Goal: Information Seeking & Learning: Learn about a topic

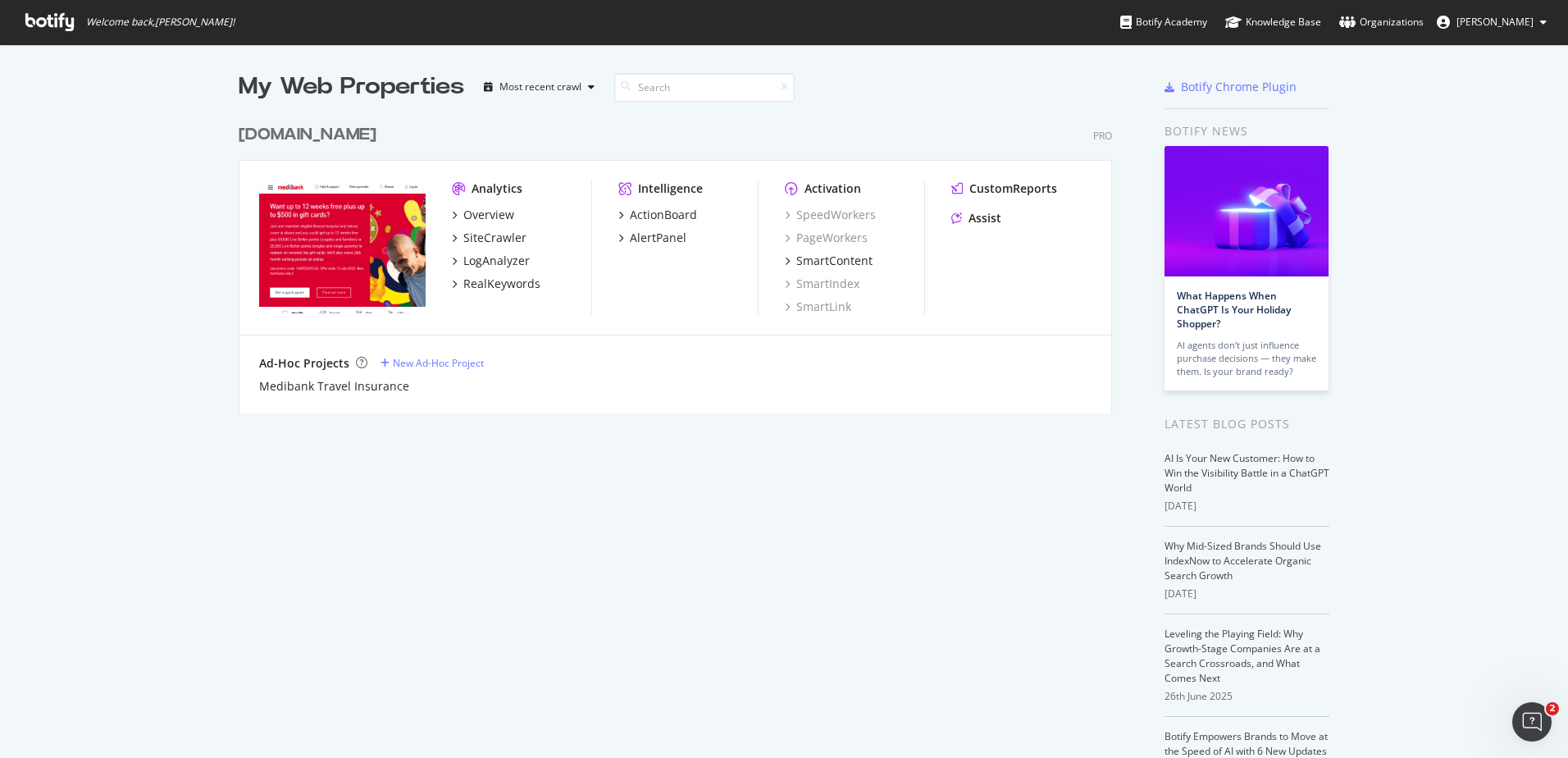
click at [318, 135] on div "[DOMAIN_NAME]" at bounding box center [308, 134] width 138 height 24
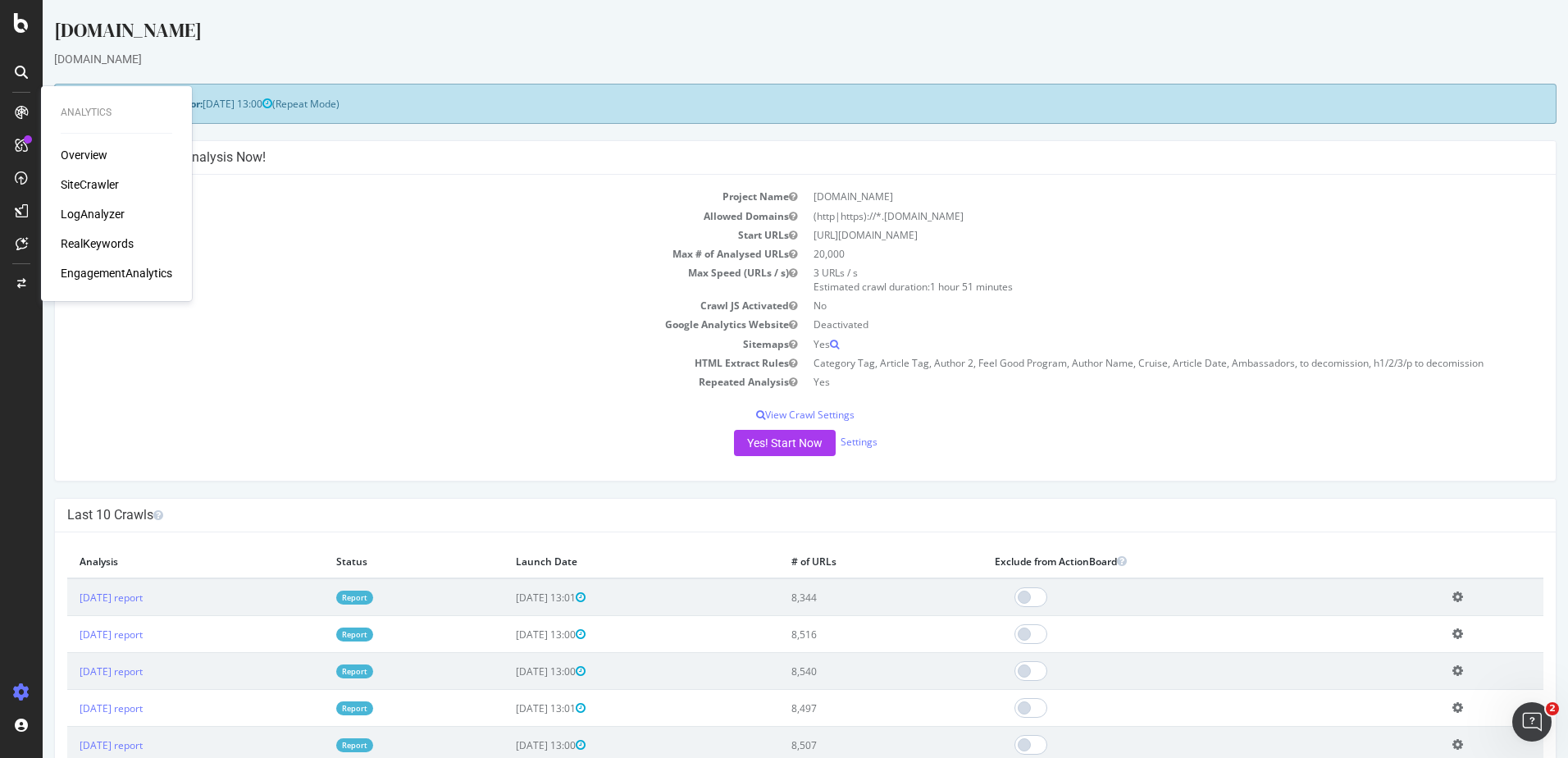
click at [109, 238] on div "RealKeywords" at bounding box center [97, 243] width 73 height 16
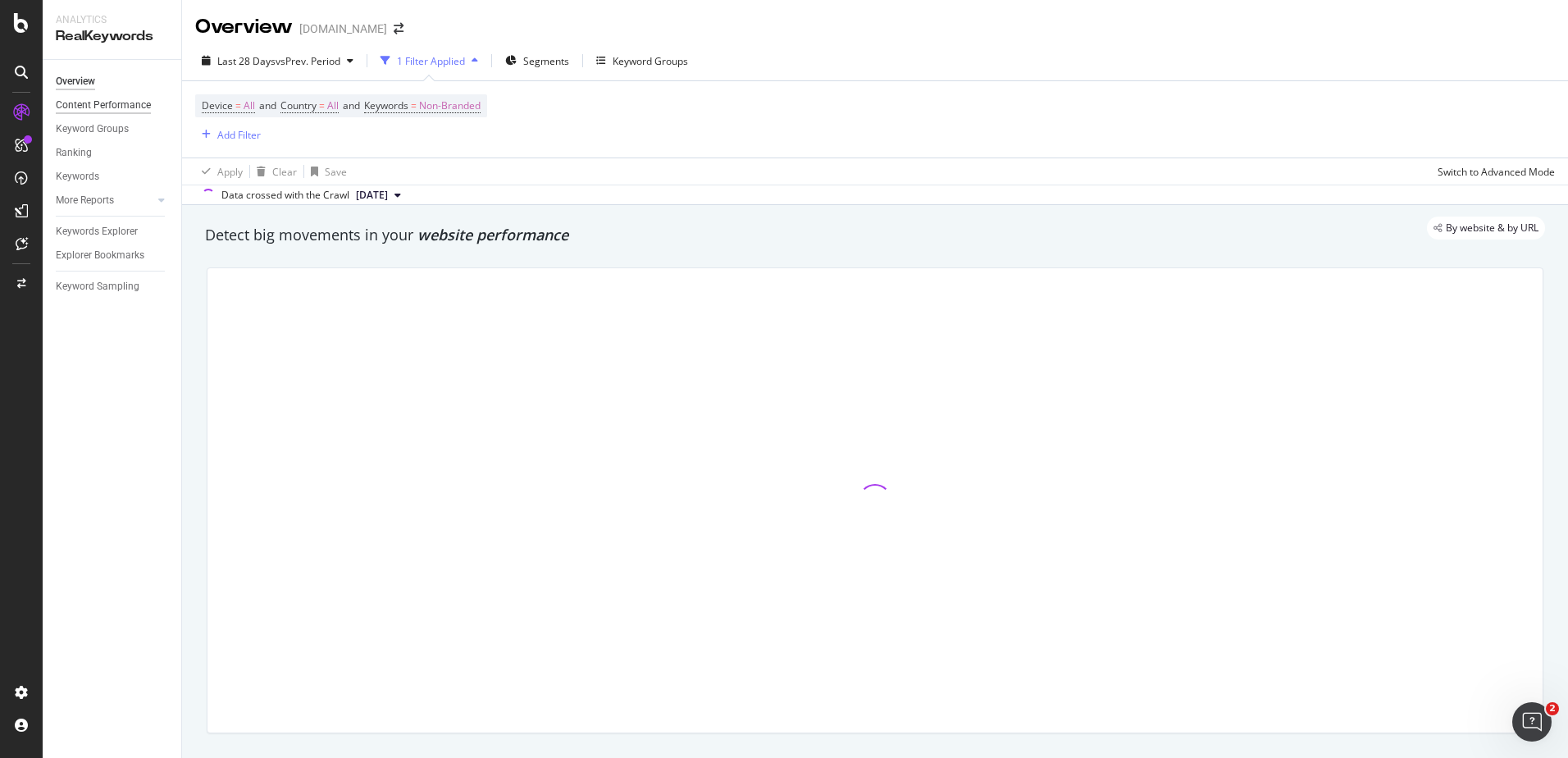
click at [104, 103] on div "Content Performance" at bounding box center [104, 106] width 95 height 17
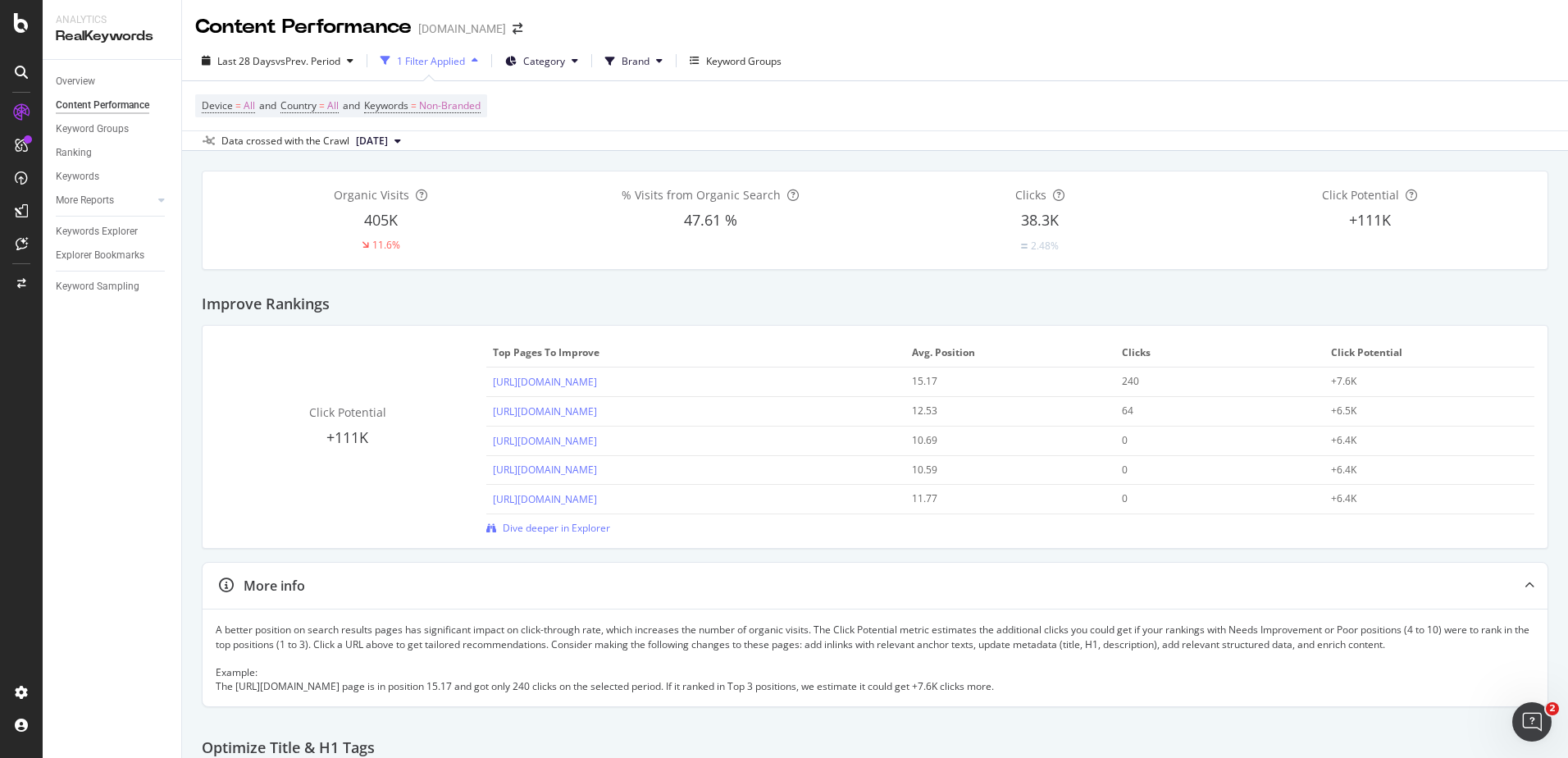
click at [478, 59] on icon "button" at bounding box center [474, 61] width 7 height 10
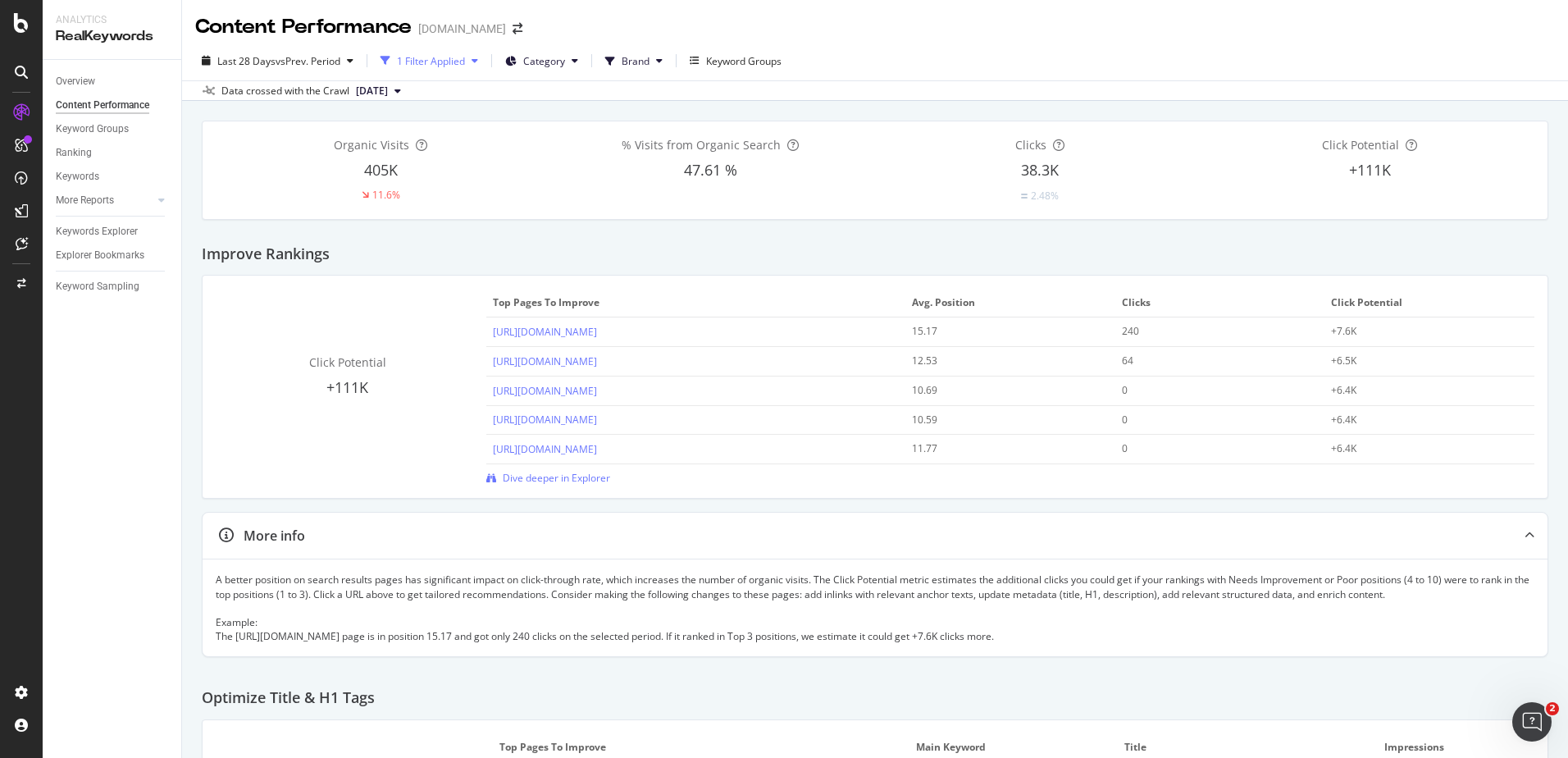
click at [478, 59] on icon "button" at bounding box center [474, 61] width 7 height 10
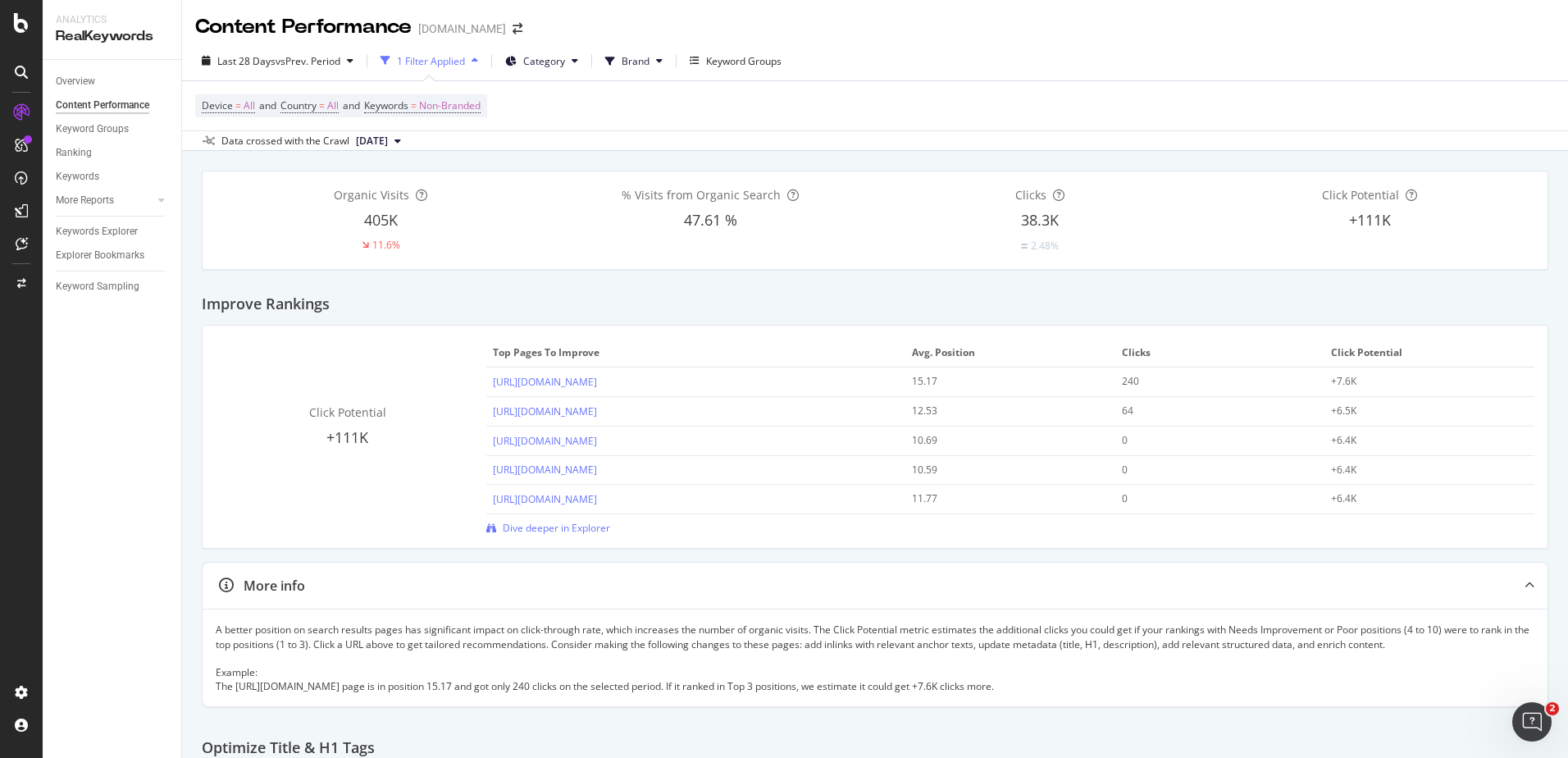
click at [387, 57] on icon "button" at bounding box center [386, 61] width 10 height 10
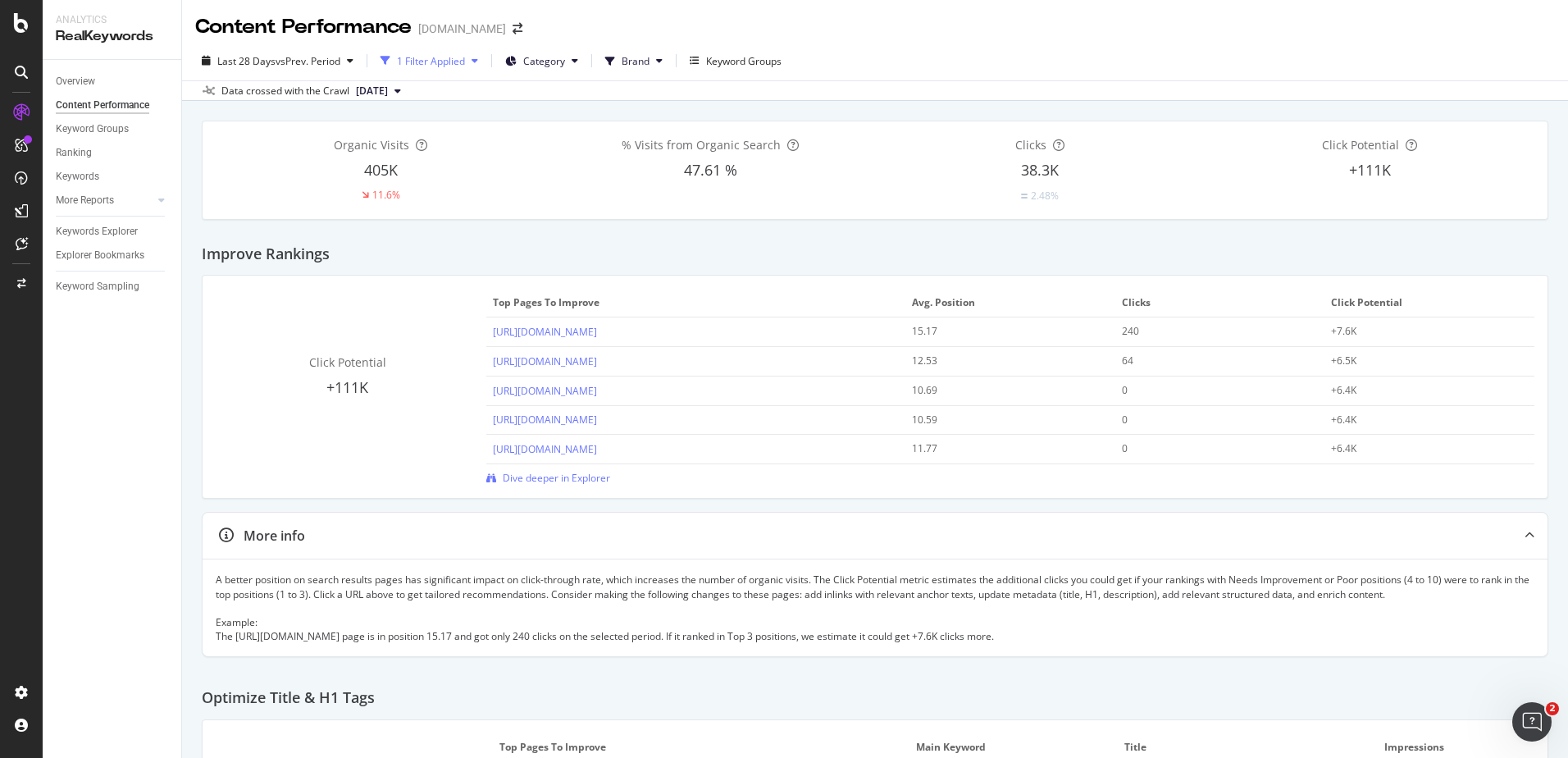
click at [387, 57] on icon "button" at bounding box center [386, 61] width 10 height 10
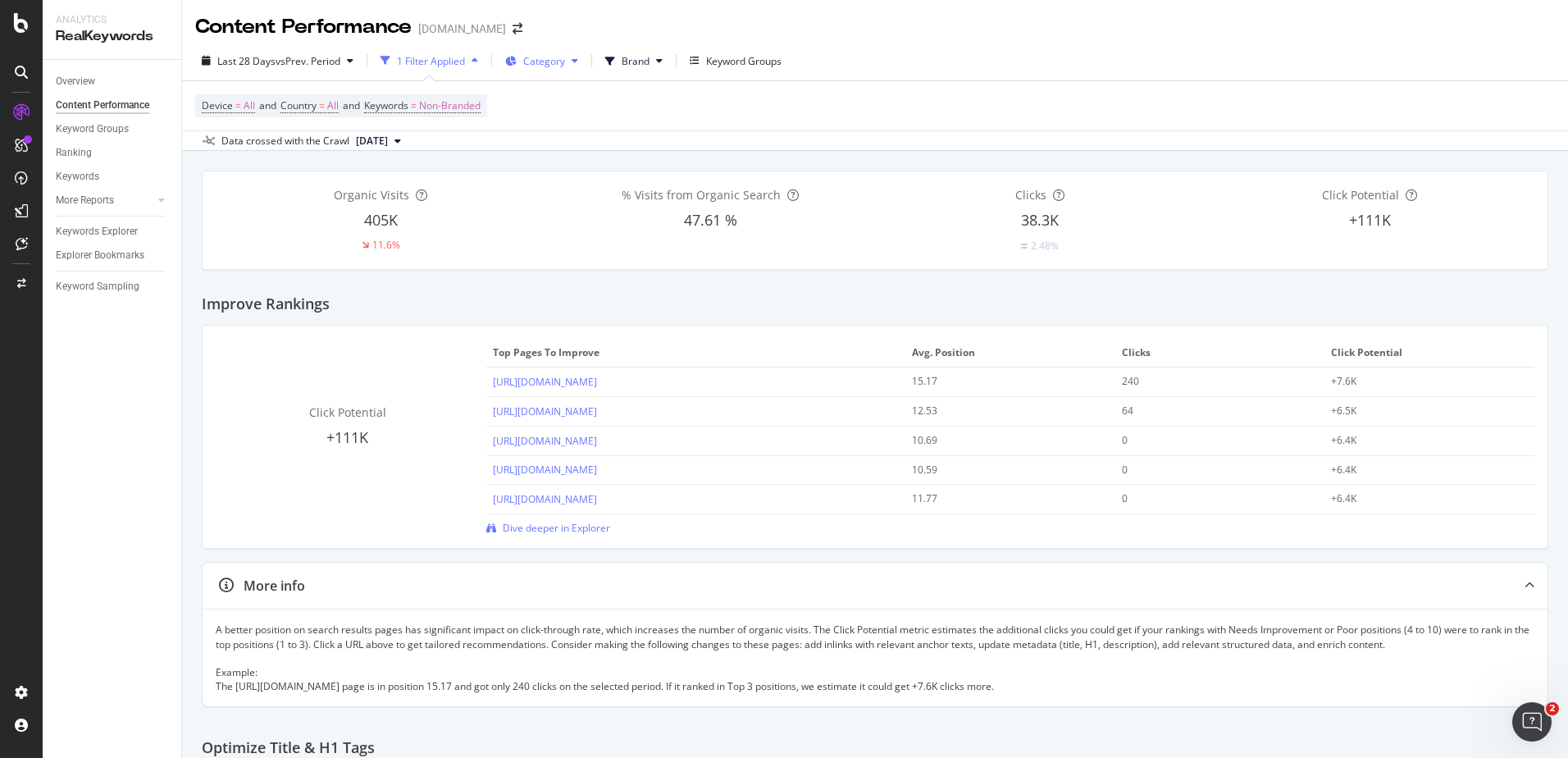
click at [578, 59] on icon at bounding box center [574, 61] width 7 height 10
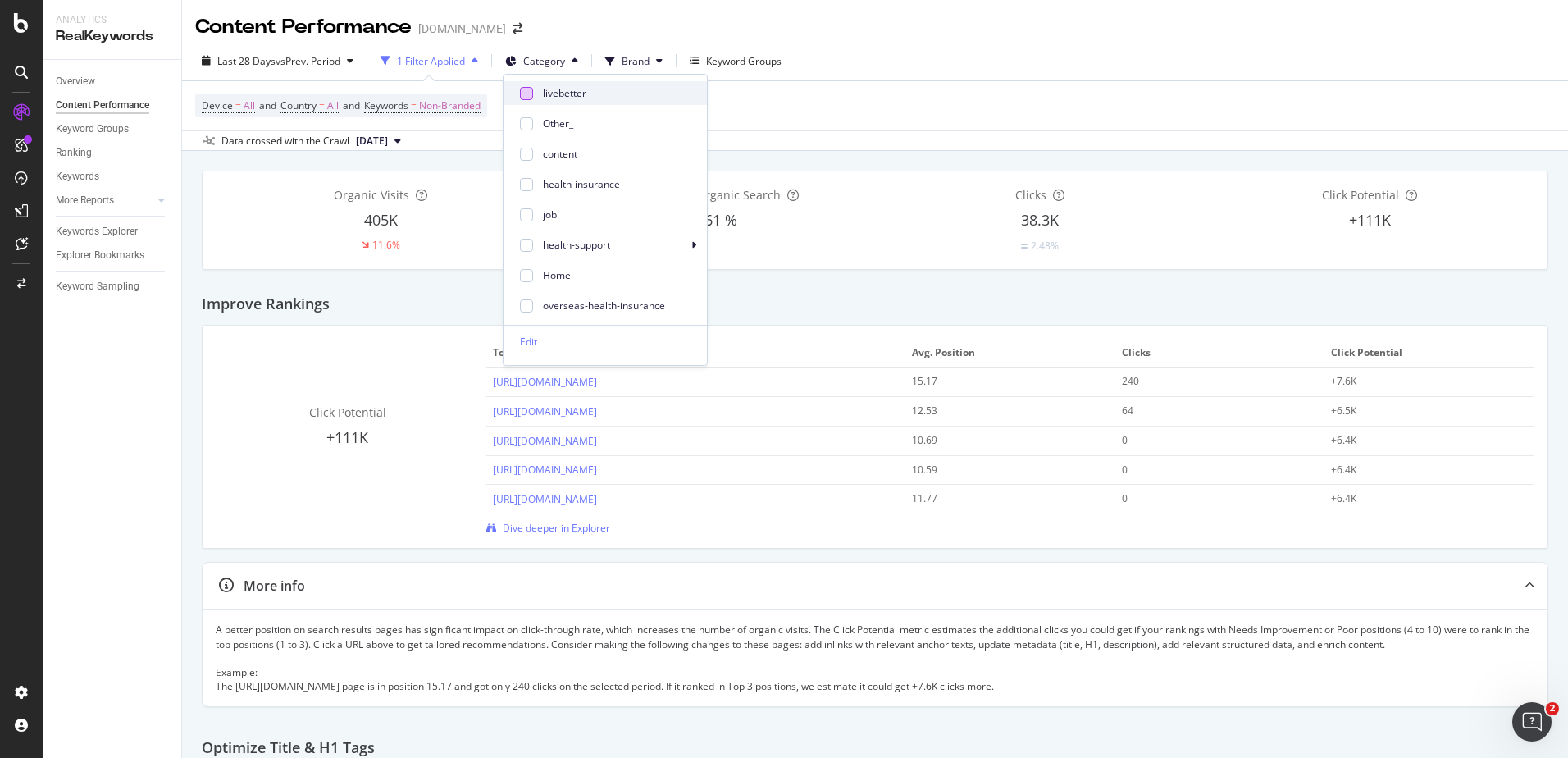
click at [524, 96] on div at bounding box center [526, 93] width 13 height 13
click at [1089, 61] on div "Last 28 Days vs Prev. Period 1 Filter Applied Category: livebetter Brand Keywor…" at bounding box center [874, 64] width 1385 height 32
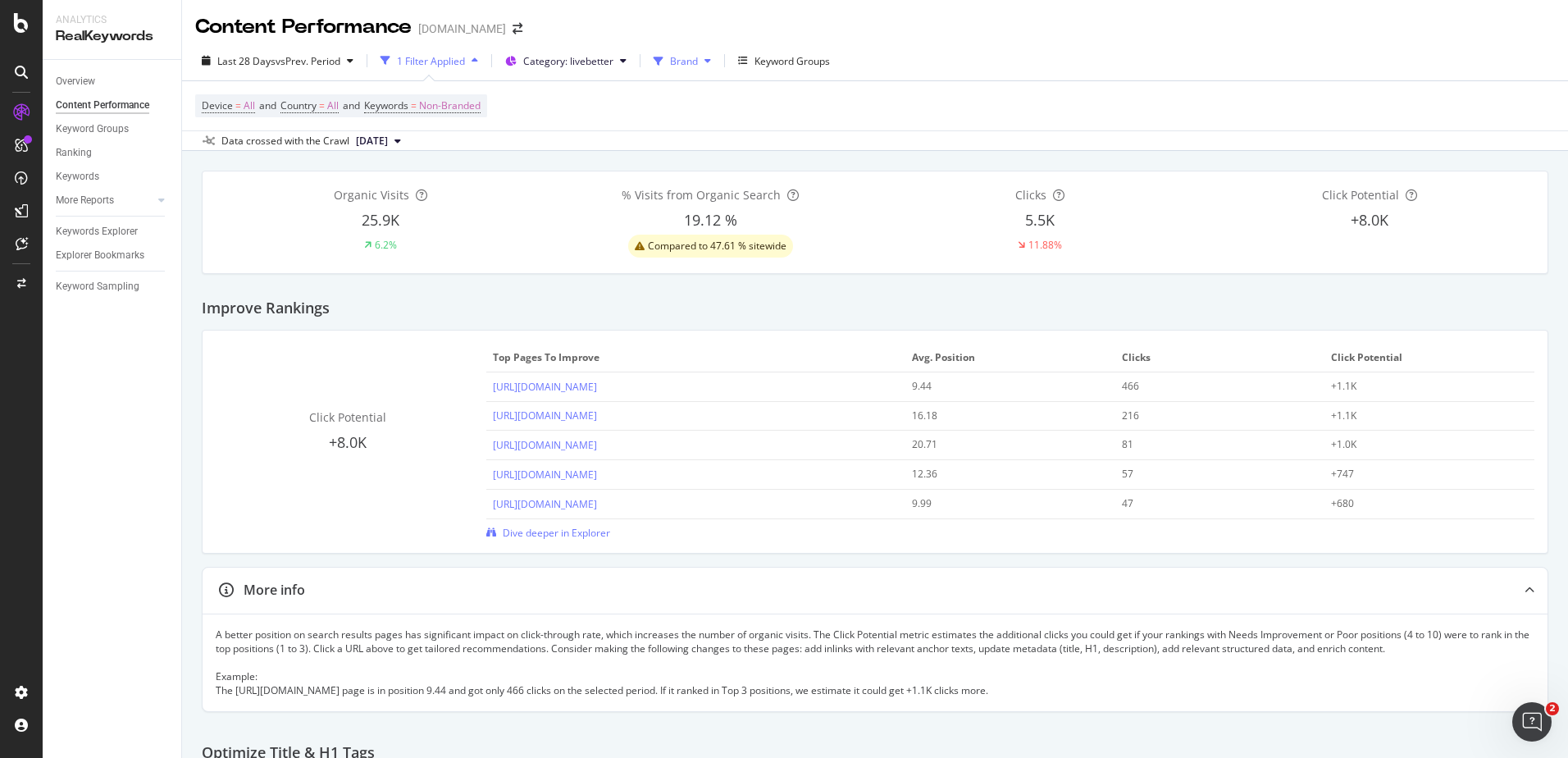
click at [708, 57] on icon at bounding box center [707, 61] width 7 height 10
click at [626, 60] on icon at bounding box center [623, 61] width 7 height 10
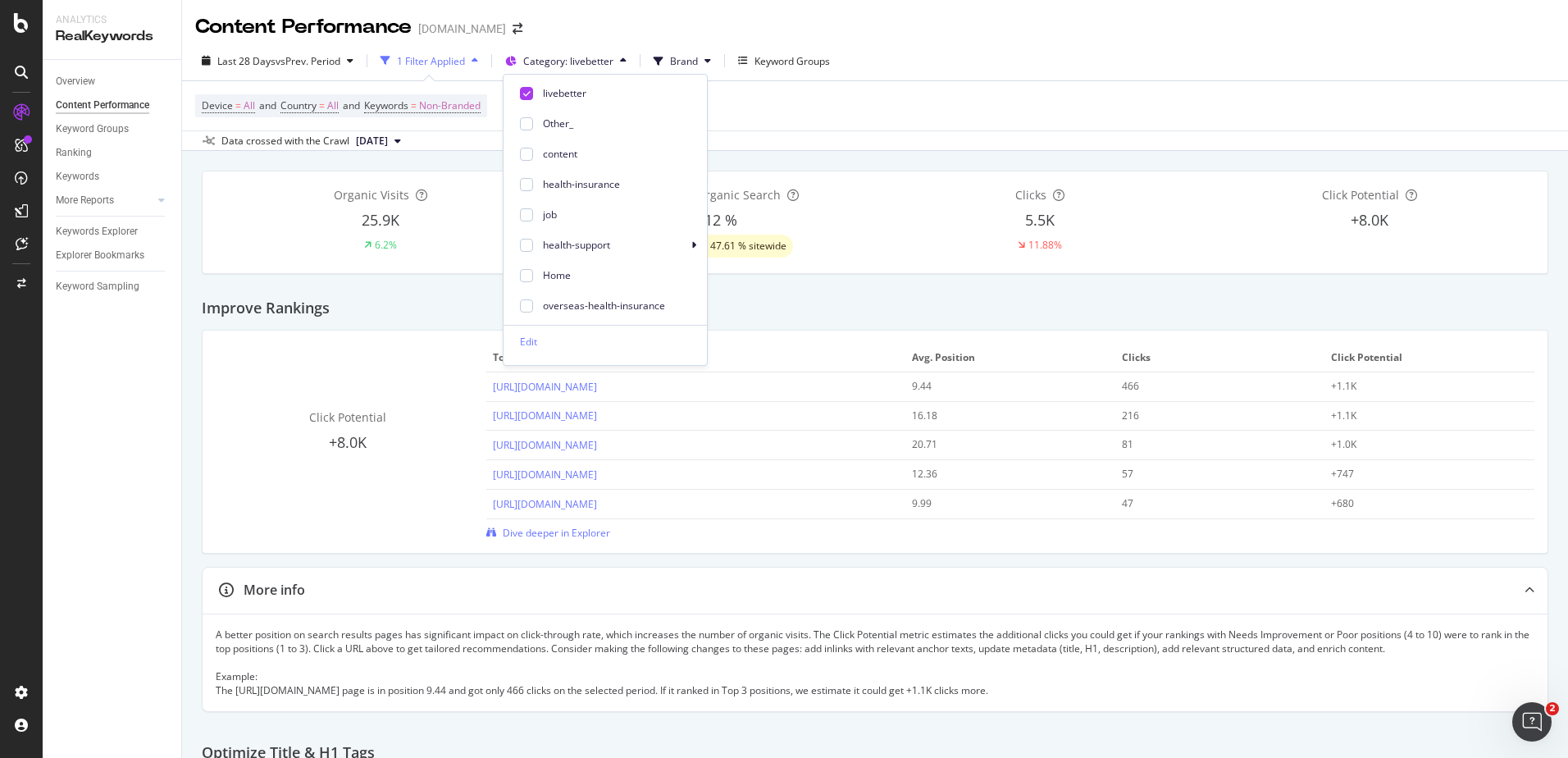
click at [960, 52] on div "Last 28 Days vs Prev. Period 1 Filter Applied Category: livebetter Brand Keywor…" at bounding box center [874, 64] width 1385 height 32
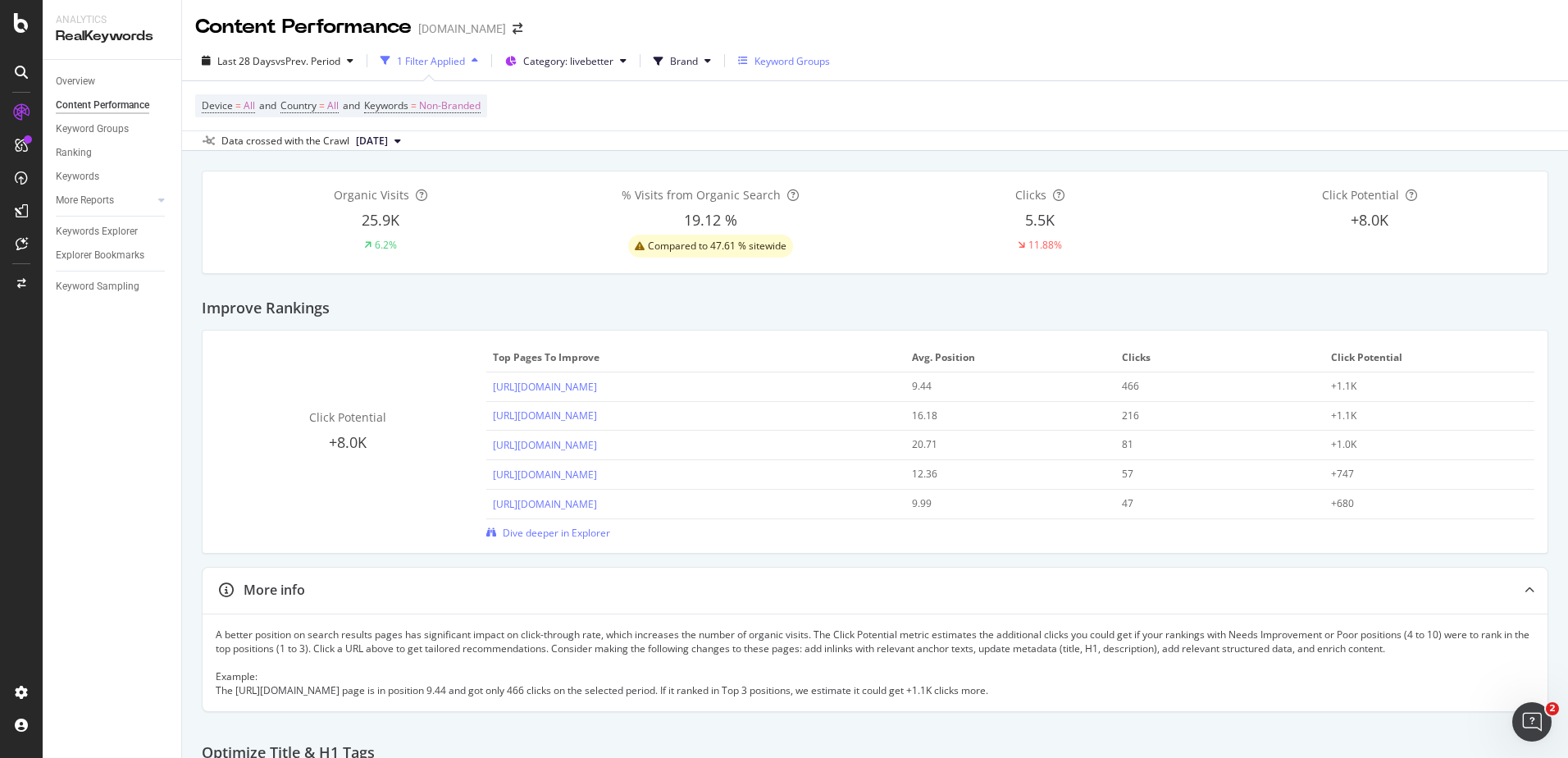
click at [788, 62] on div "Keyword Groups" at bounding box center [791, 61] width 75 height 14
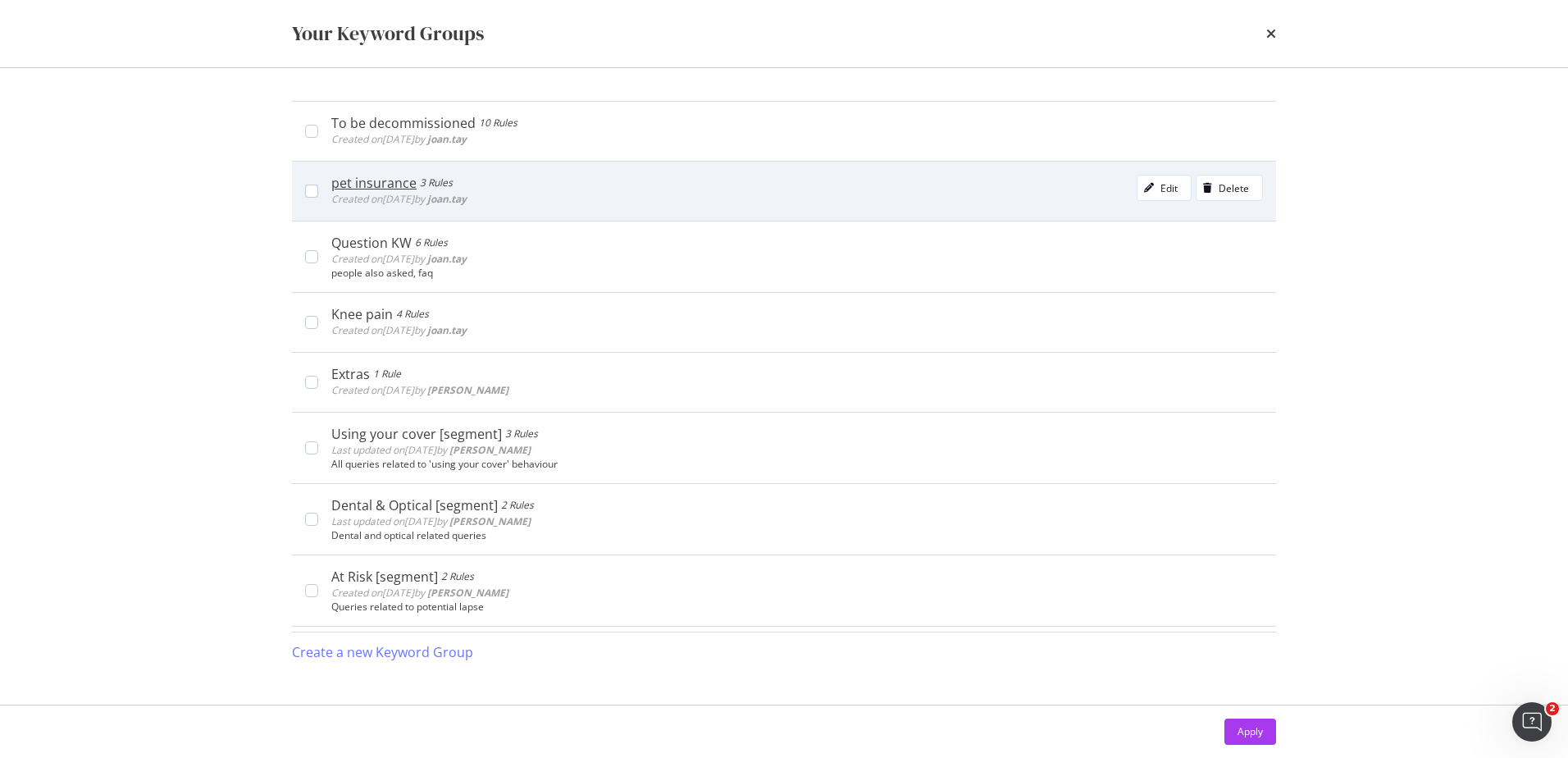
click at [367, 184] on div "pet insurance" at bounding box center [374, 182] width 86 height 16
click at [310, 191] on icon "modal" at bounding box center [312, 190] width 8 height 9
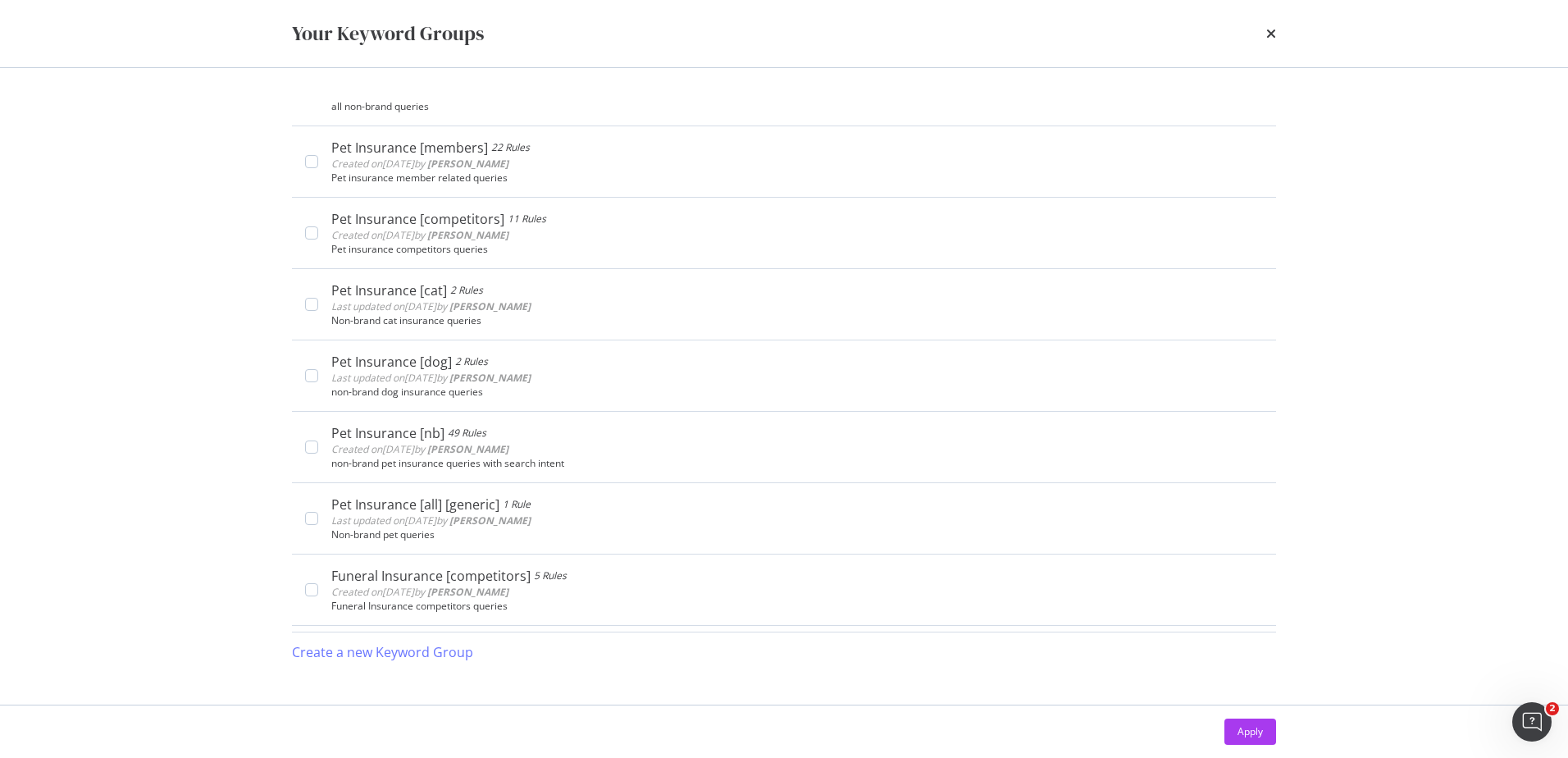
scroll to position [1968, 0]
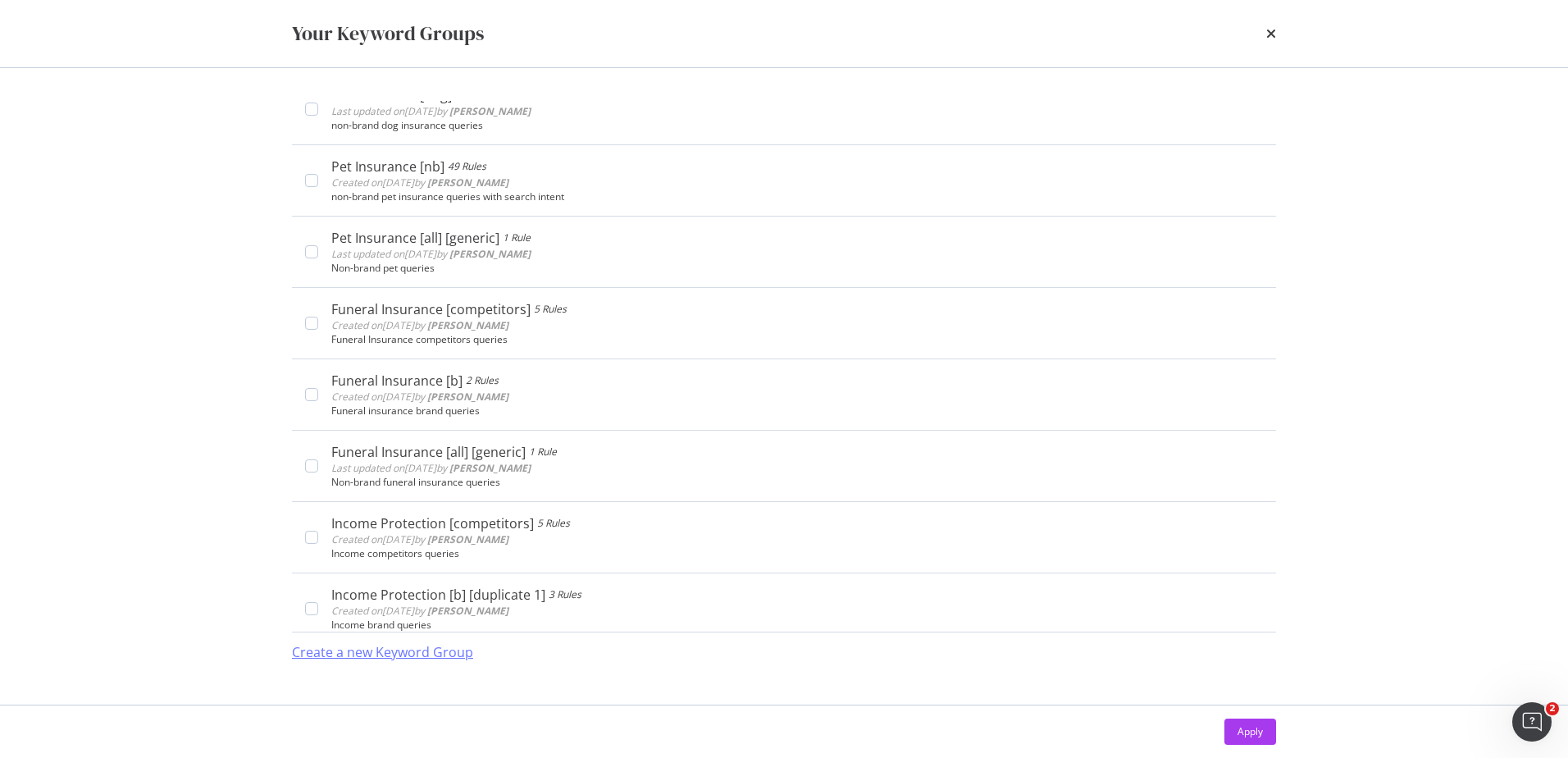
click at [337, 653] on div "Create a new Keyword Group" at bounding box center [383, 652] width 181 height 19
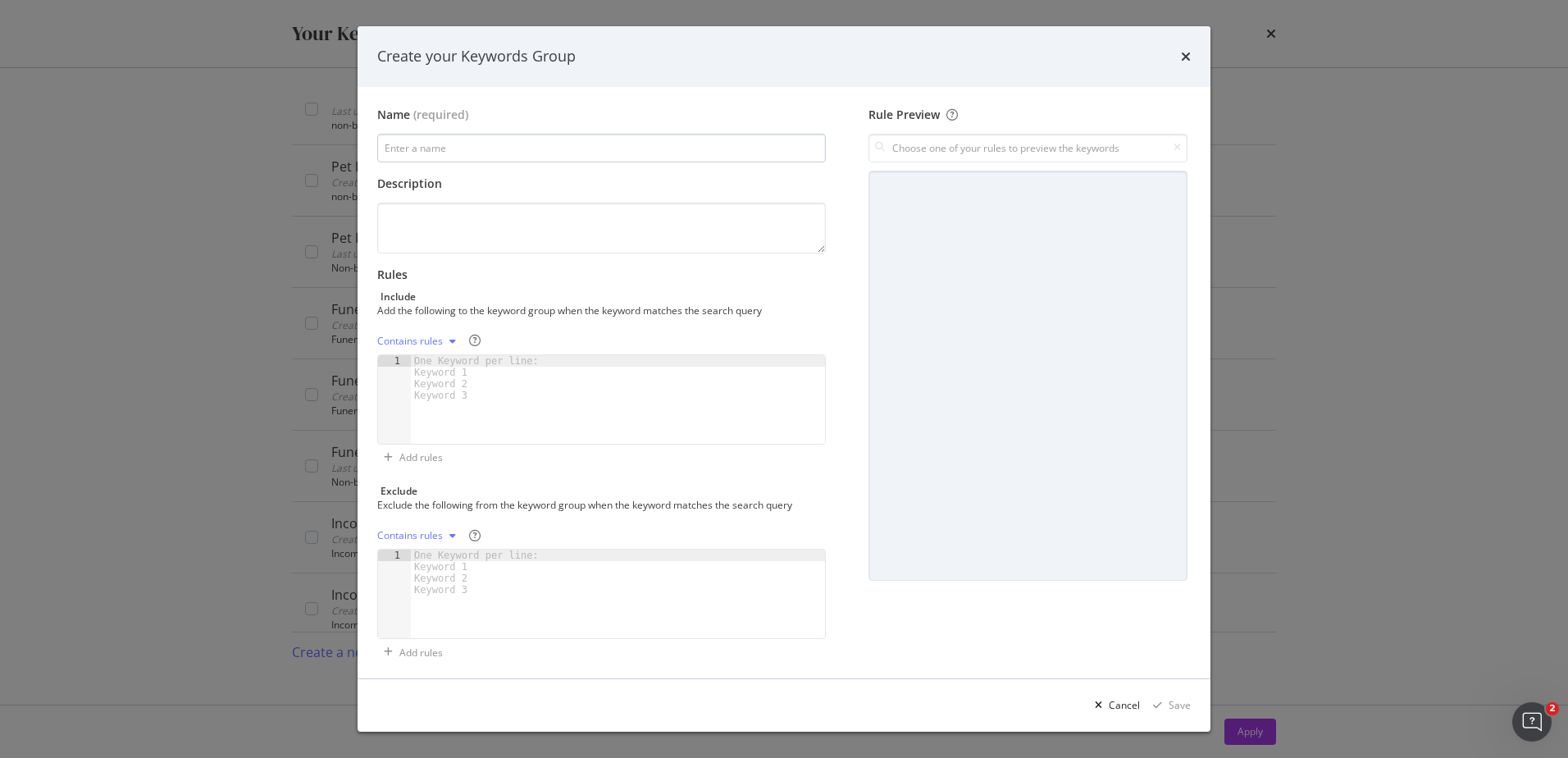
click at [440, 143] on input "modal" at bounding box center [601, 148] width 448 height 29
type input "Live Better dental"
click at [447, 340] on div "modal" at bounding box center [452, 341] width 20 height 10
click at [524, 331] on div "Contains rules" at bounding box center [601, 341] width 448 height 27
click at [436, 358] on div "One Keyword per line: Keyword 1 Keyword 2 Keyword 3" at bounding box center [479, 378] width 137 height 46
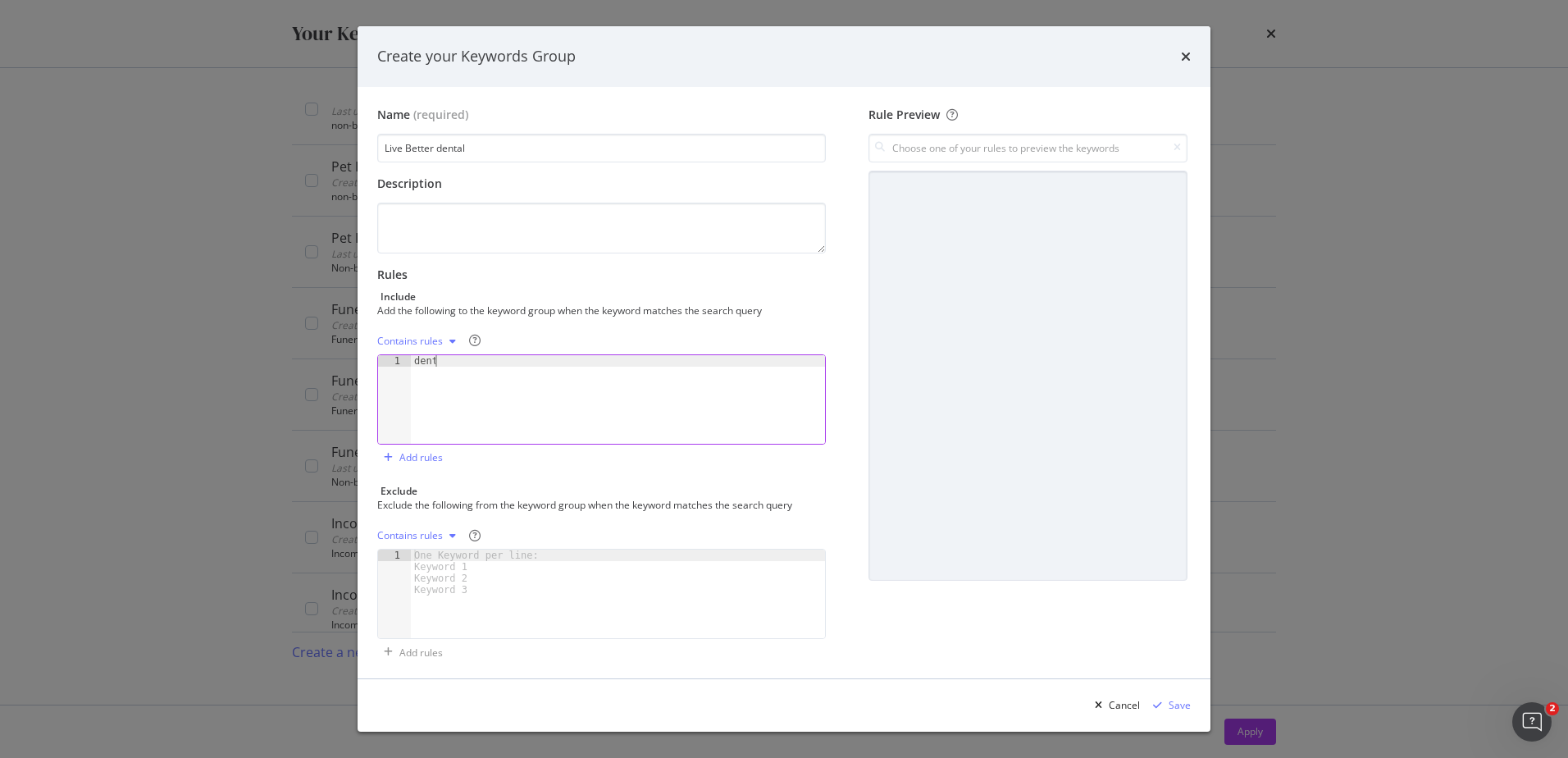
type textarea "dental"
type textarea "dentist"
type textarea "teeth"
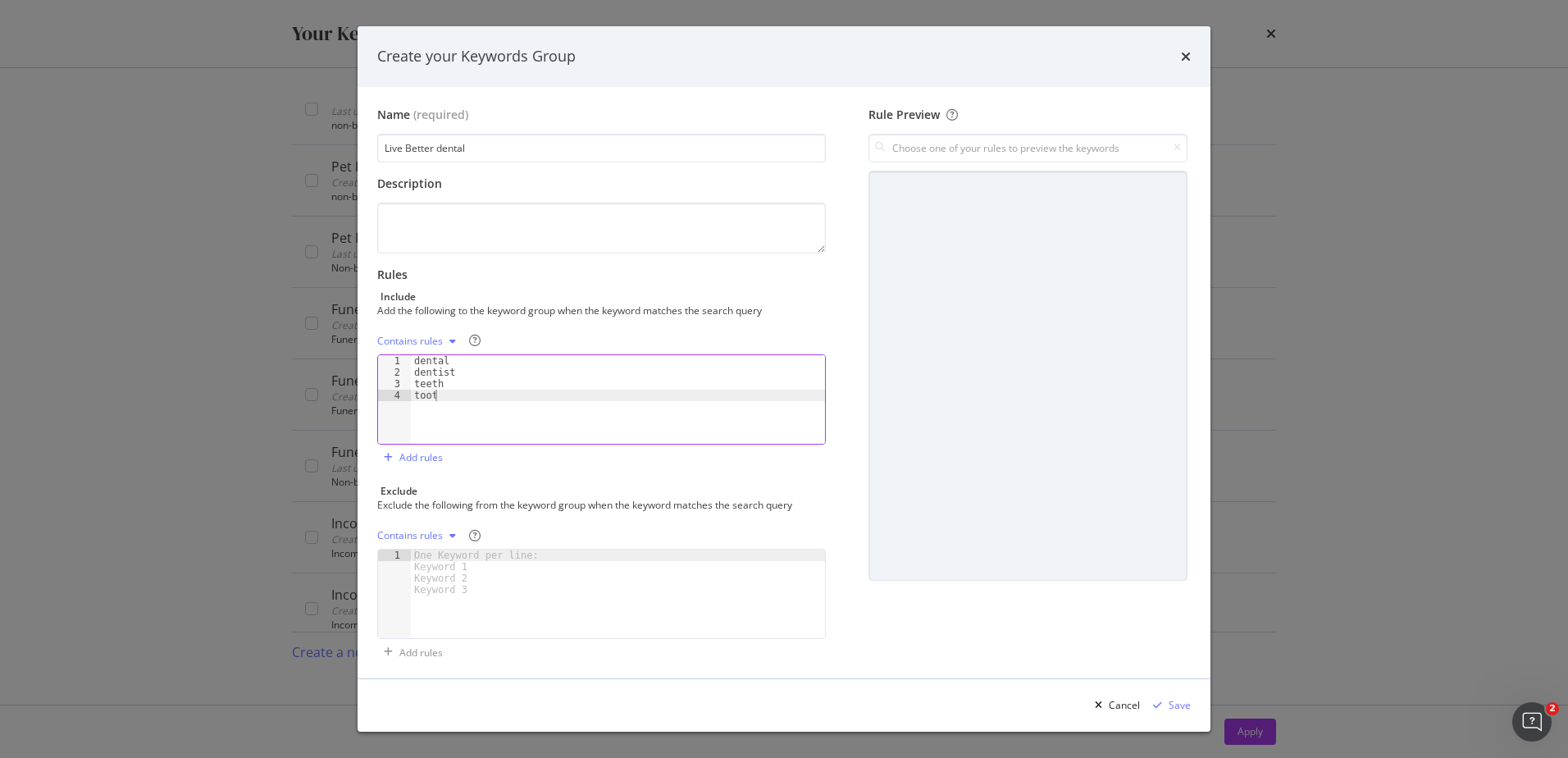
type textarea "tooth"
type textarea "gum"
type textarea "mouth"
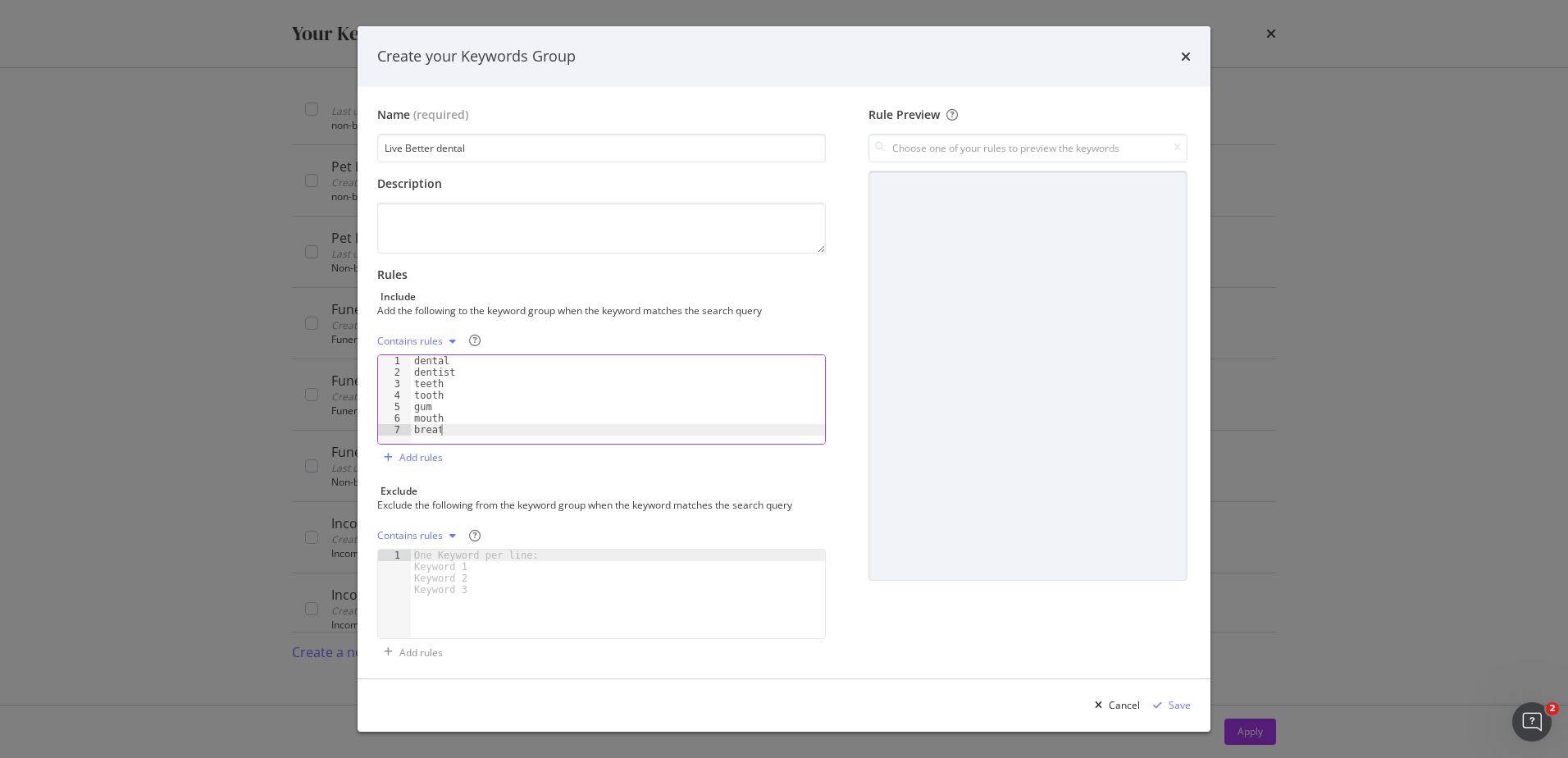
scroll to position [0, 2]
type textarea "breath"
click at [470, 429] on div "dental dentist teeth tooth gum mouth breath" at bounding box center [617, 410] width 414 height 111
type textarea "toothbrush"
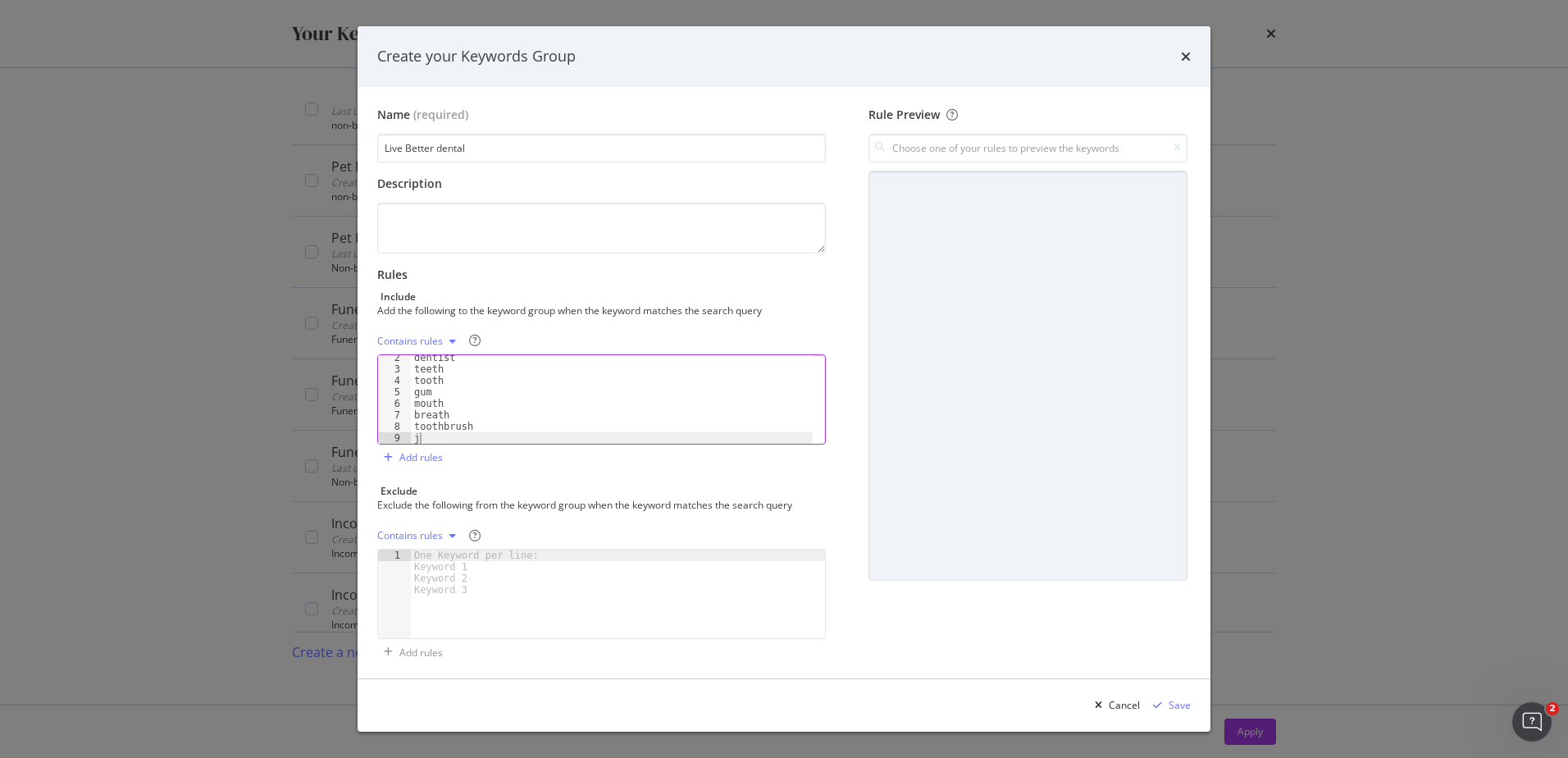
type textarea "jaw"
click at [468, 222] on textarea "modal" at bounding box center [601, 228] width 448 height 50
click at [1179, 703] on div "Save" at bounding box center [1179, 705] width 22 height 14
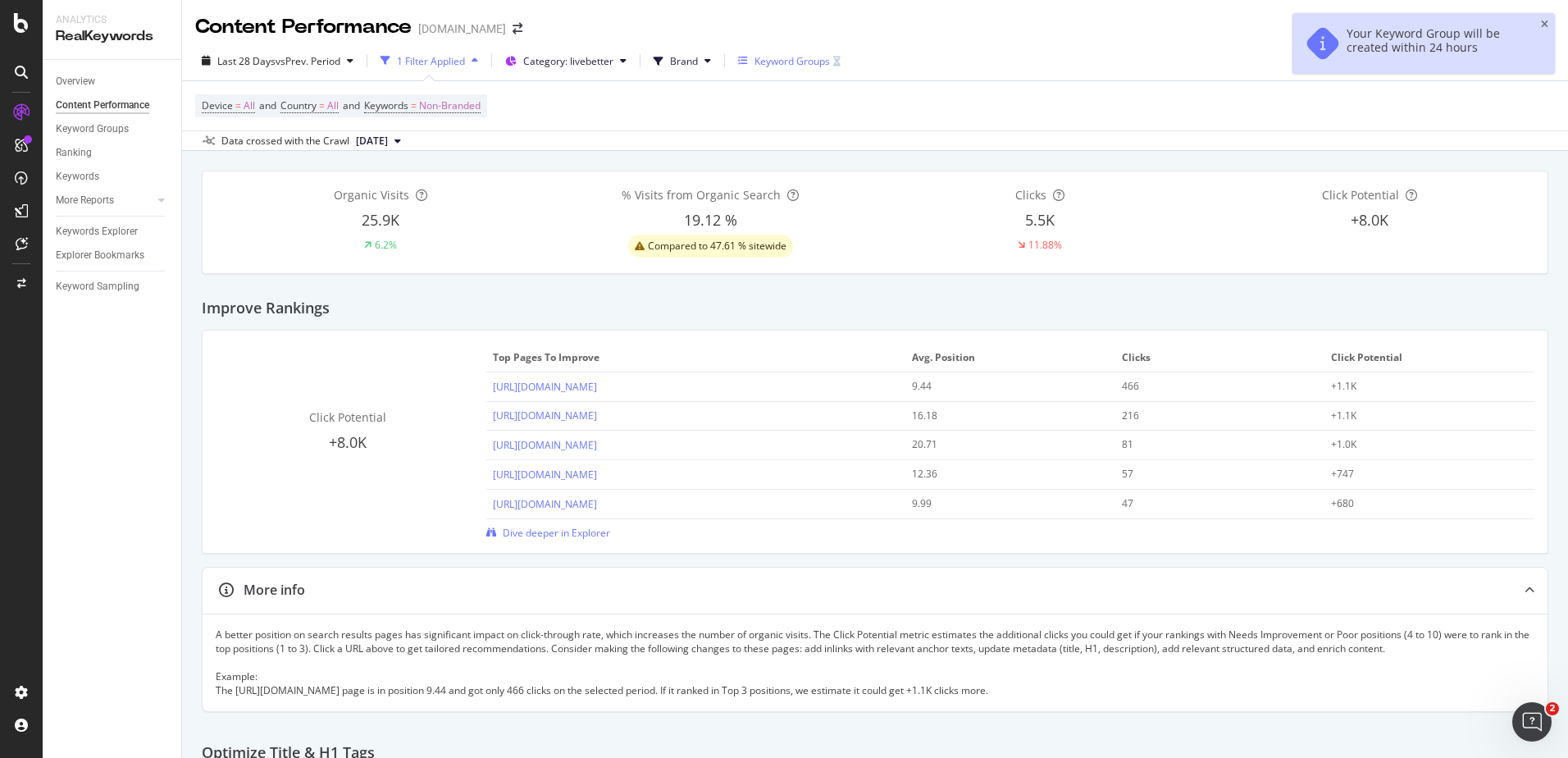
click at [795, 60] on div "Keyword Groups" at bounding box center [791, 61] width 75 height 14
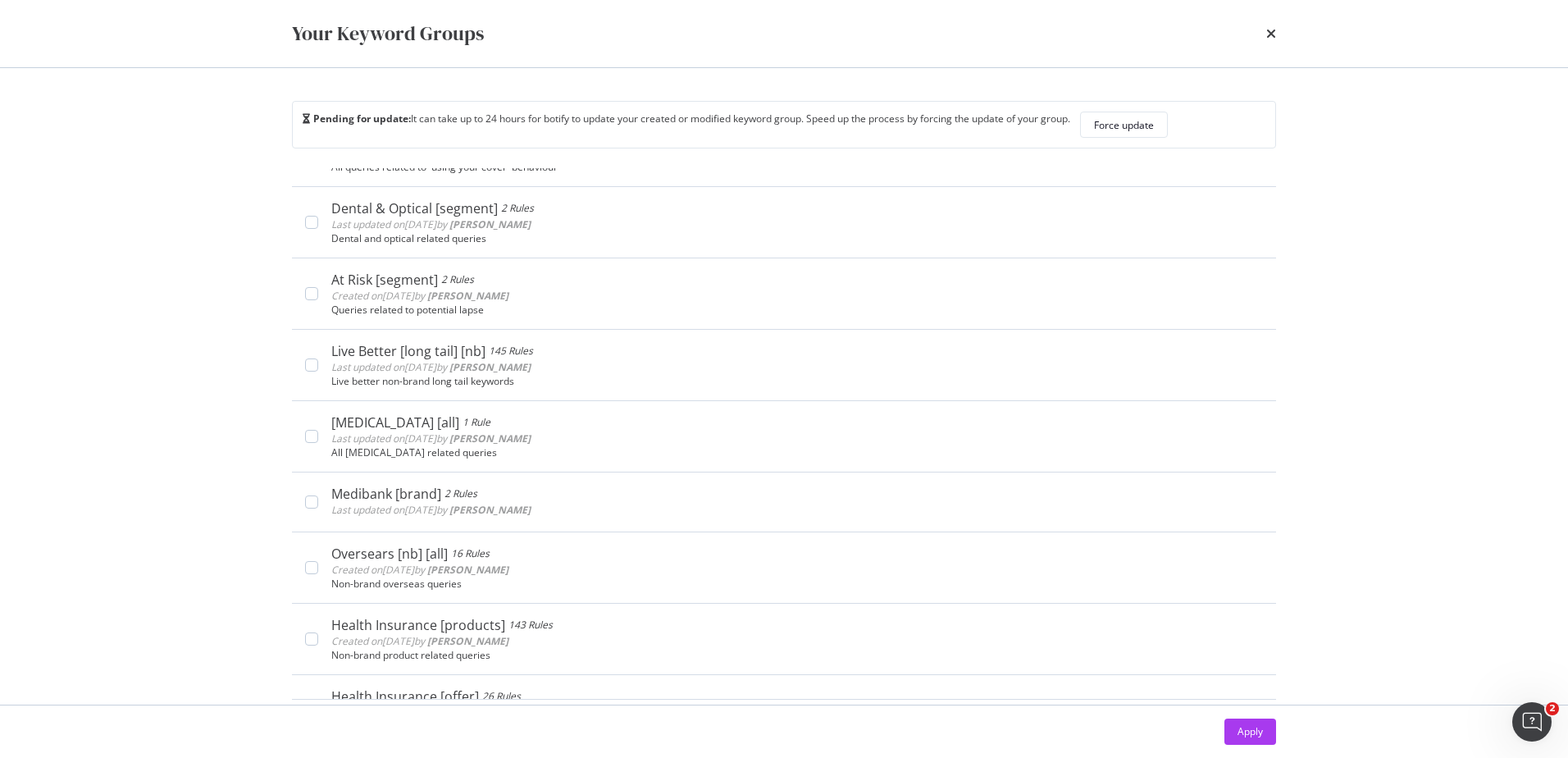
scroll to position [430, 0]
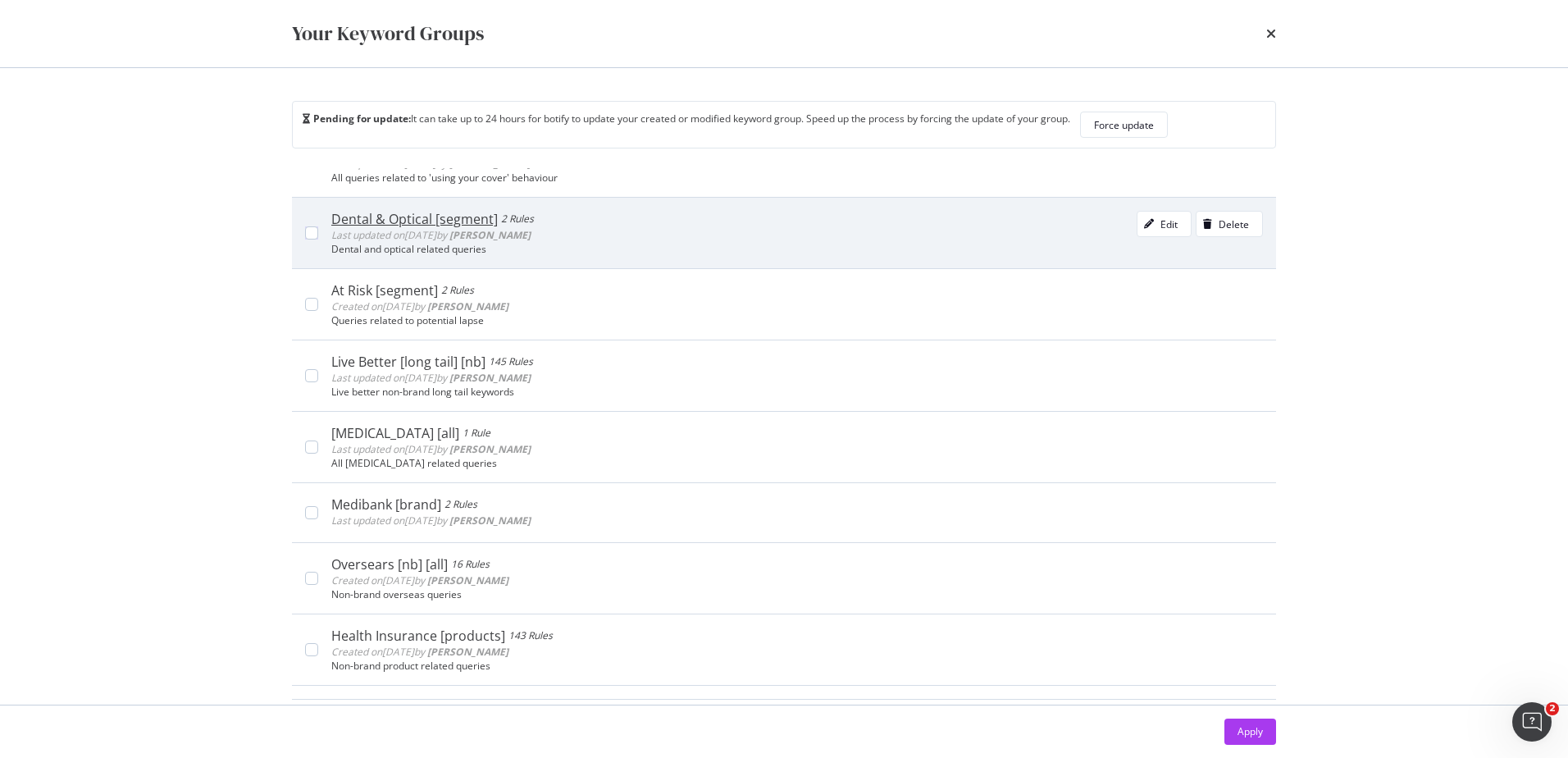
click at [381, 217] on div "Dental & Optical [segment]" at bounding box center [414, 218] width 167 height 16
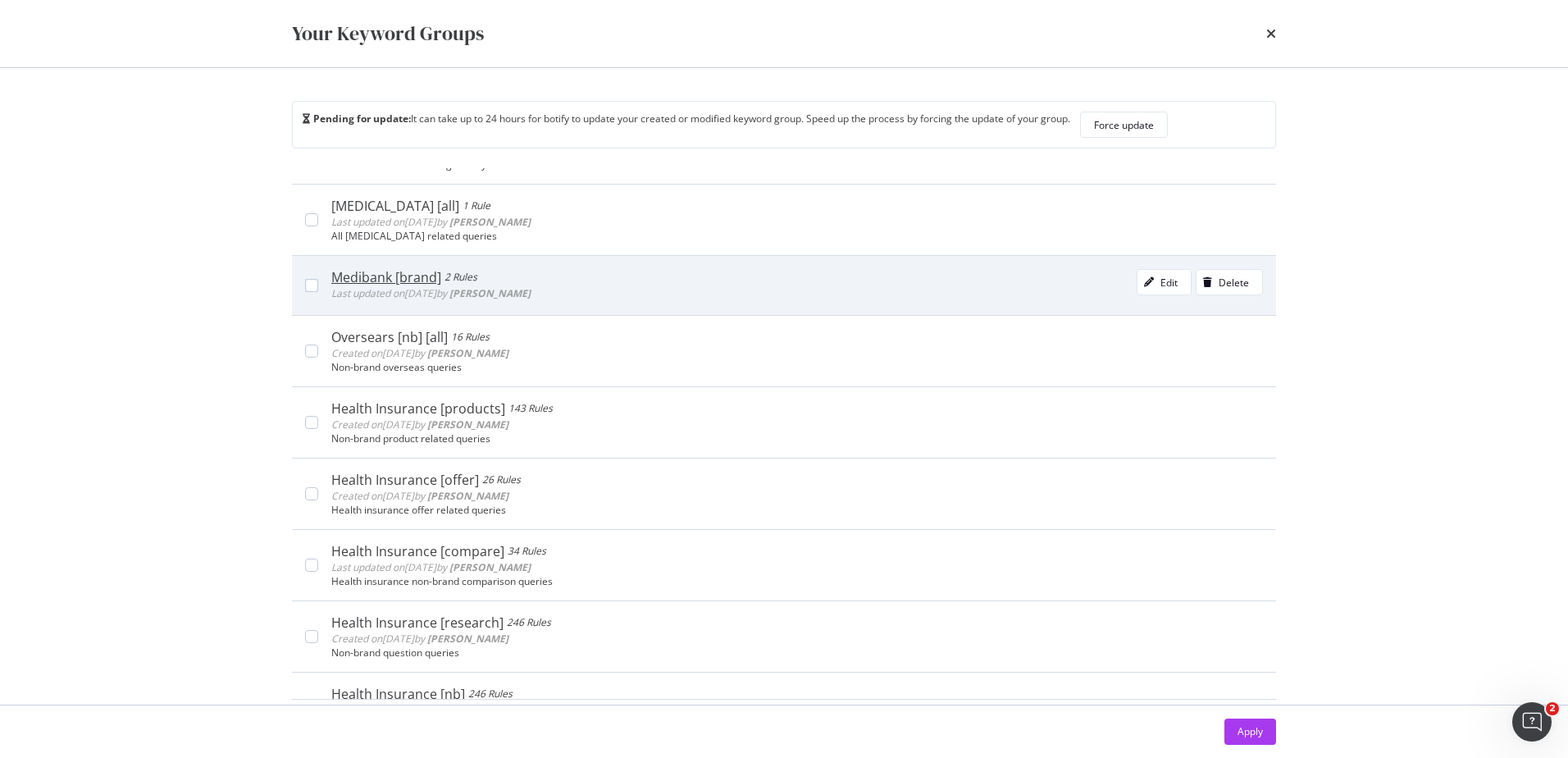
scroll to position [677, 0]
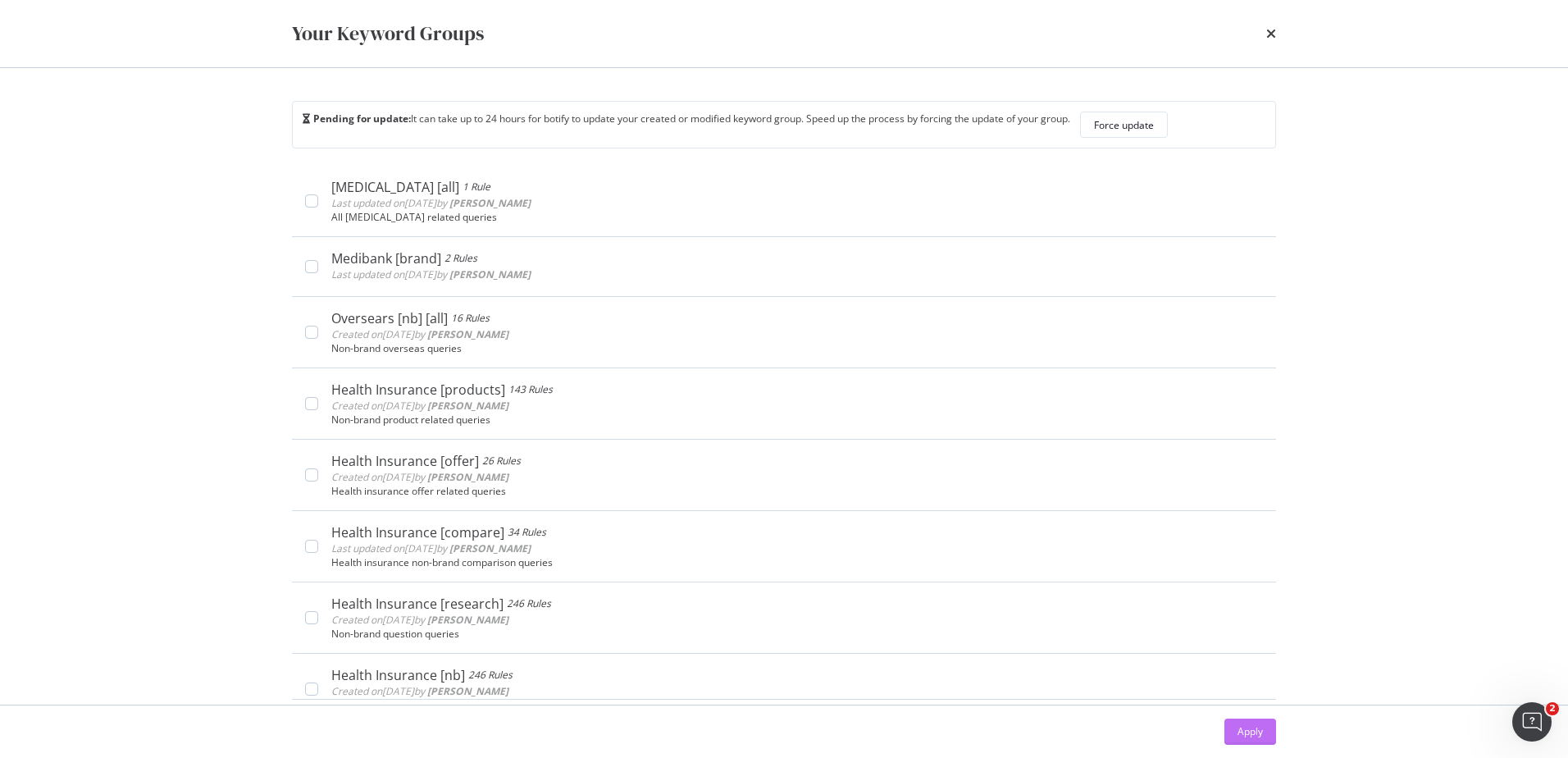
click at [1253, 731] on div "Apply" at bounding box center [1250, 730] width 26 height 14
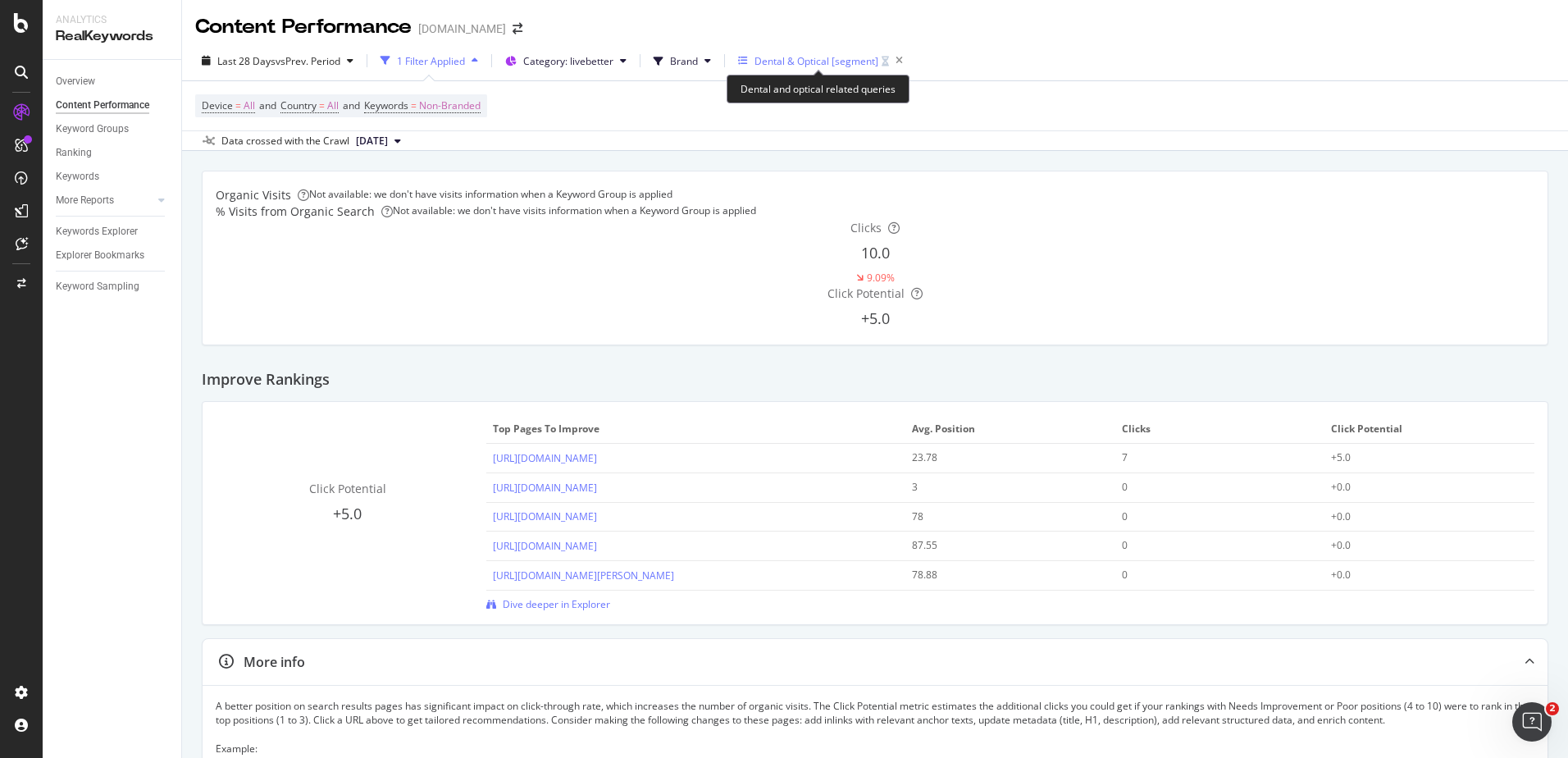
click at [798, 65] on div "Dental & Optical [segment]" at bounding box center [816, 61] width 124 height 14
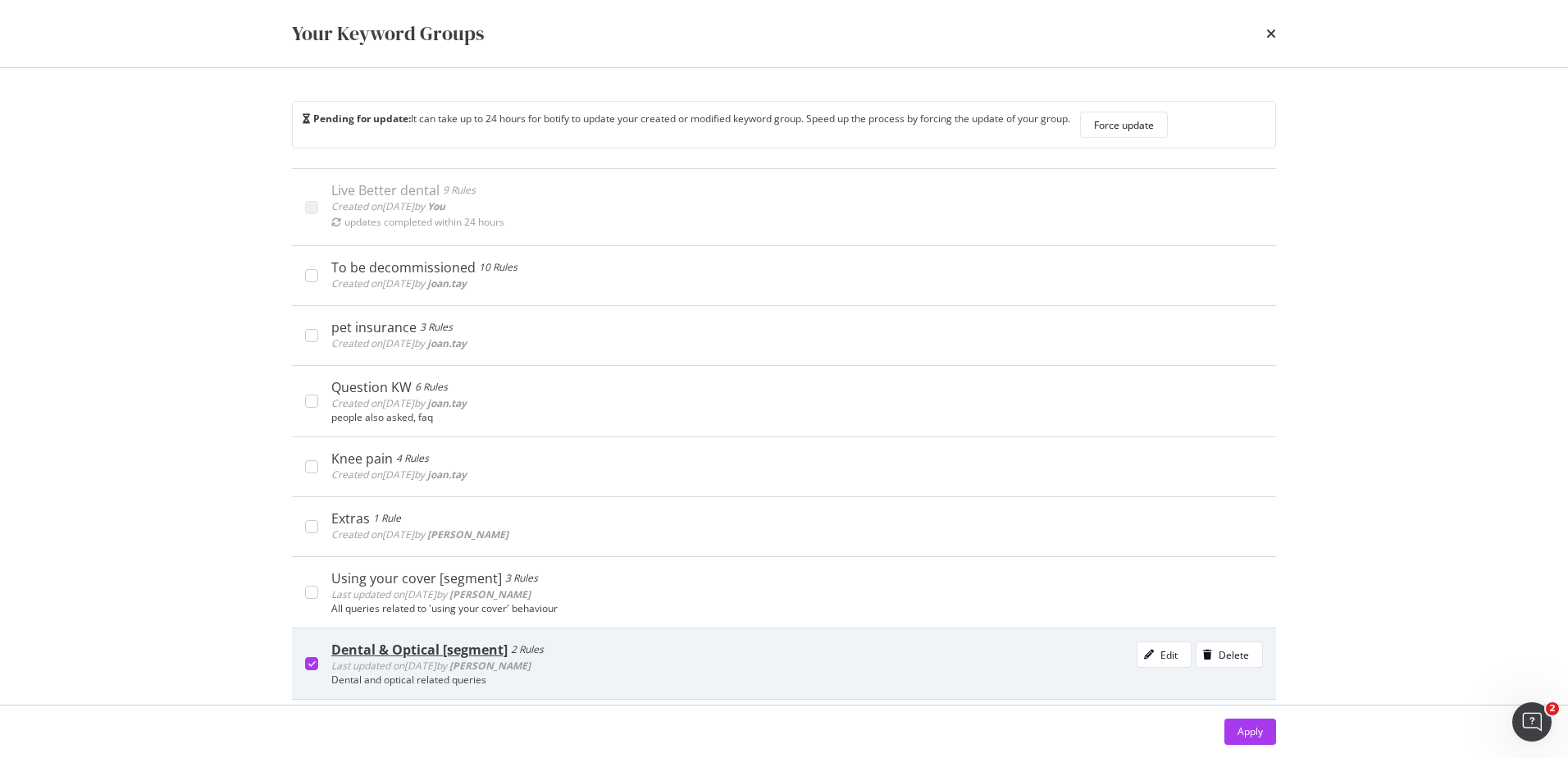
click at [384, 645] on div "Dental & Optical [segment]" at bounding box center [419, 648] width 176 height 16
click at [451, 645] on div "Dental & Optical [segment]" at bounding box center [414, 648] width 167 height 16
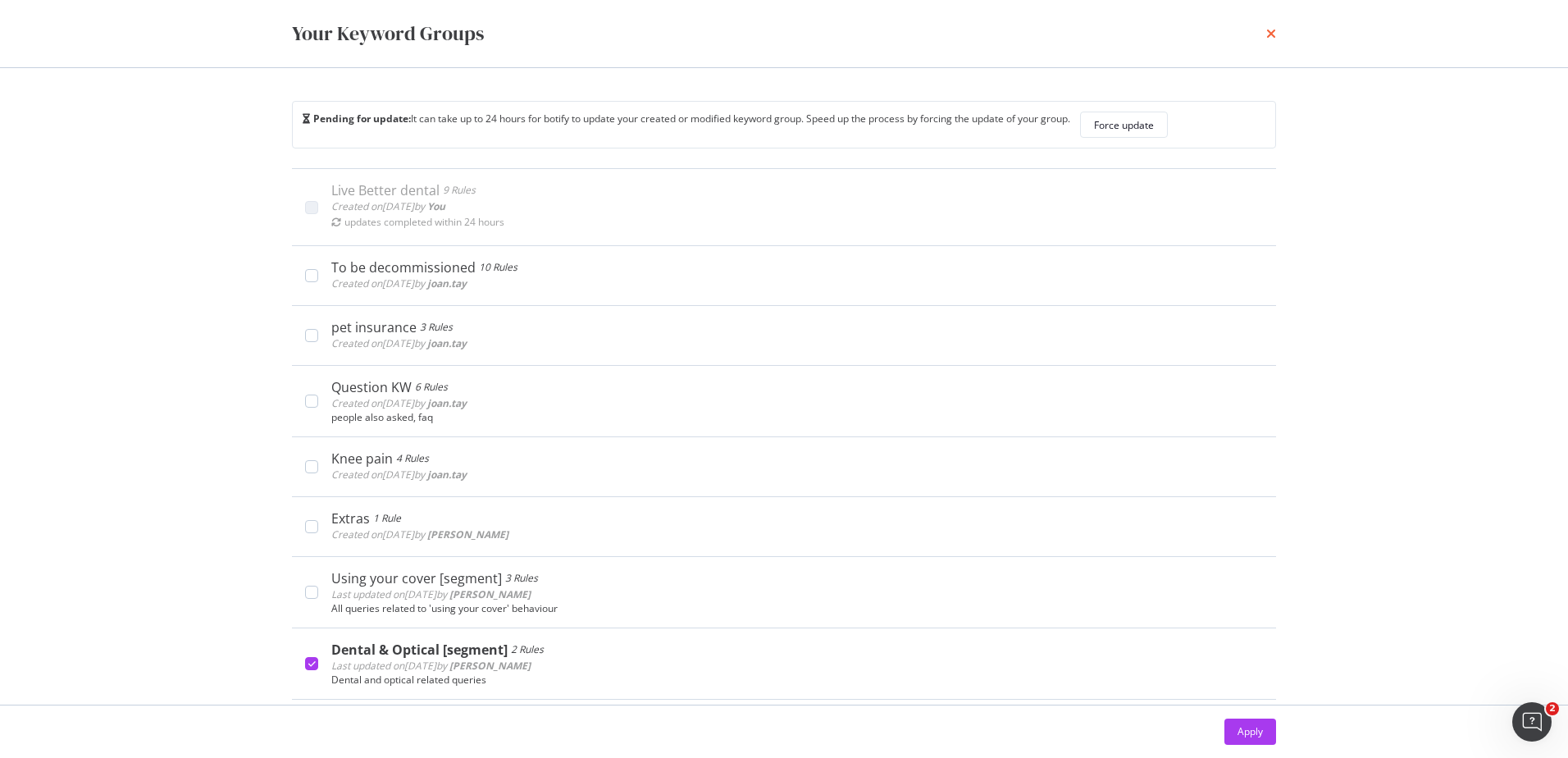
click at [1268, 28] on icon "times" at bounding box center [1271, 33] width 10 height 13
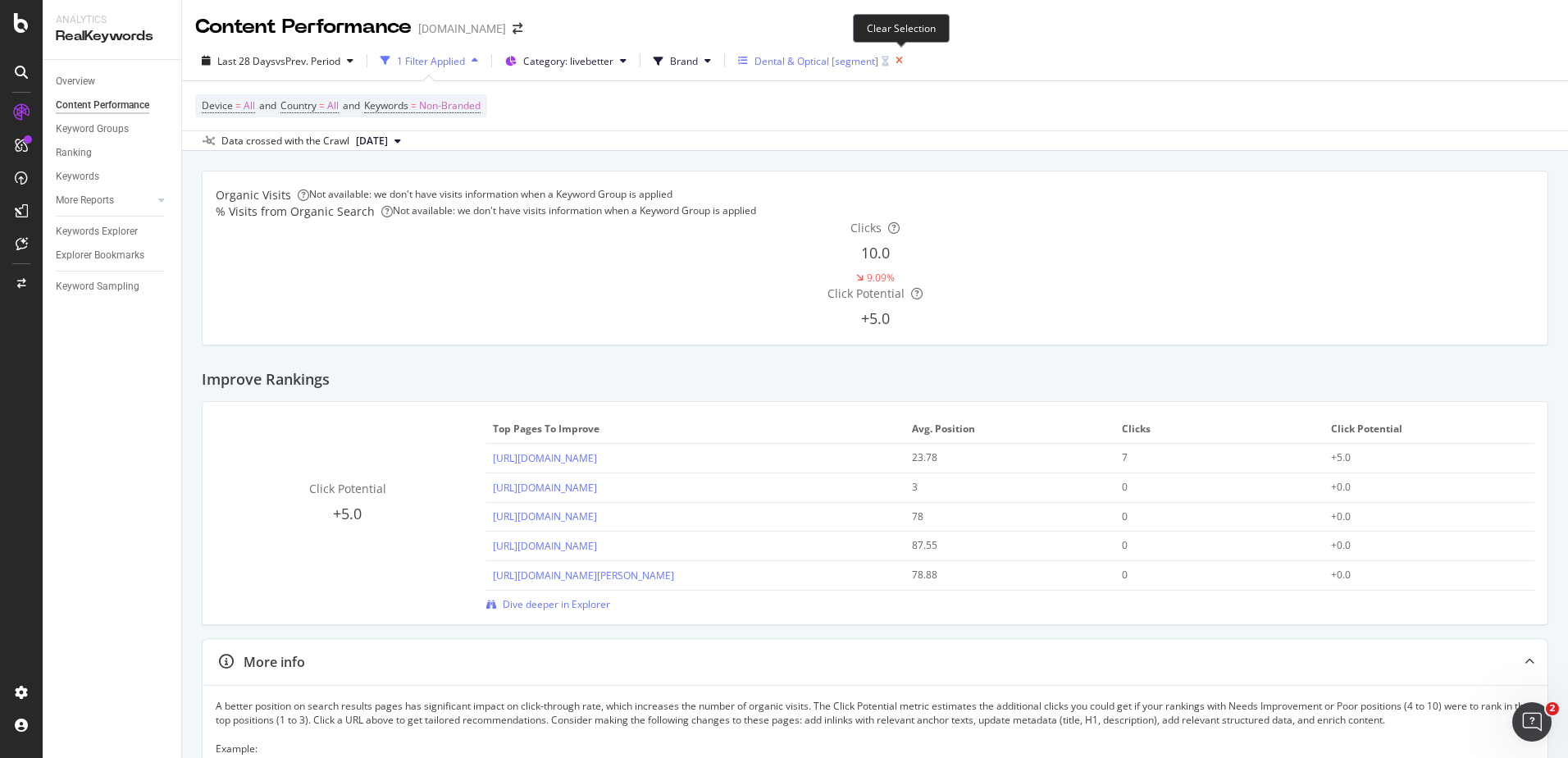
click at [901, 56] on icon "button" at bounding box center [900, 61] width 21 height 23
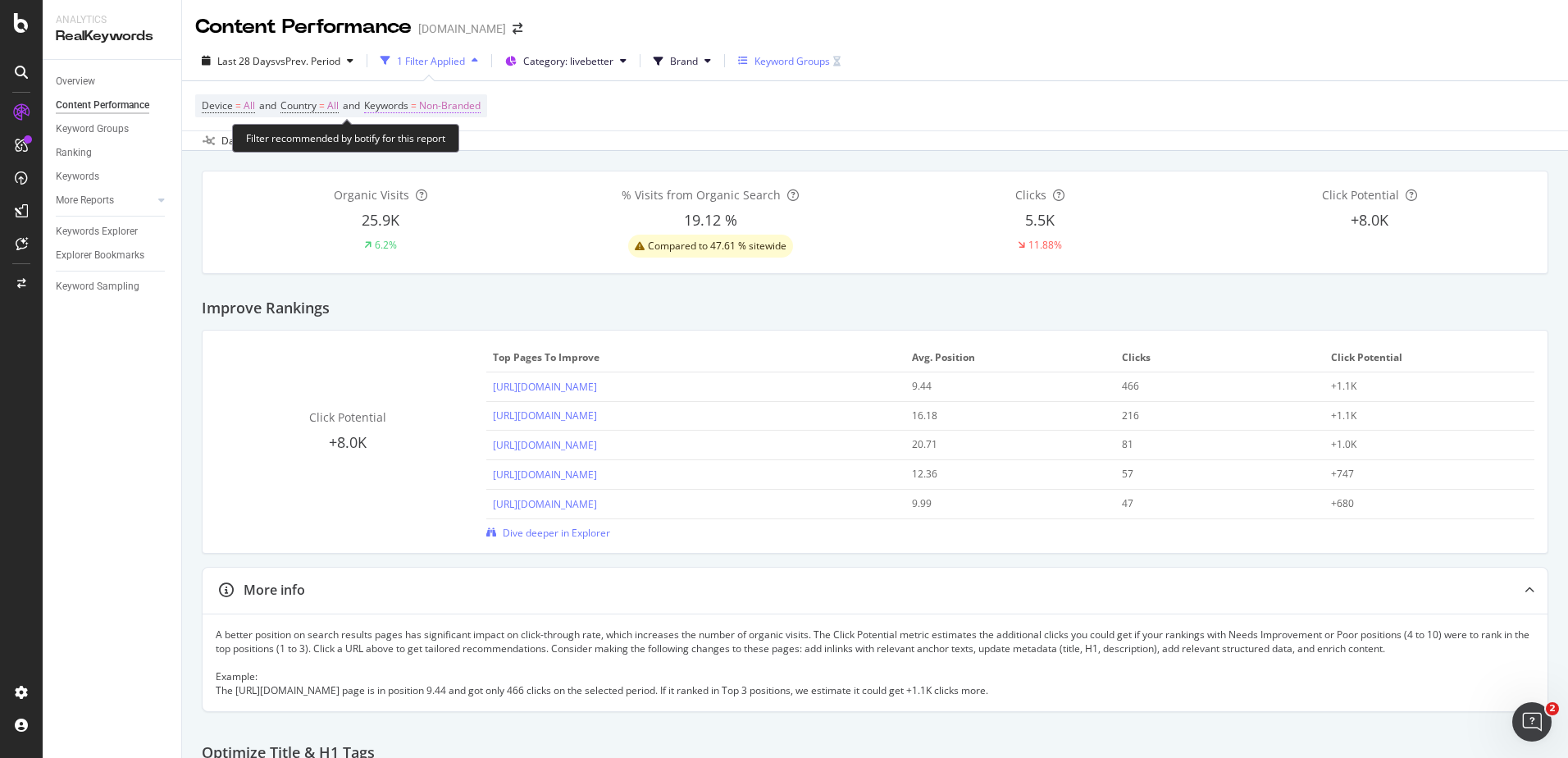
click at [447, 105] on span "Non-Branded" at bounding box center [449, 106] width 62 height 23
click at [458, 122] on icon "button" at bounding box center [454, 117] width 7 height 10
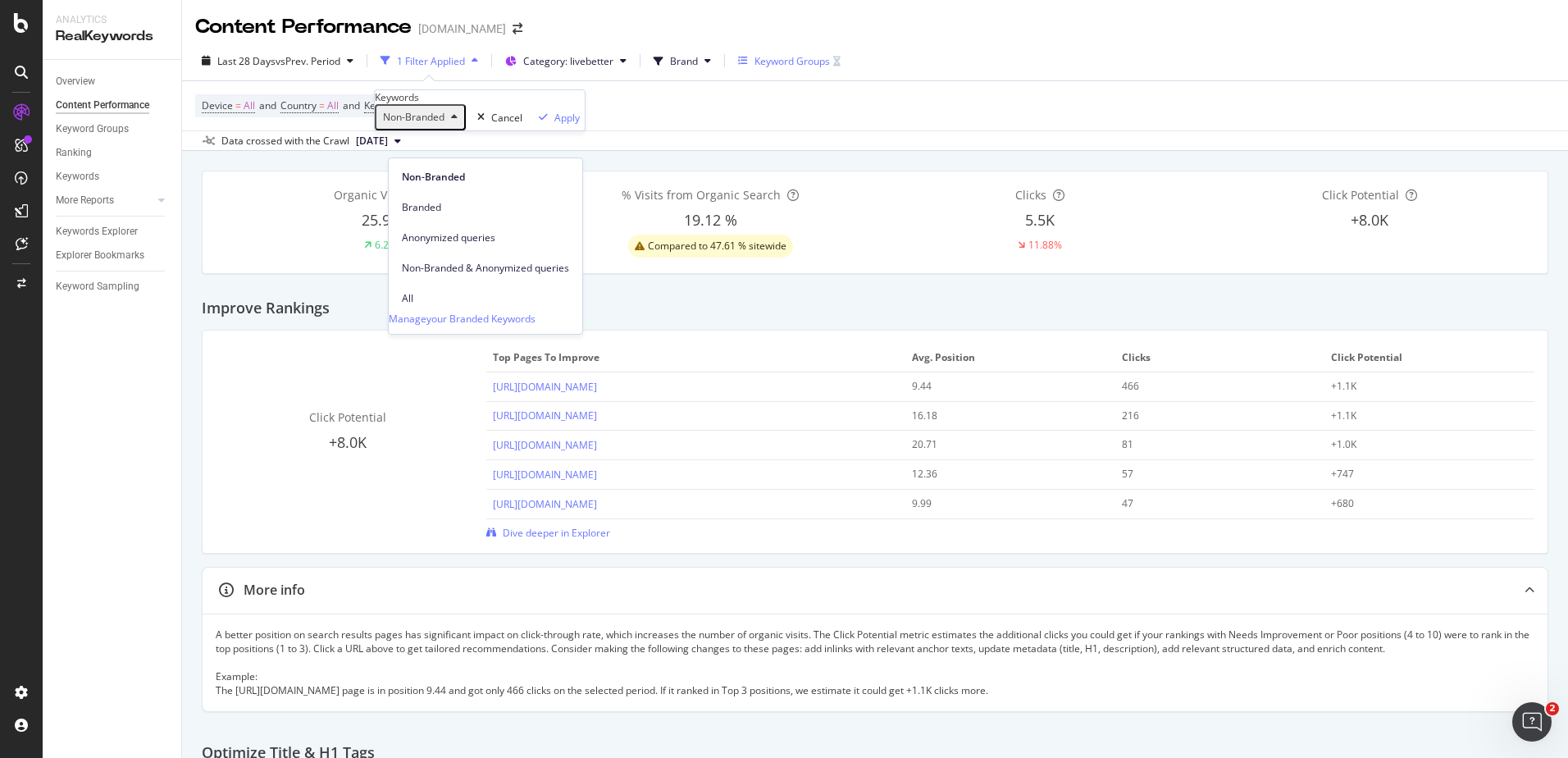
click at [695, 110] on div "Device = All and Country = All and Keywords = Non-Branded" at bounding box center [875, 106] width 1360 height 50
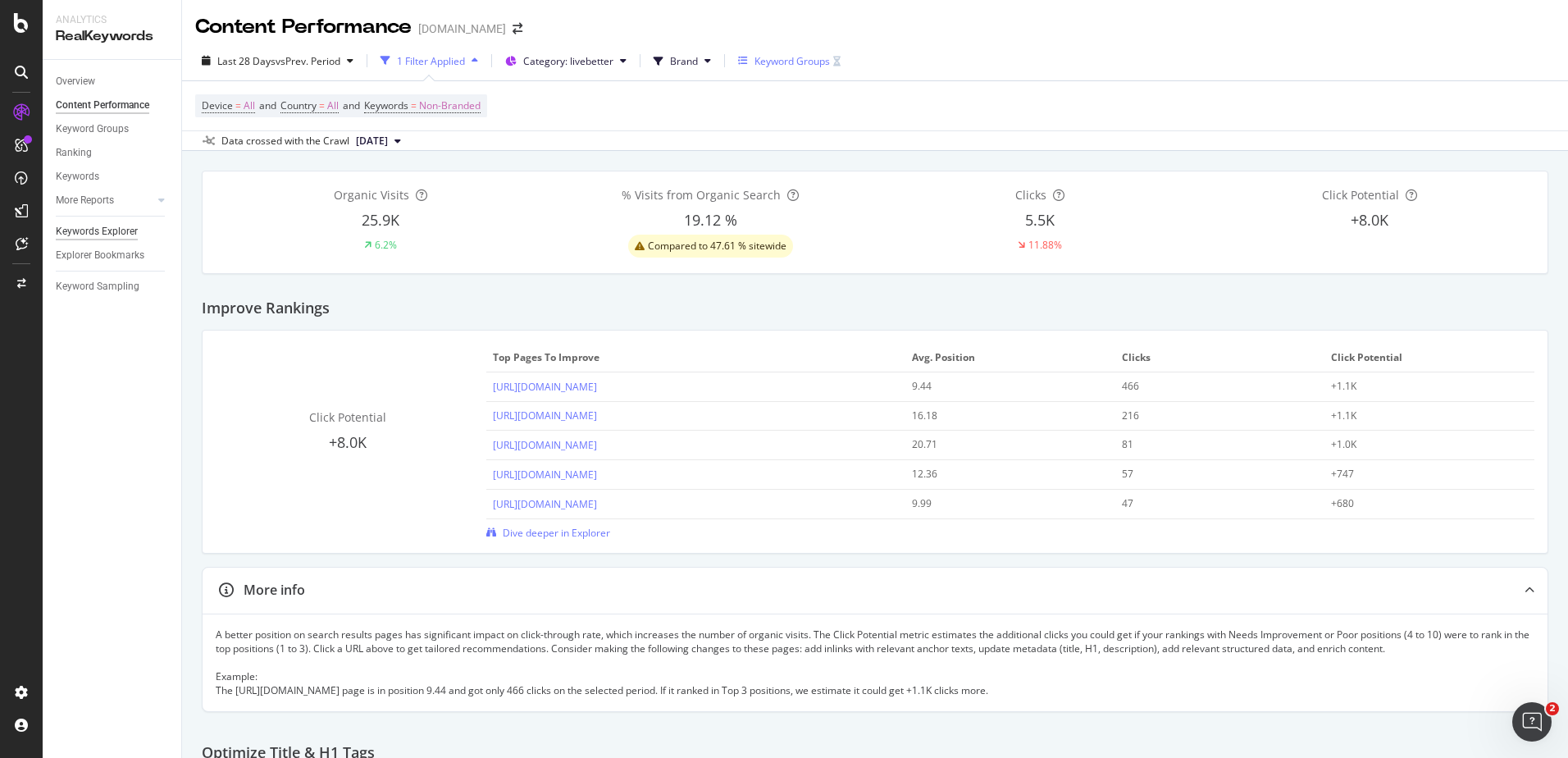
click at [85, 226] on div "Keywords Explorer" at bounding box center [97, 231] width 82 height 17
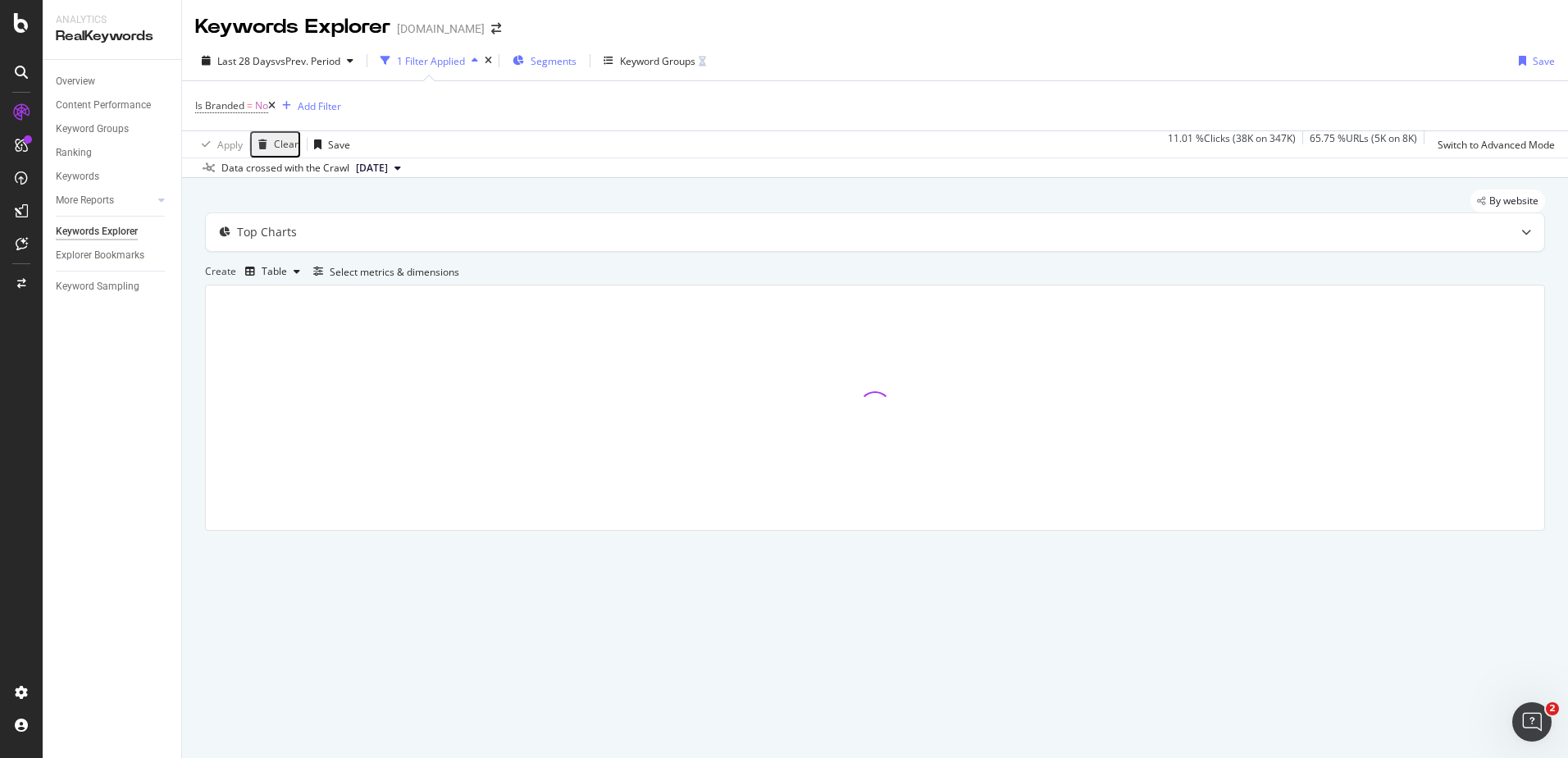
click at [572, 58] on span "Segments" at bounding box center [553, 61] width 46 height 14
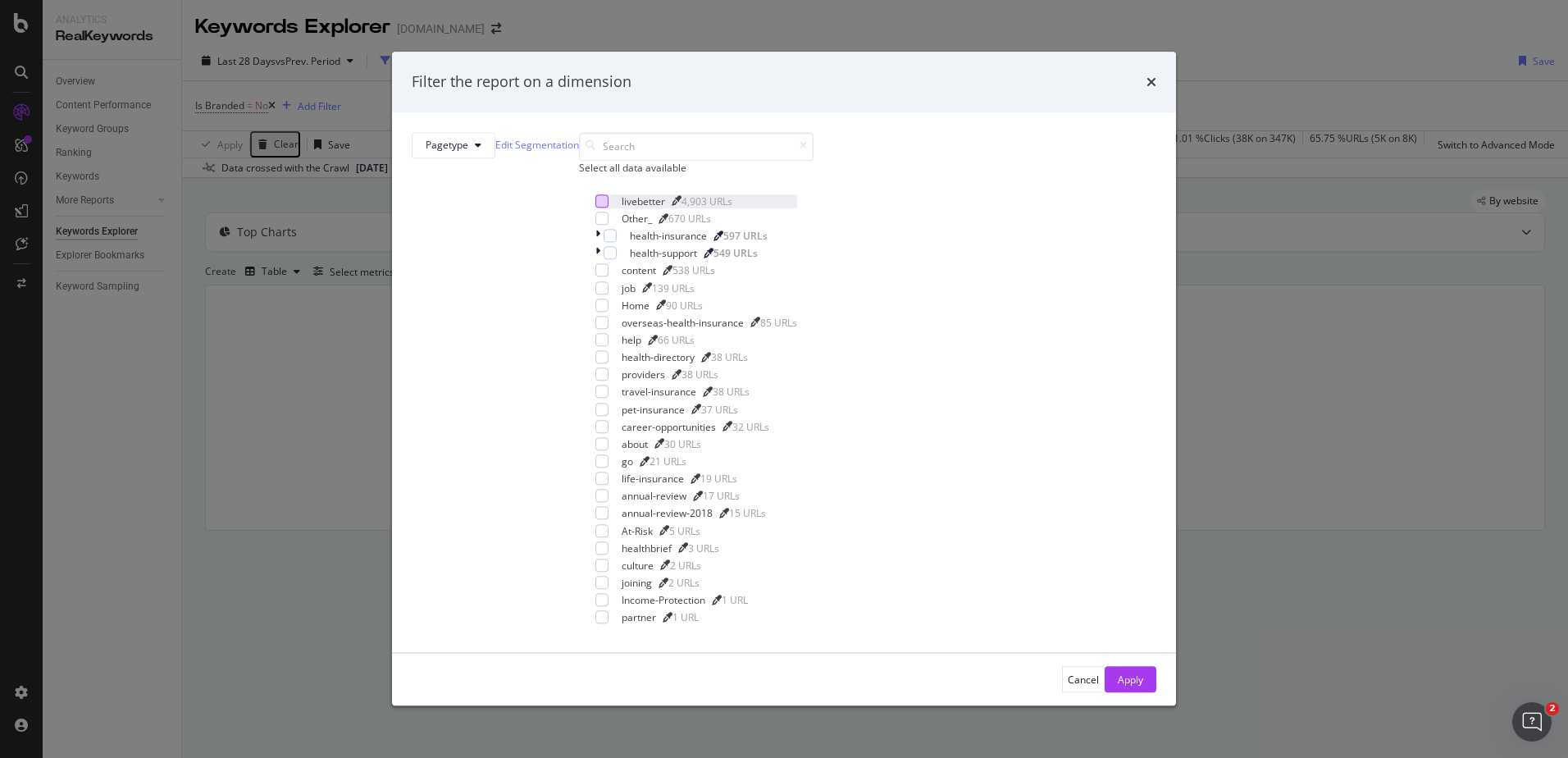
click at [608, 208] on div "modal" at bounding box center [602, 201] width 13 height 13
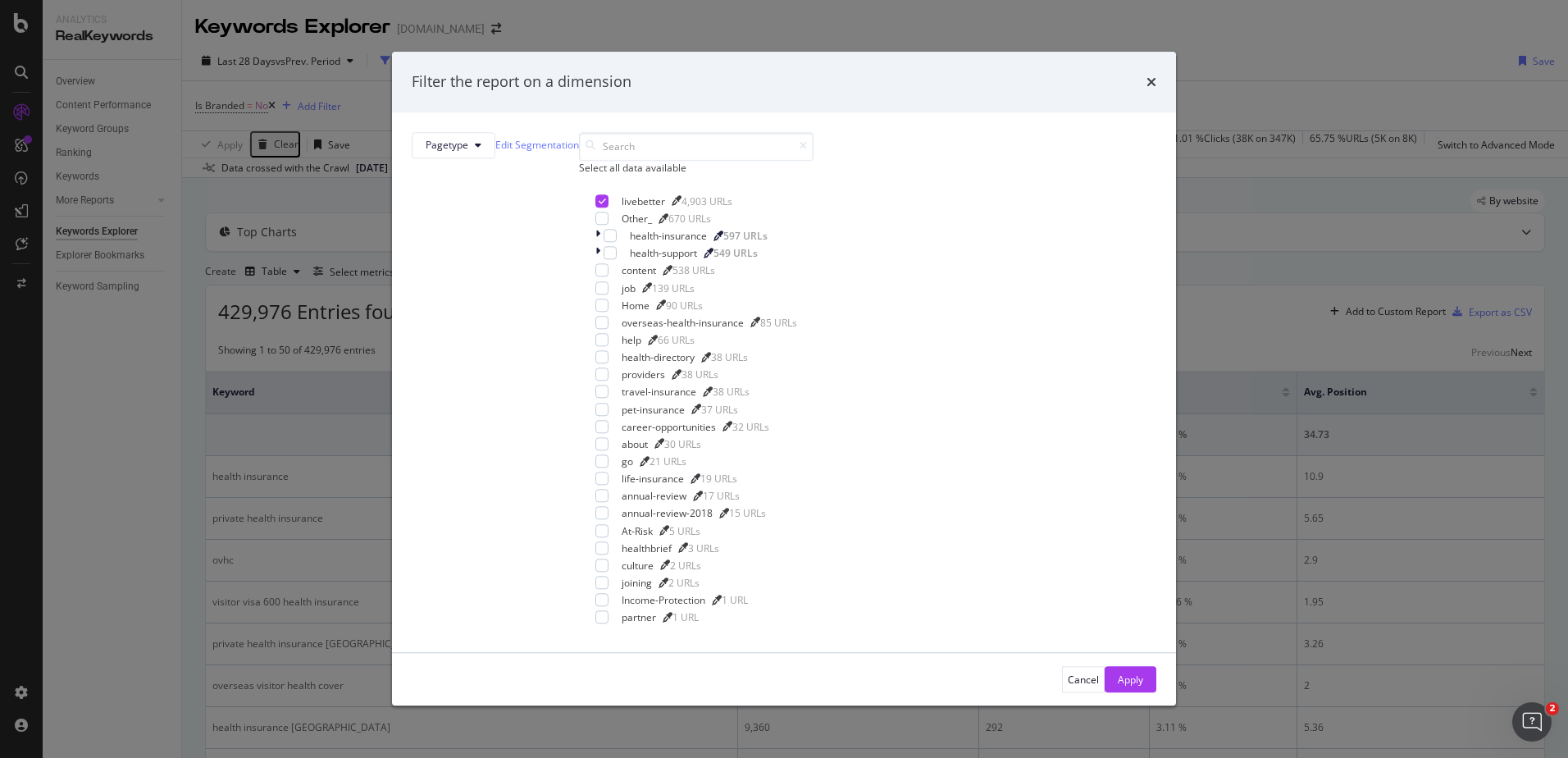
scroll to position [190, 0]
click at [1118, 672] on div "Apply" at bounding box center [1130, 679] width 26 height 14
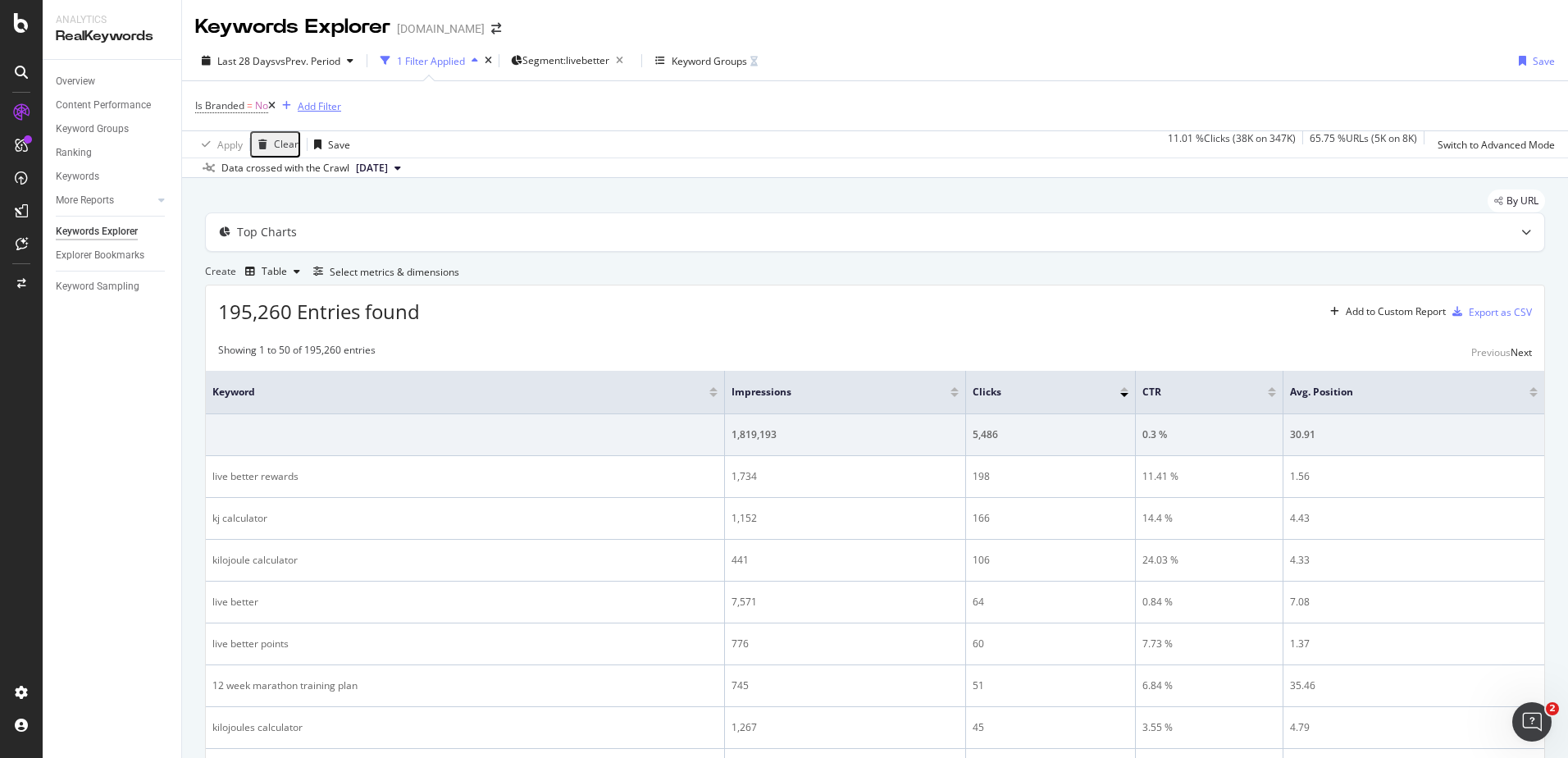
click at [341, 103] on div "Add Filter" at bounding box center [320, 106] width 44 height 14
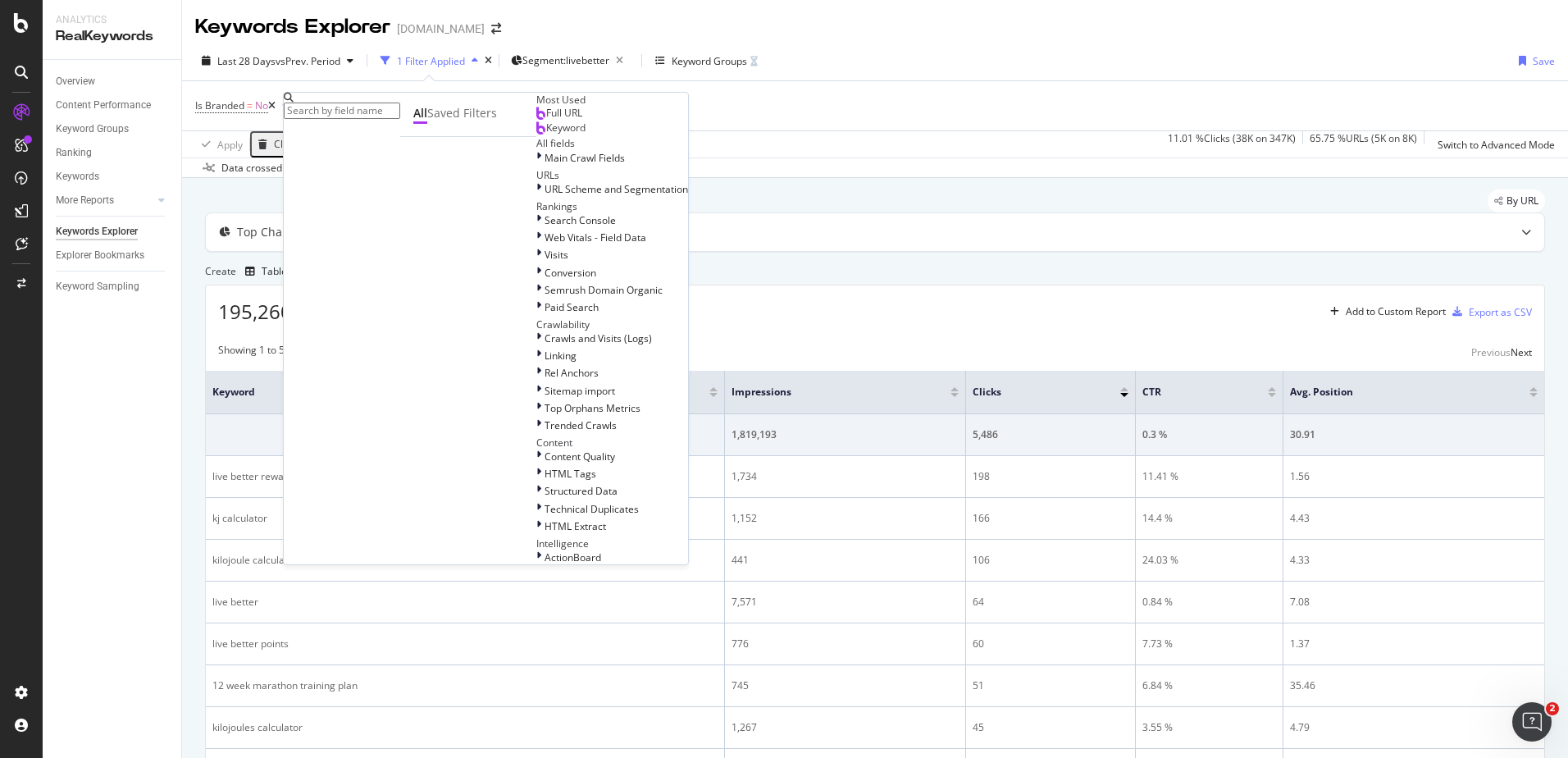
click at [536, 120] on div "Full URL" at bounding box center [559, 113] width 46 height 13
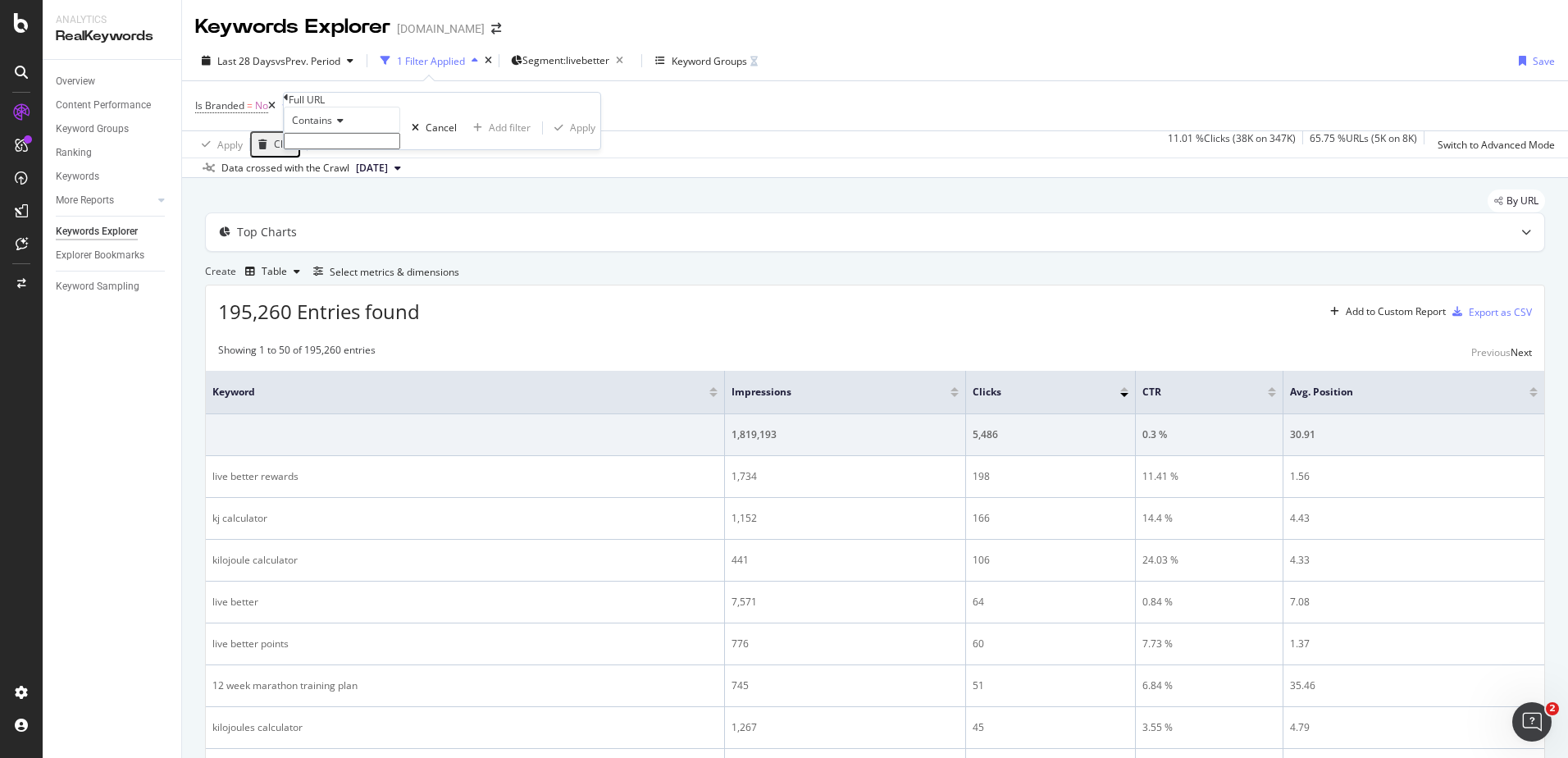
click at [334, 150] on input "text" at bounding box center [342, 141] width 116 height 16
click at [374, 150] on input "text" at bounding box center [342, 141] width 116 height 16
paste input "livebetter/be-magazine/wellbeing/can-you-brush-your-teeth-too-much"
type input "livebetter/be-magazine/wellbeing/can-you-brush-your-teeth-too-much"
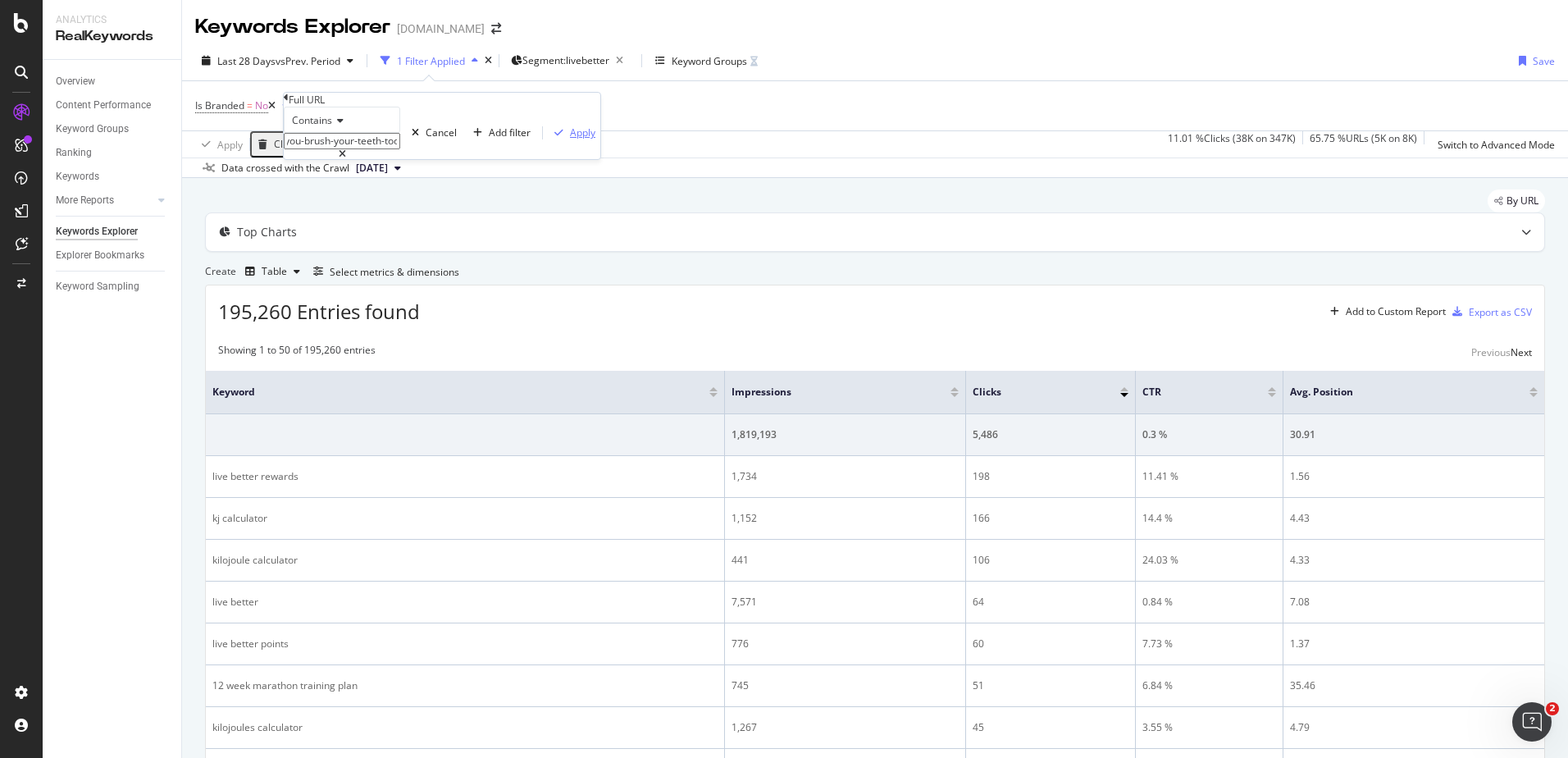
scroll to position [0, 0]
click at [570, 139] on div "Apply" at bounding box center [583, 132] width 26 height 14
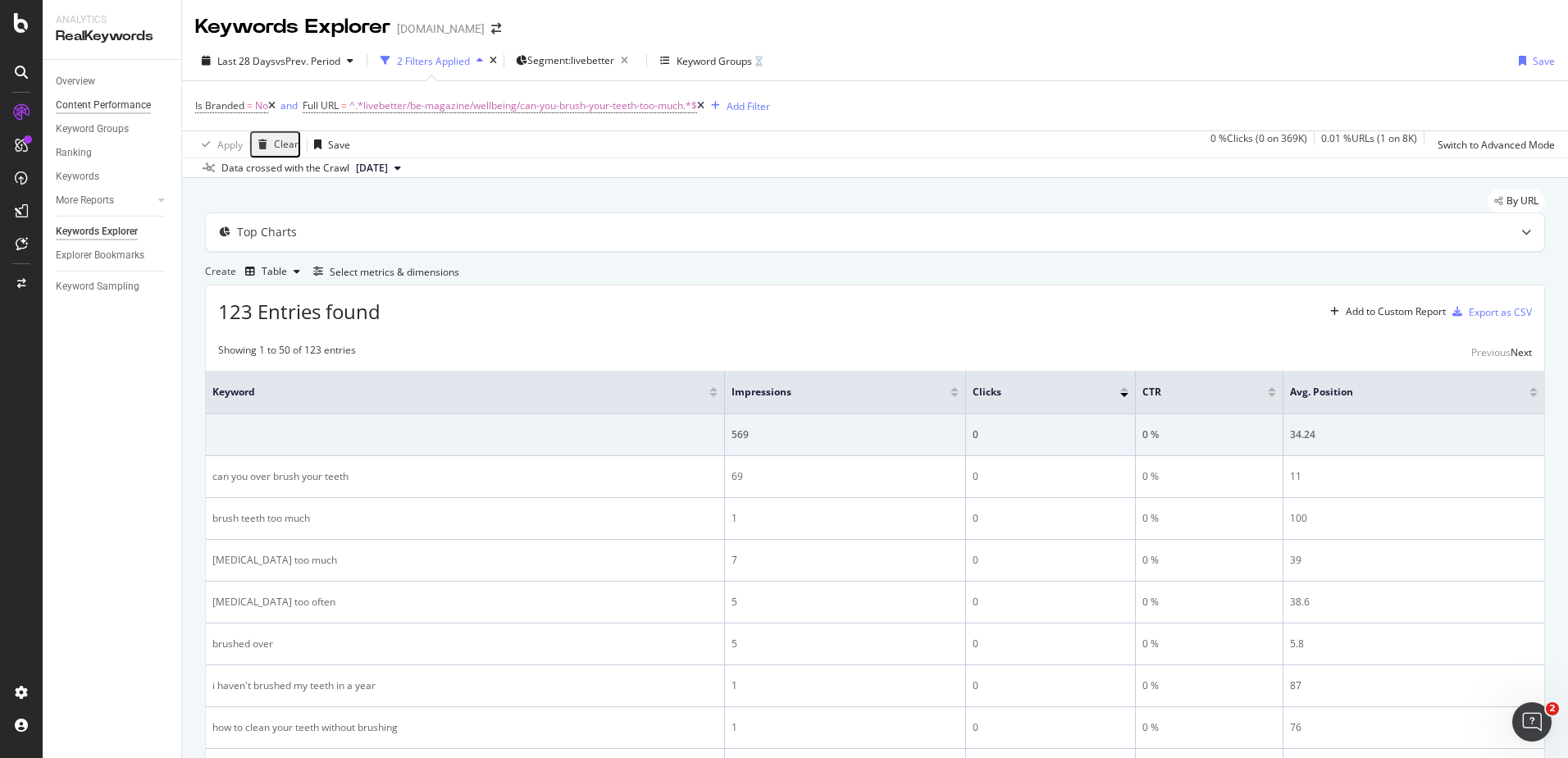
click at [79, 103] on div "Content Performance" at bounding box center [104, 106] width 95 height 17
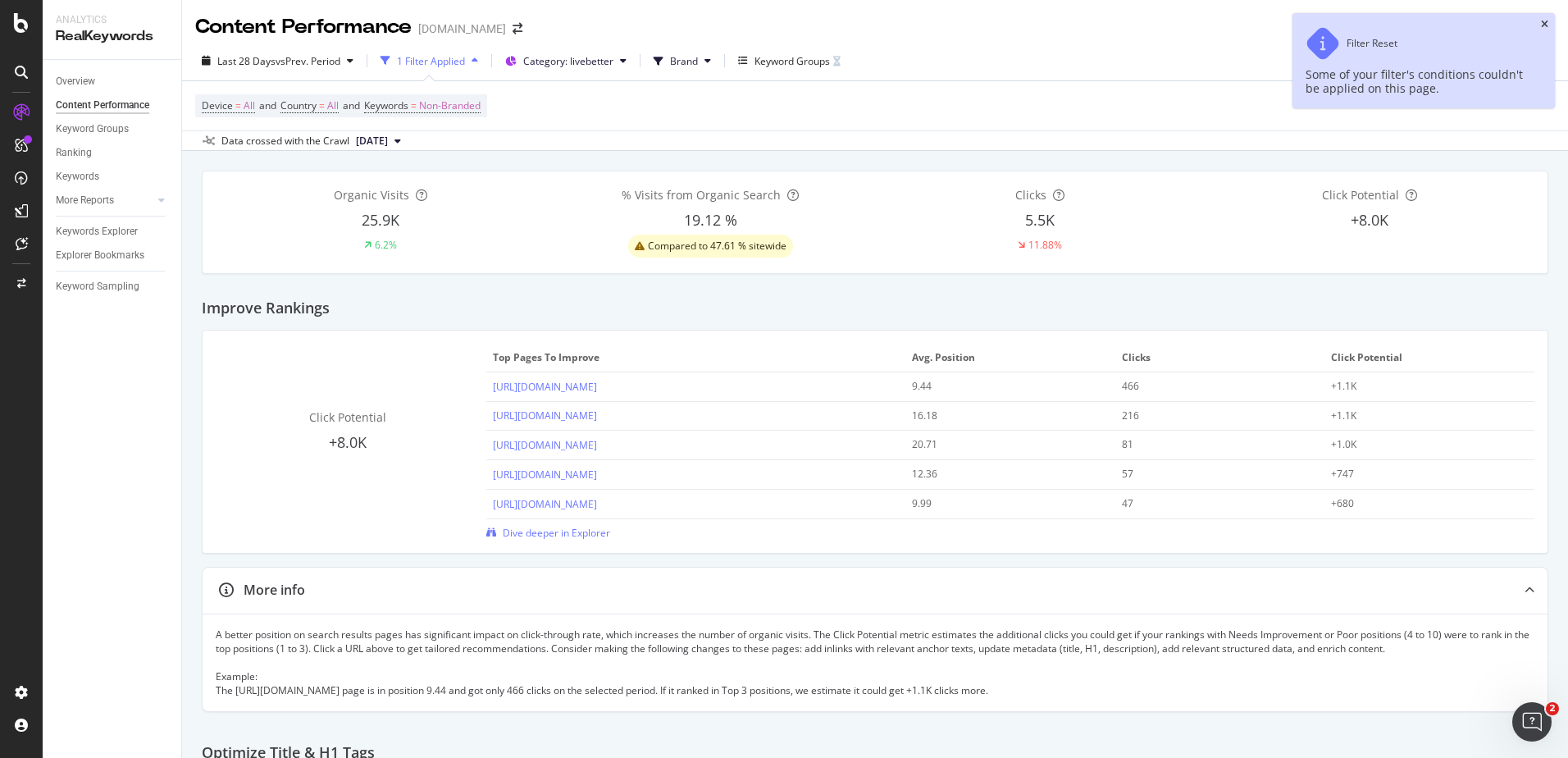
click at [1545, 23] on icon "close toast" at bounding box center [1544, 25] width 8 height 10
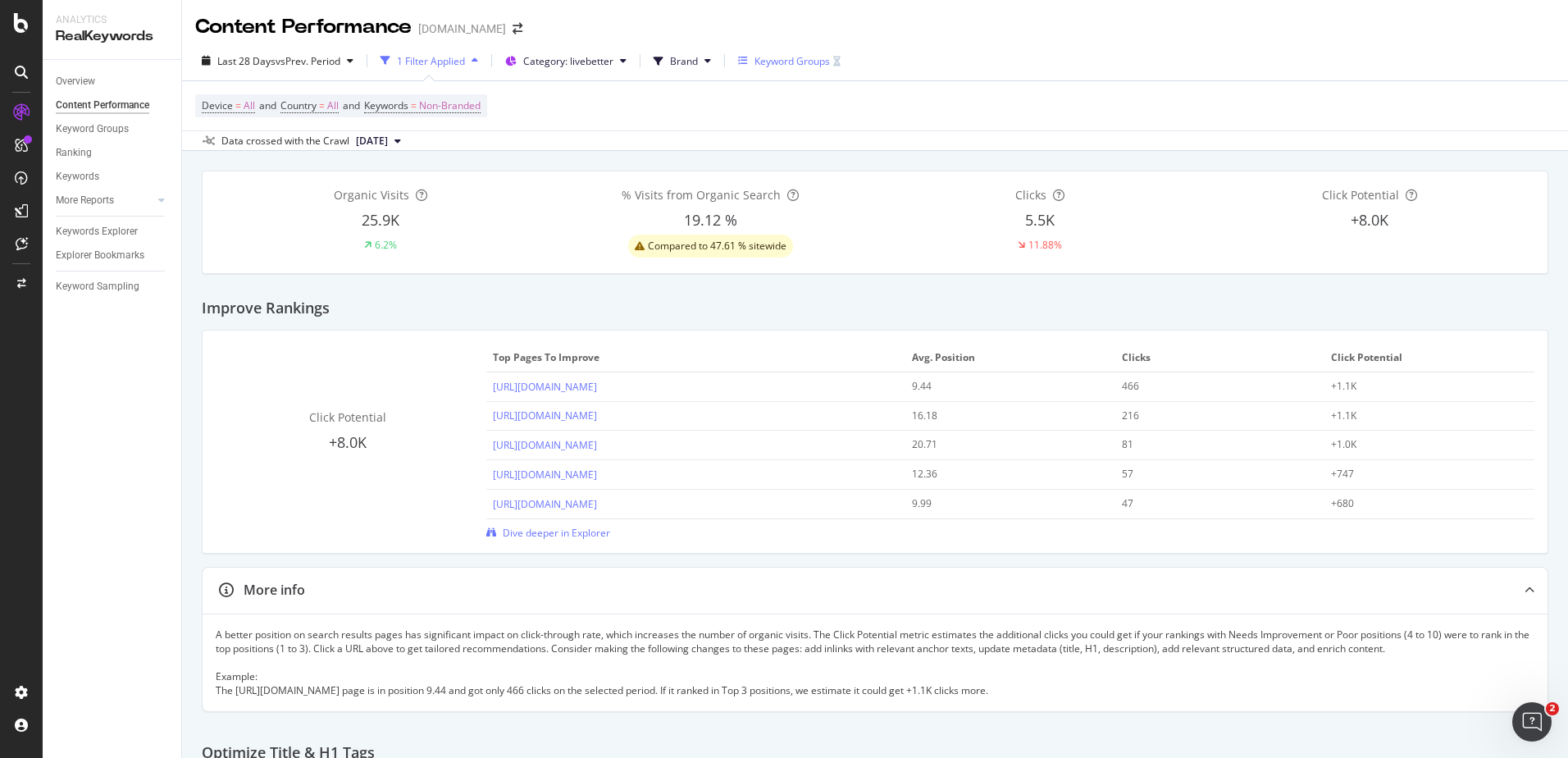
click at [783, 62] on div "Keyword Groups" at bounding box center [791, 61] width 75 height 14
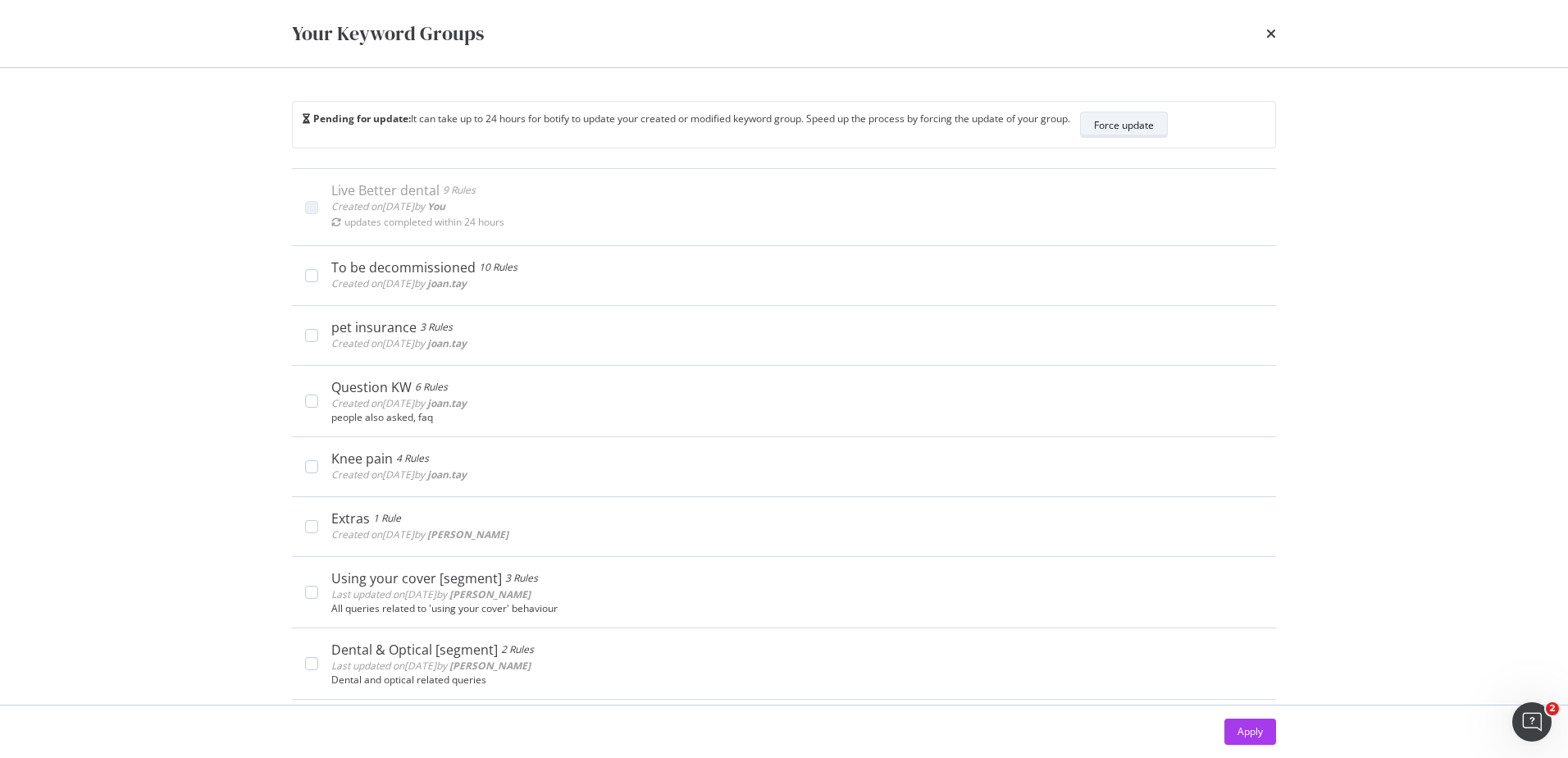
click at [1146, 124] on div "Force update" at bounding box center [1123, 125] width 60 height 14
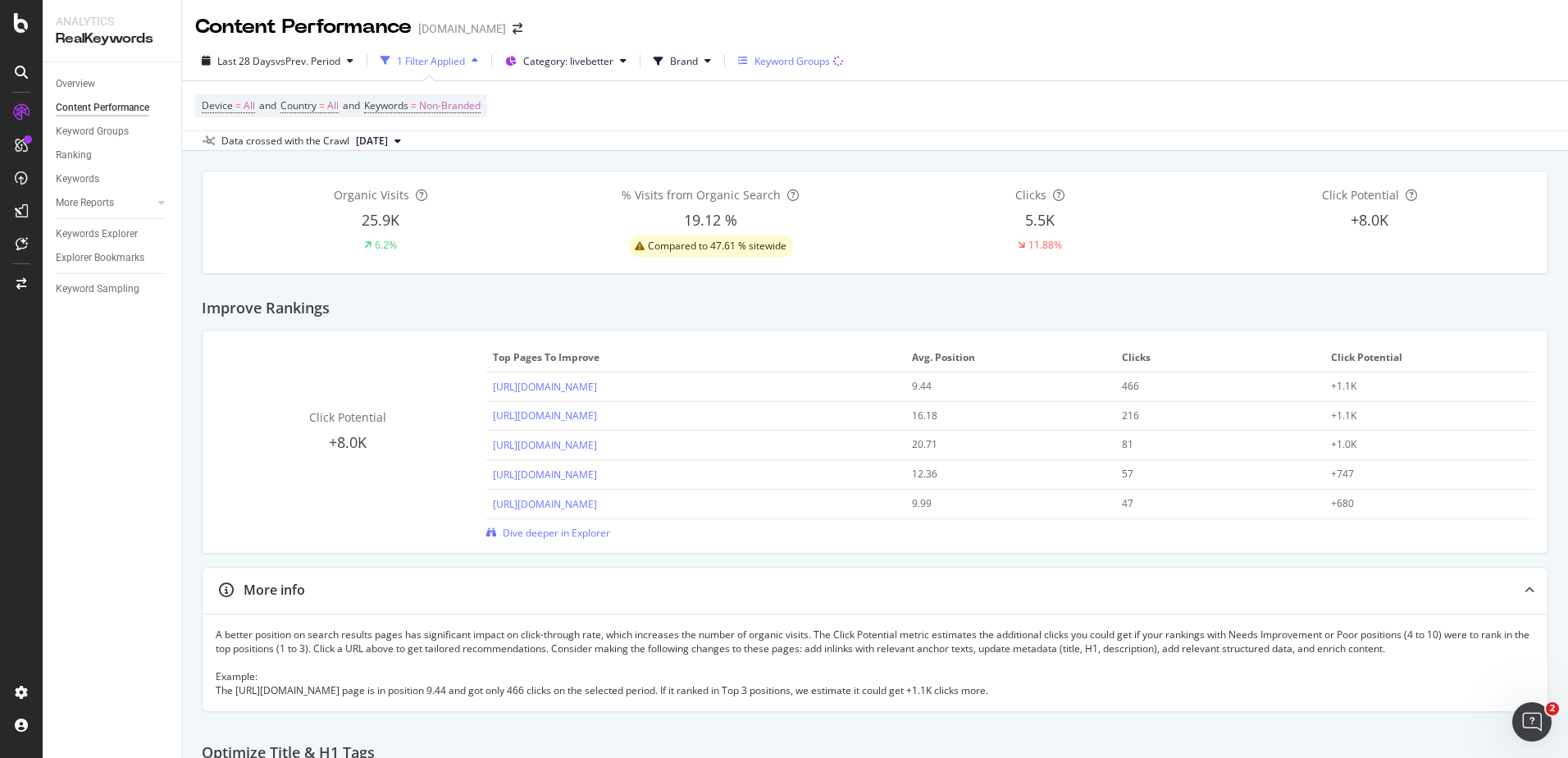
click at [768, 61] on div "Keyword Groups" at bounding box center [791, 61] width 75 height 14
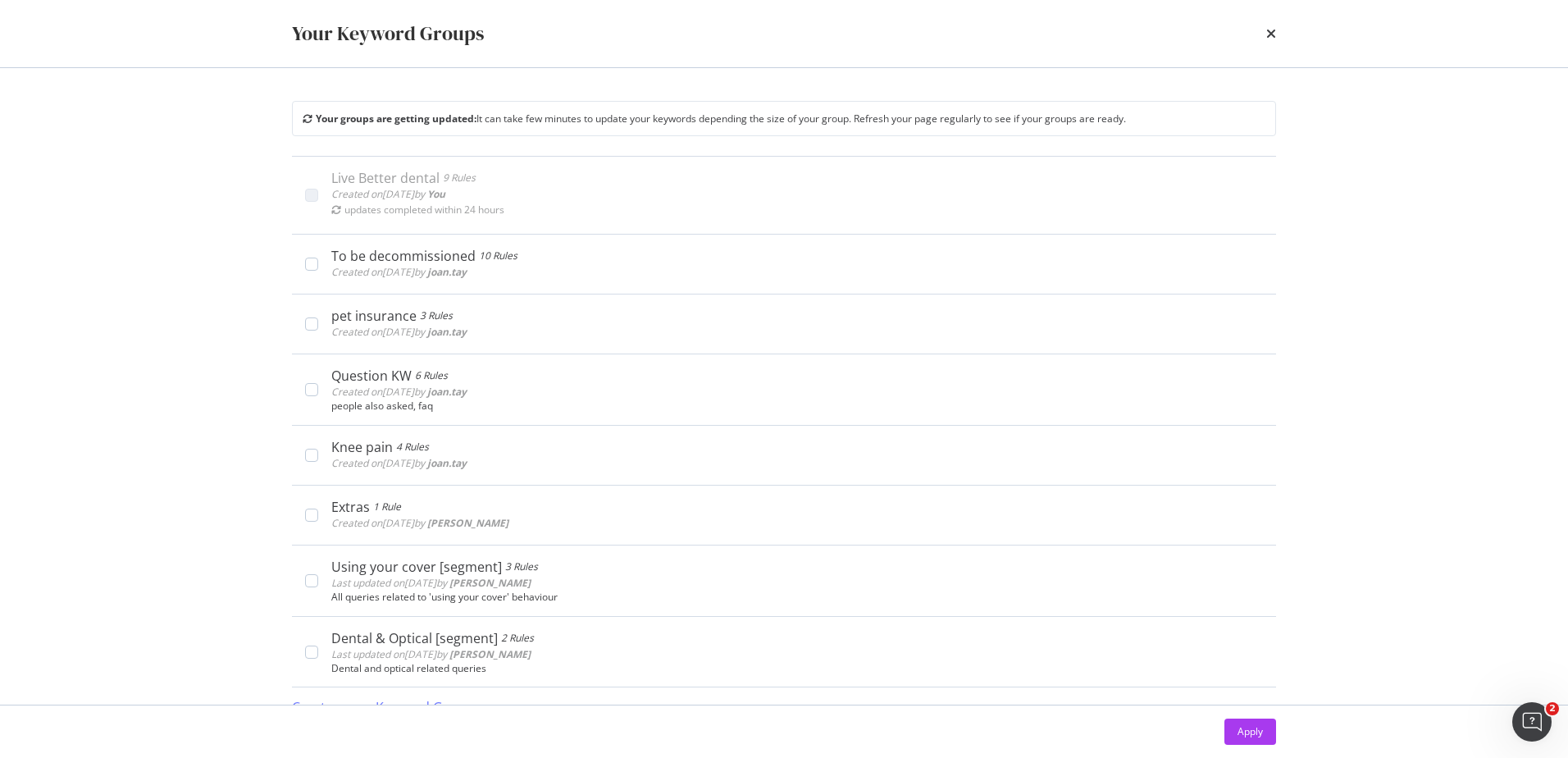
scroll to position [22, 0]
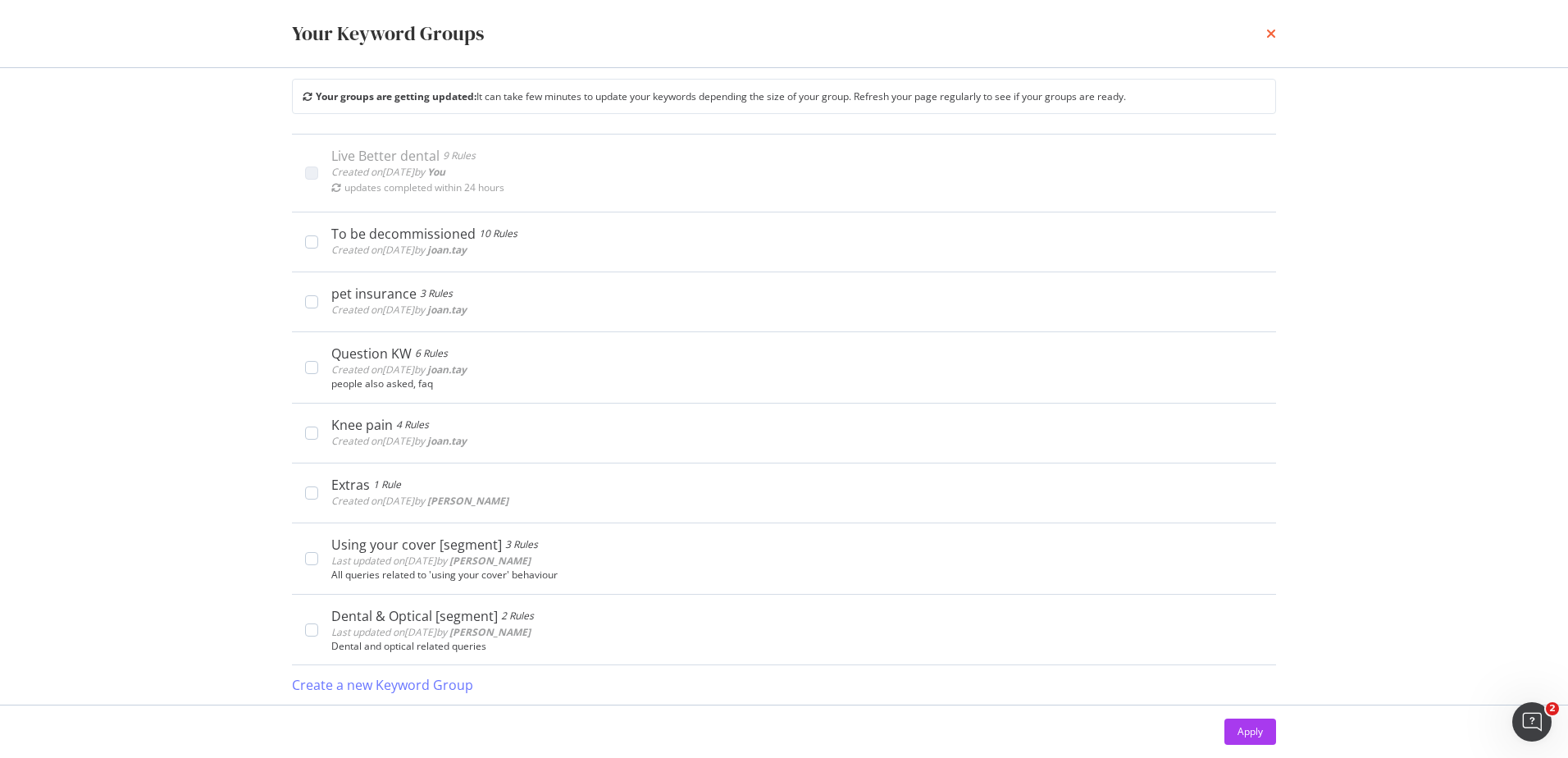
click at [1269, 32] on icon "times" at bounding box center [1271, 33] width 10 height 13
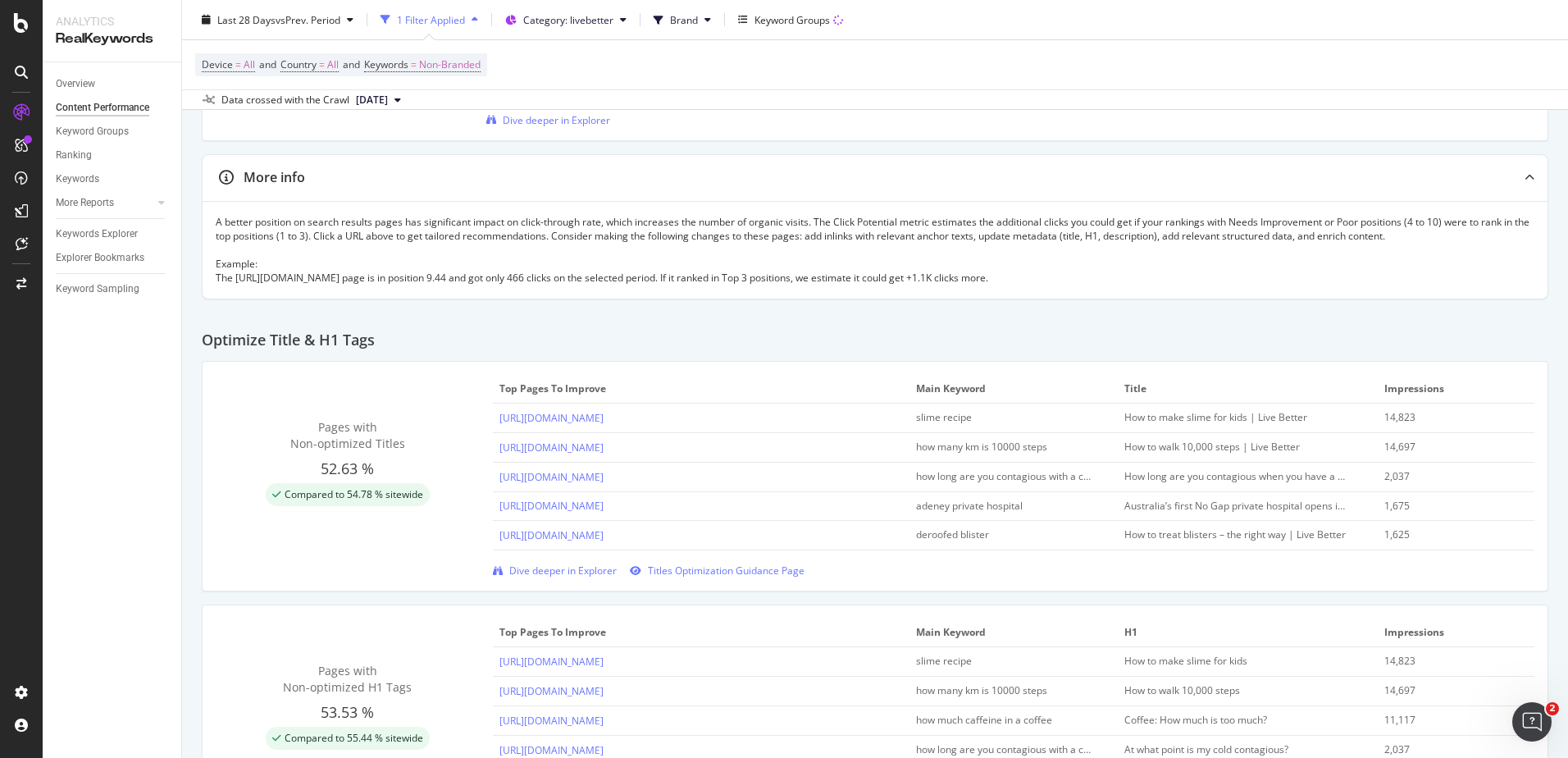
scroll to position [494, 0]
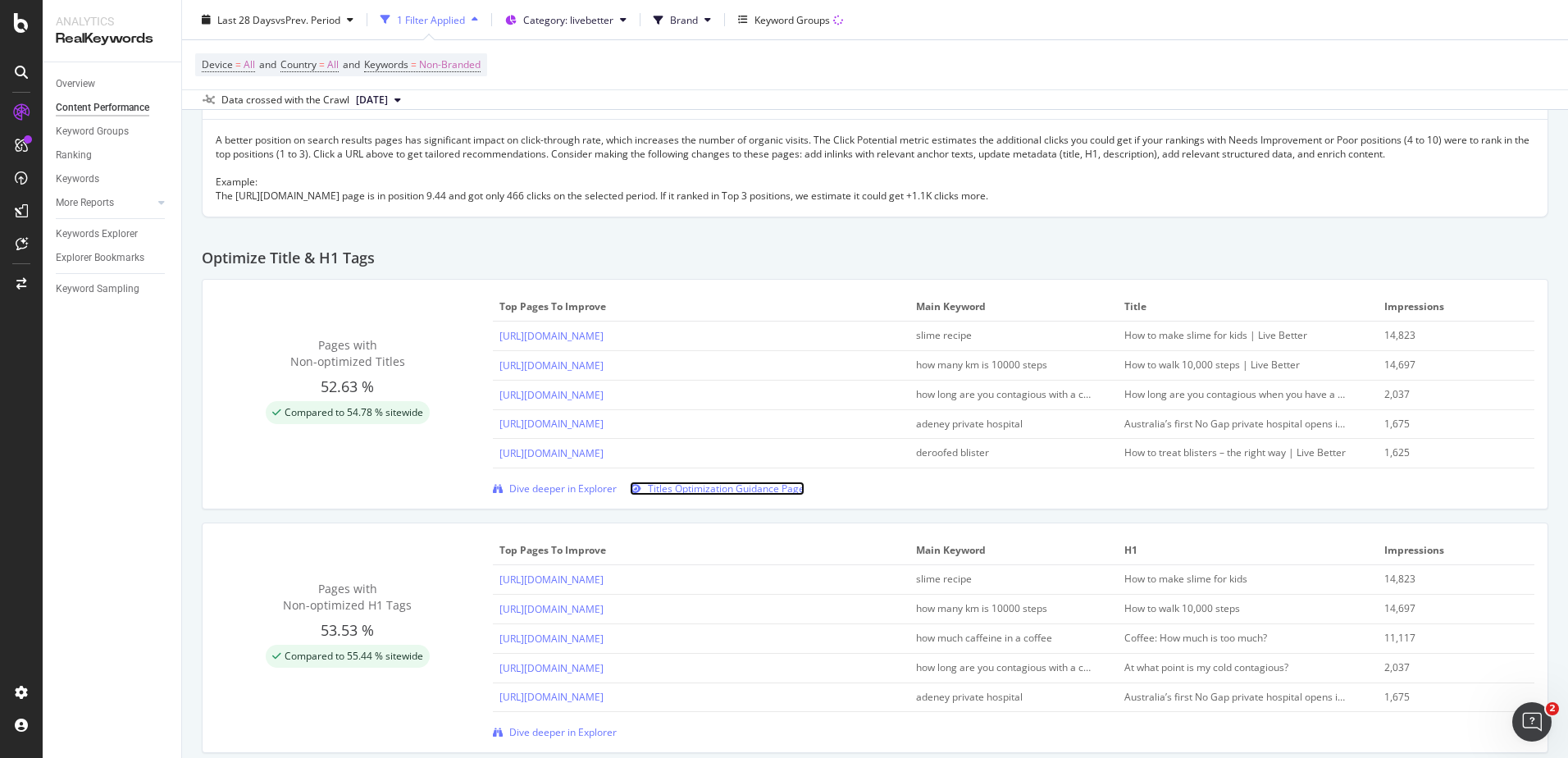
click at [726, 488] on span "Titles Optimization Guidance Page" at bounding box center [725, 489] width 156 height 14
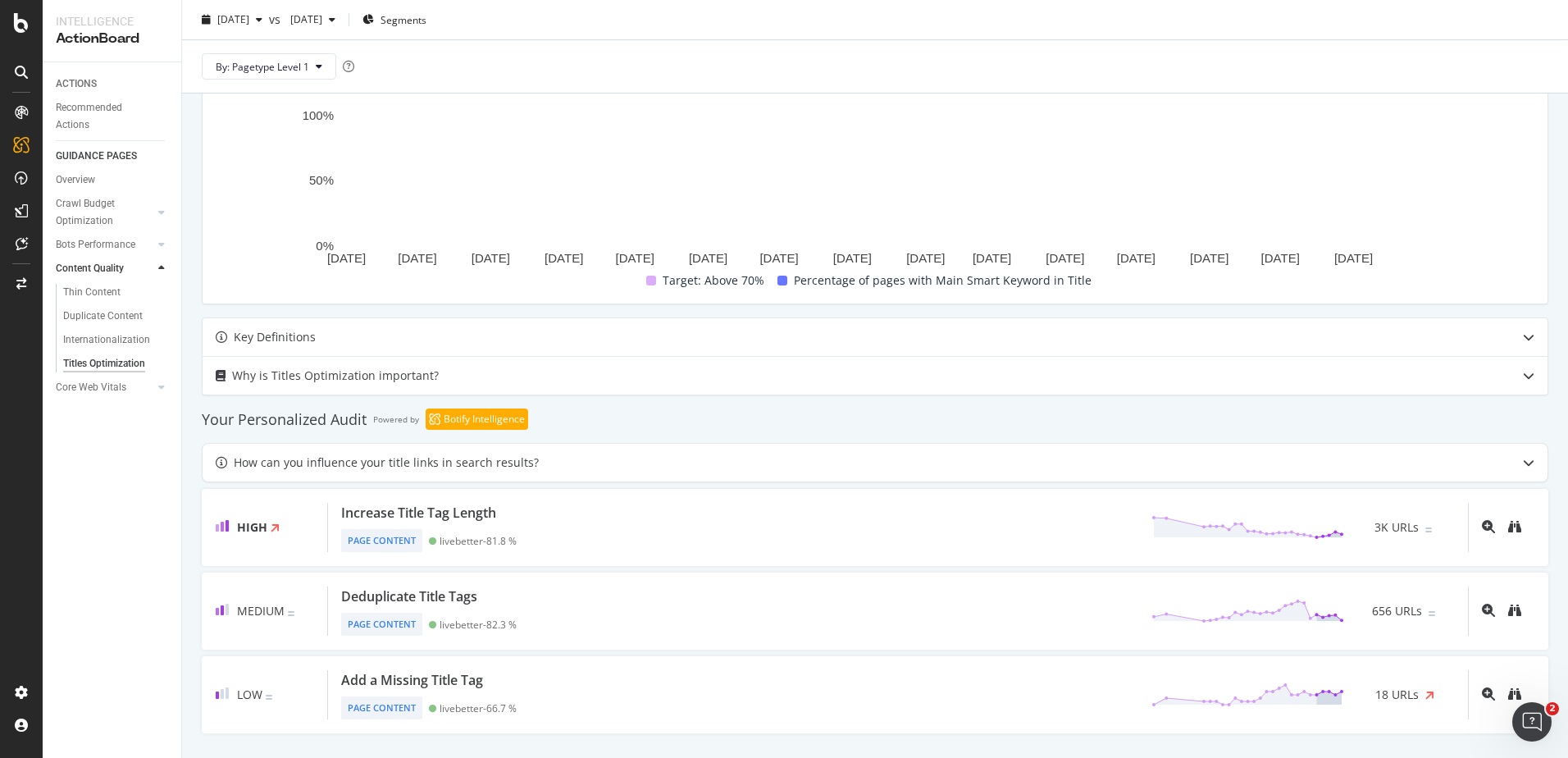
scroll to position [482, 0]
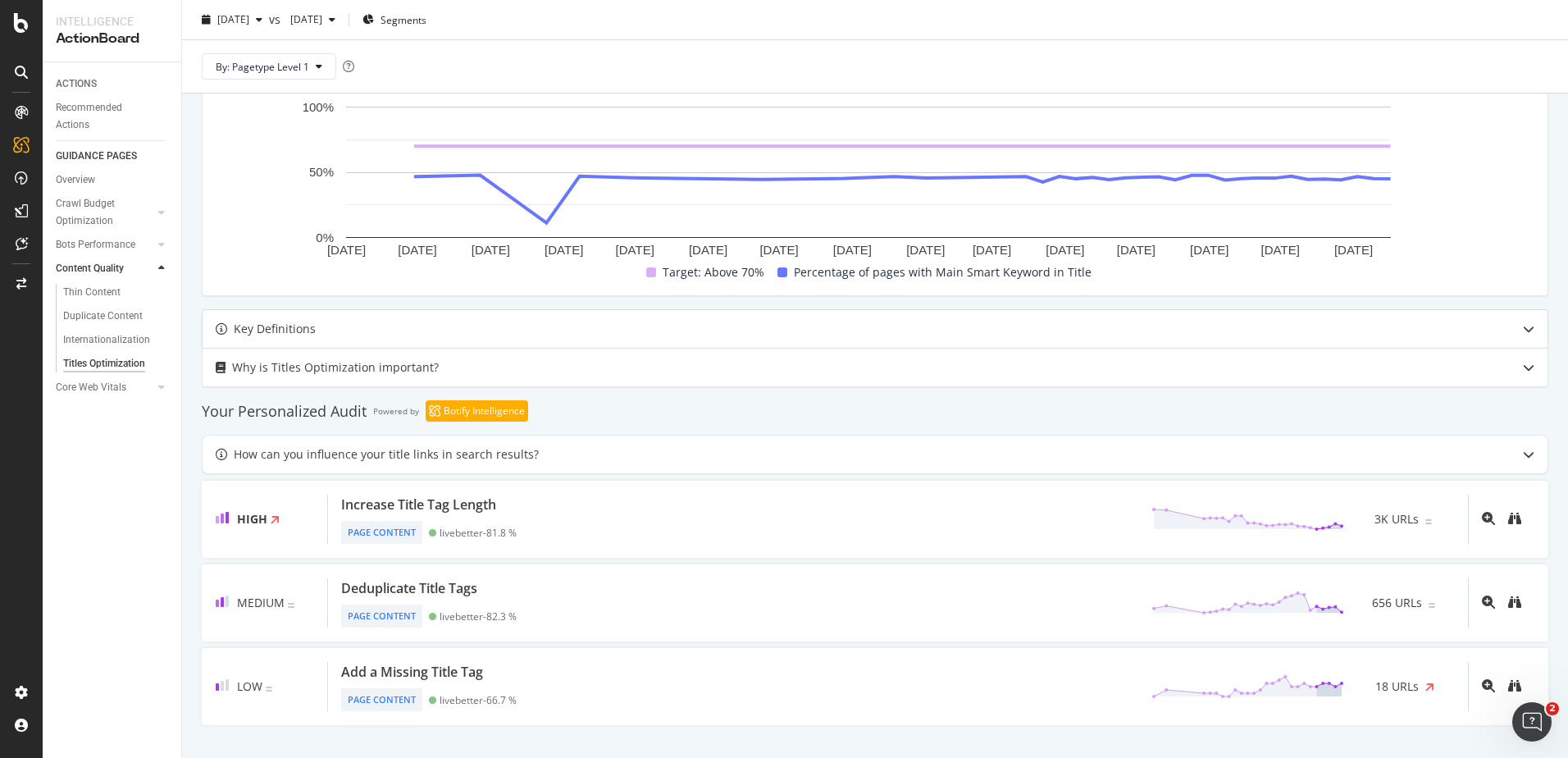
click at [262, 325] on div "Key Definitions" at bounding box center [274, 329] width 82 height 20
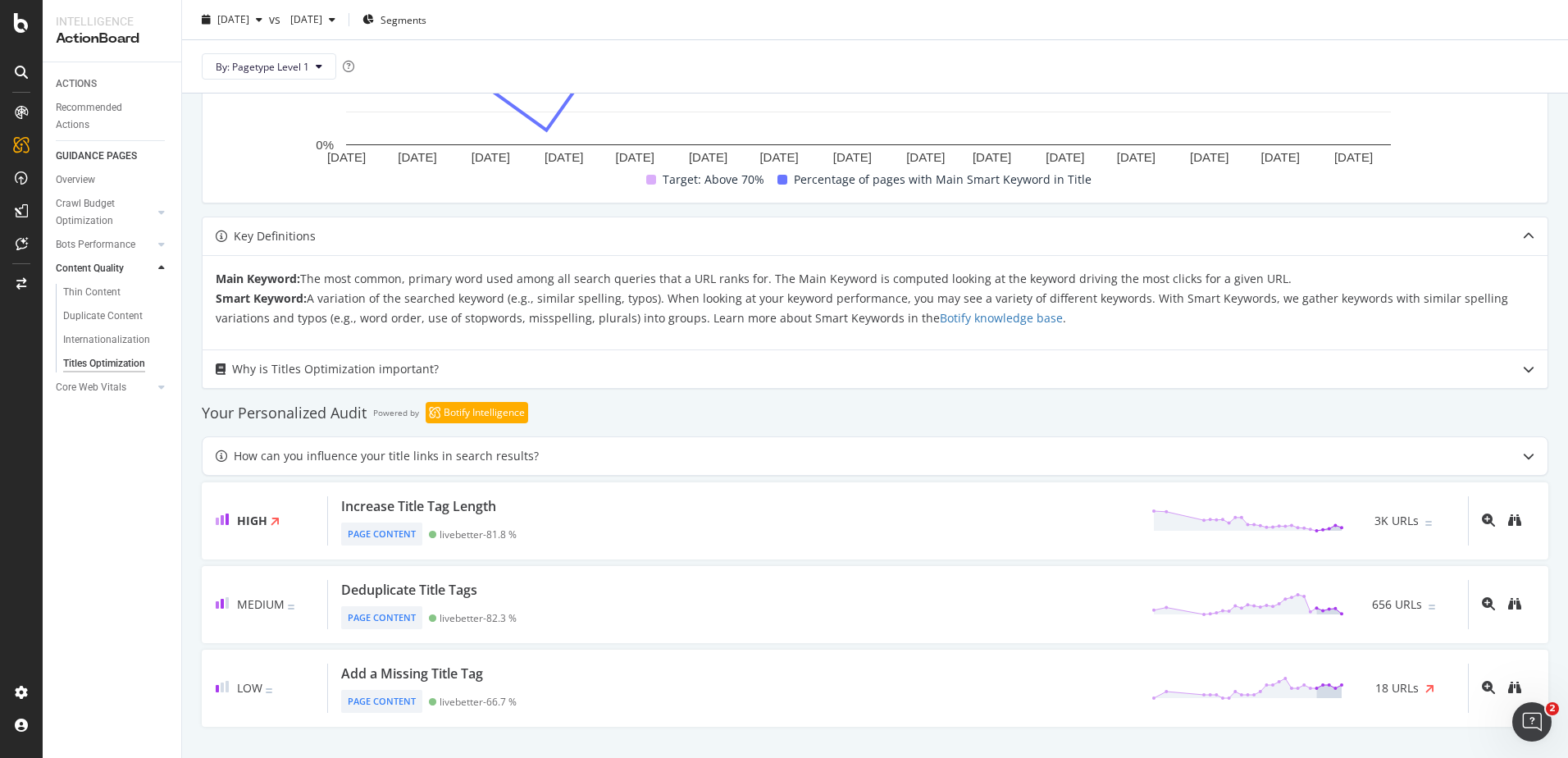
scroll to position [576, 0]
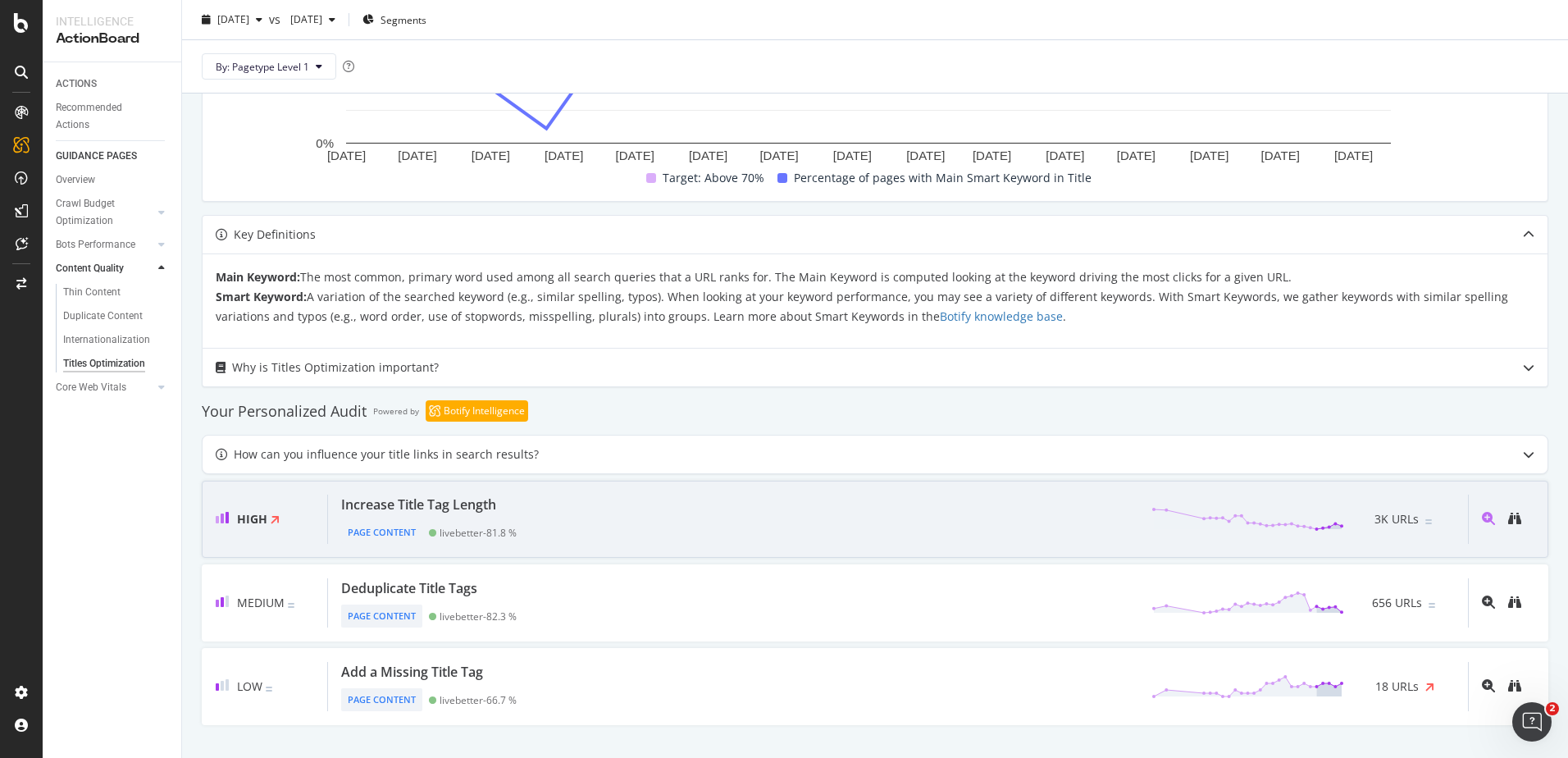
click at [282, 511] on span at bounding box center [276, 519] width 12 height 20
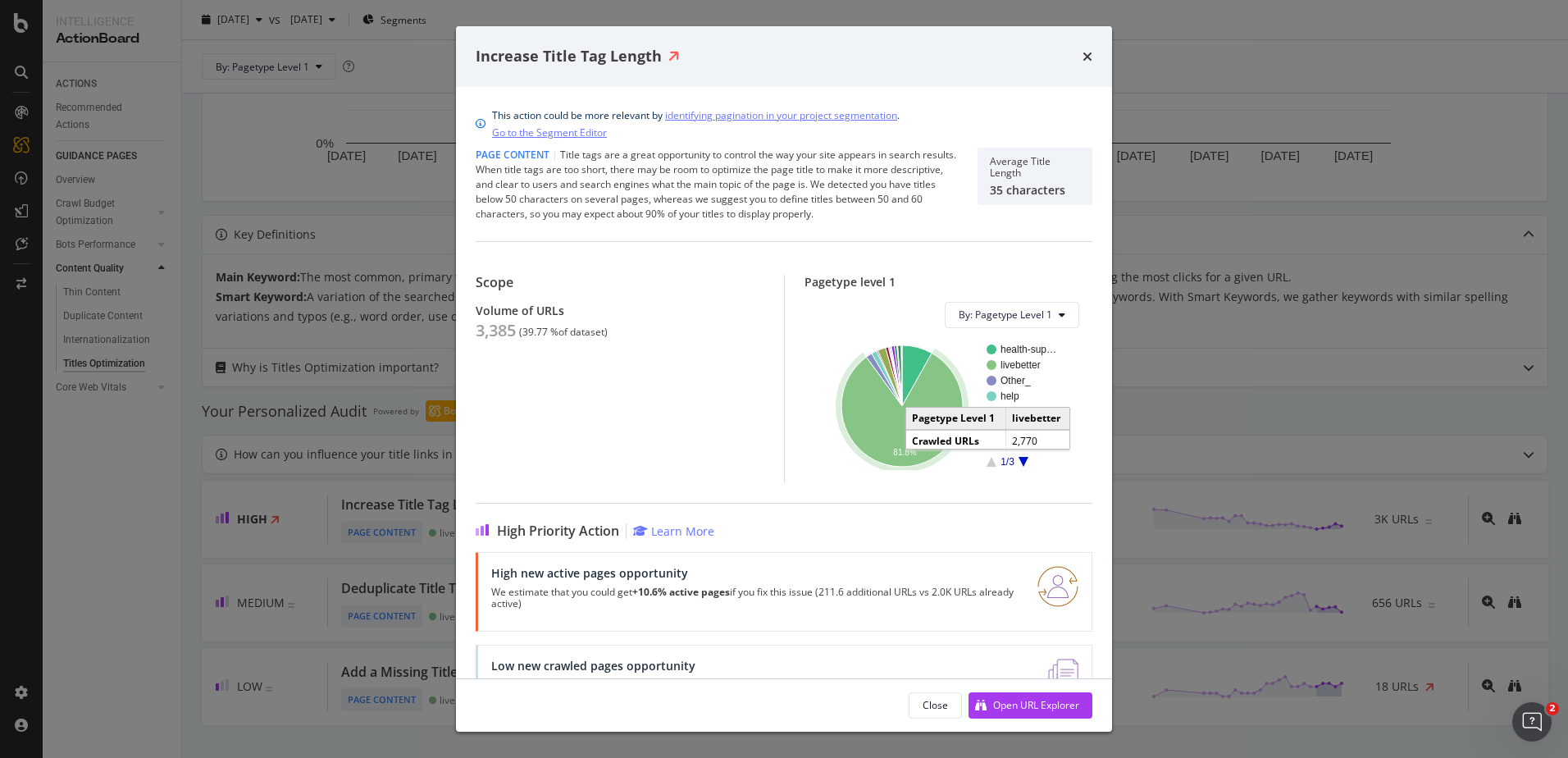
scroll to position [66, 0]
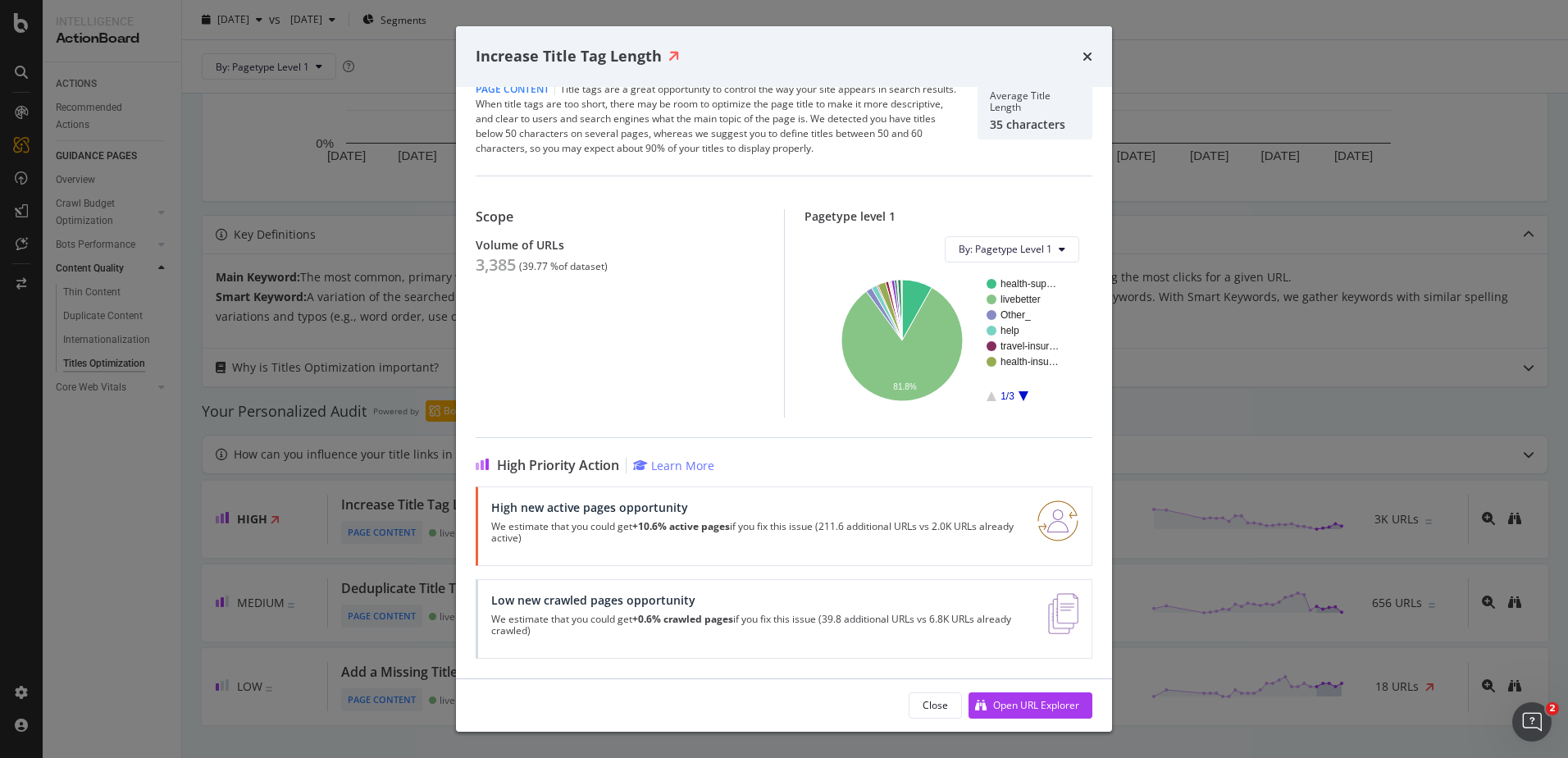
click at [1078, 50] on div "Increase Title Tag Length" at bounding box center [784, 56] width 617 height 21
click at [1085, 52] on icon "times" at bounding box center [1087, 57] width 10 height 13
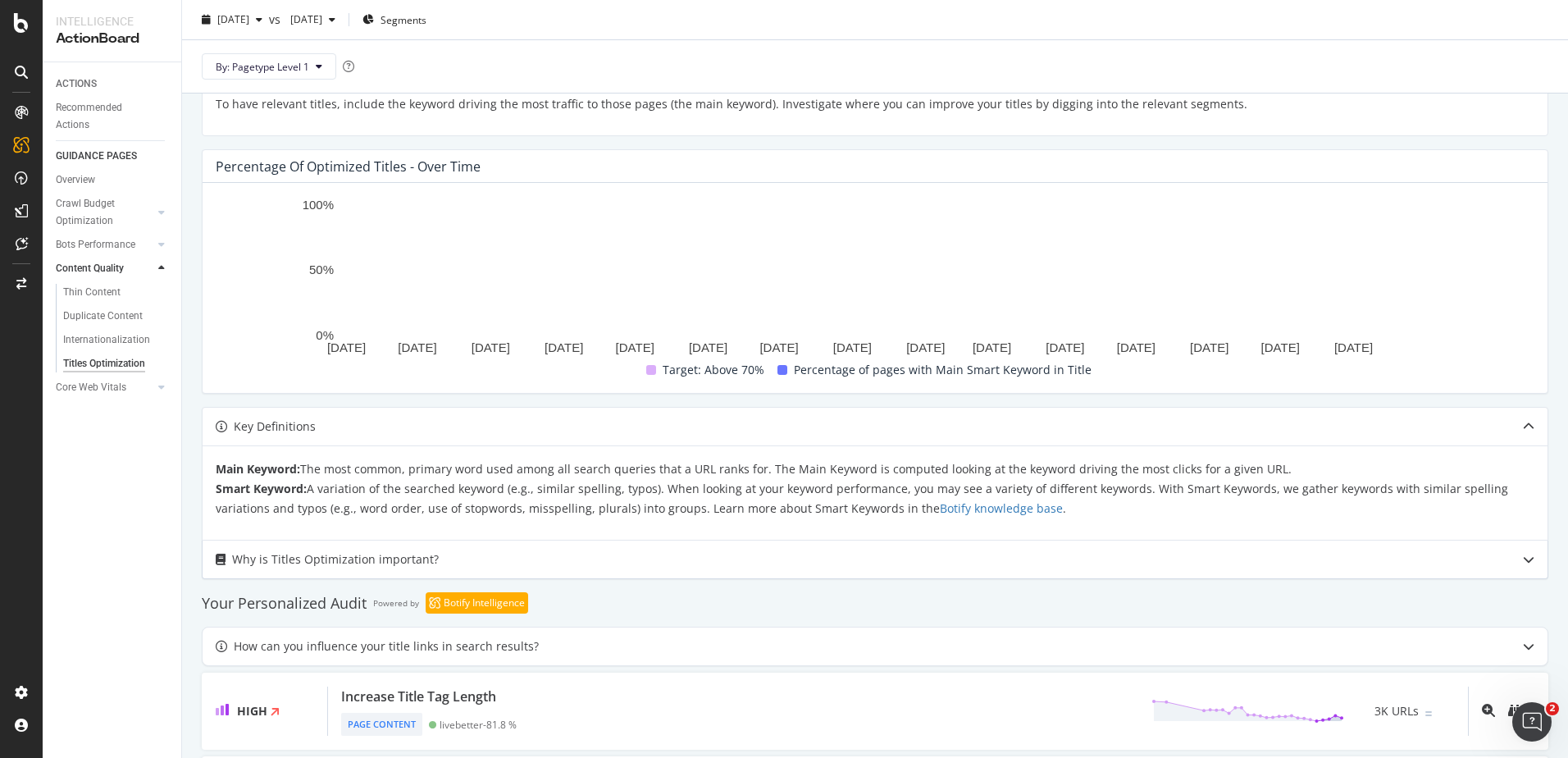
scroll to position [166, 0]
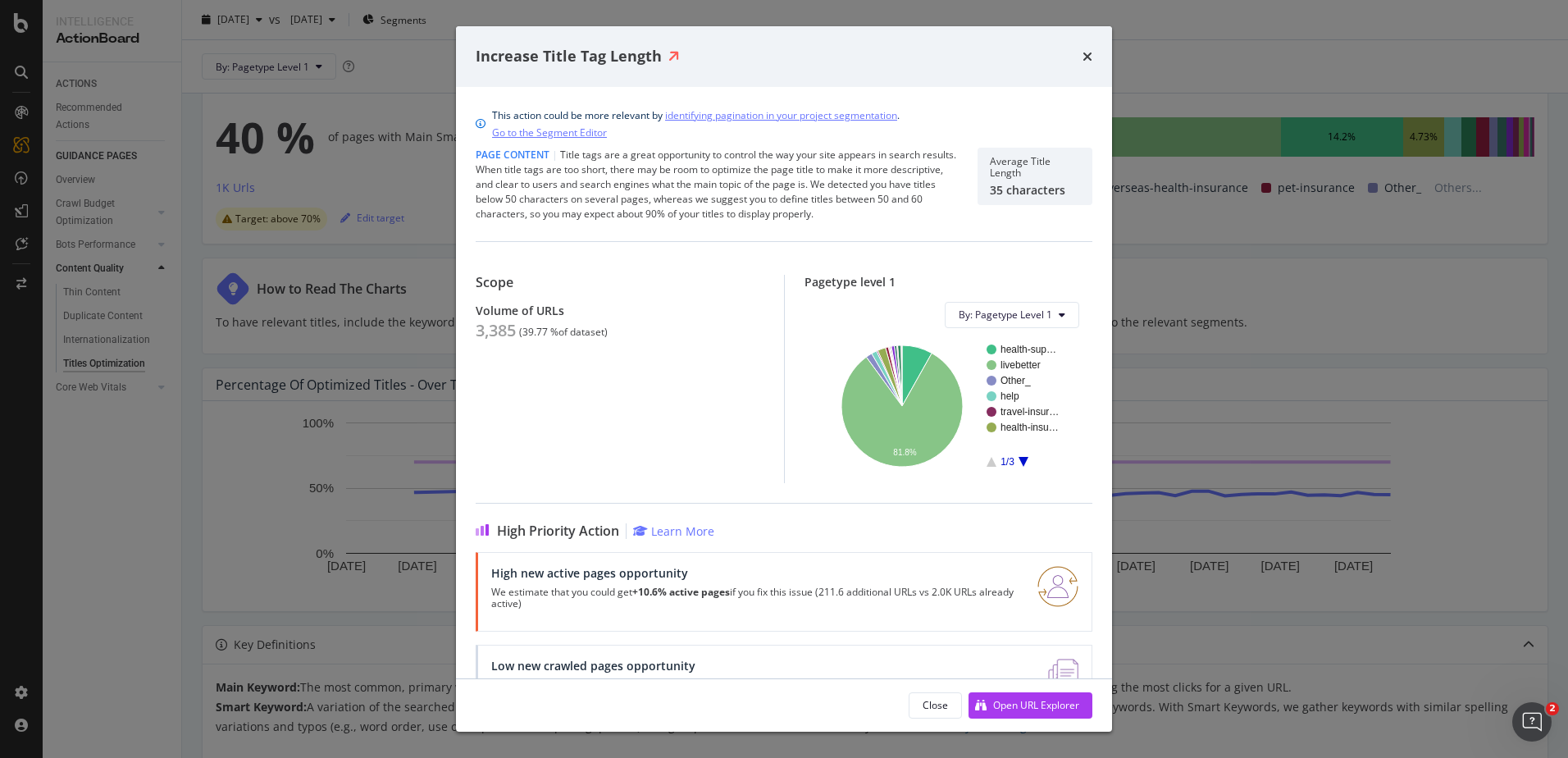
drag, startPoint x: 1086, startPoint y: 53, endPoint x: 747, endPoint y: 57, distance: 339.0
click at [1072, 56] on div "Increase Title Tag Length" at bounding box center [784, 56] width 617 height 21
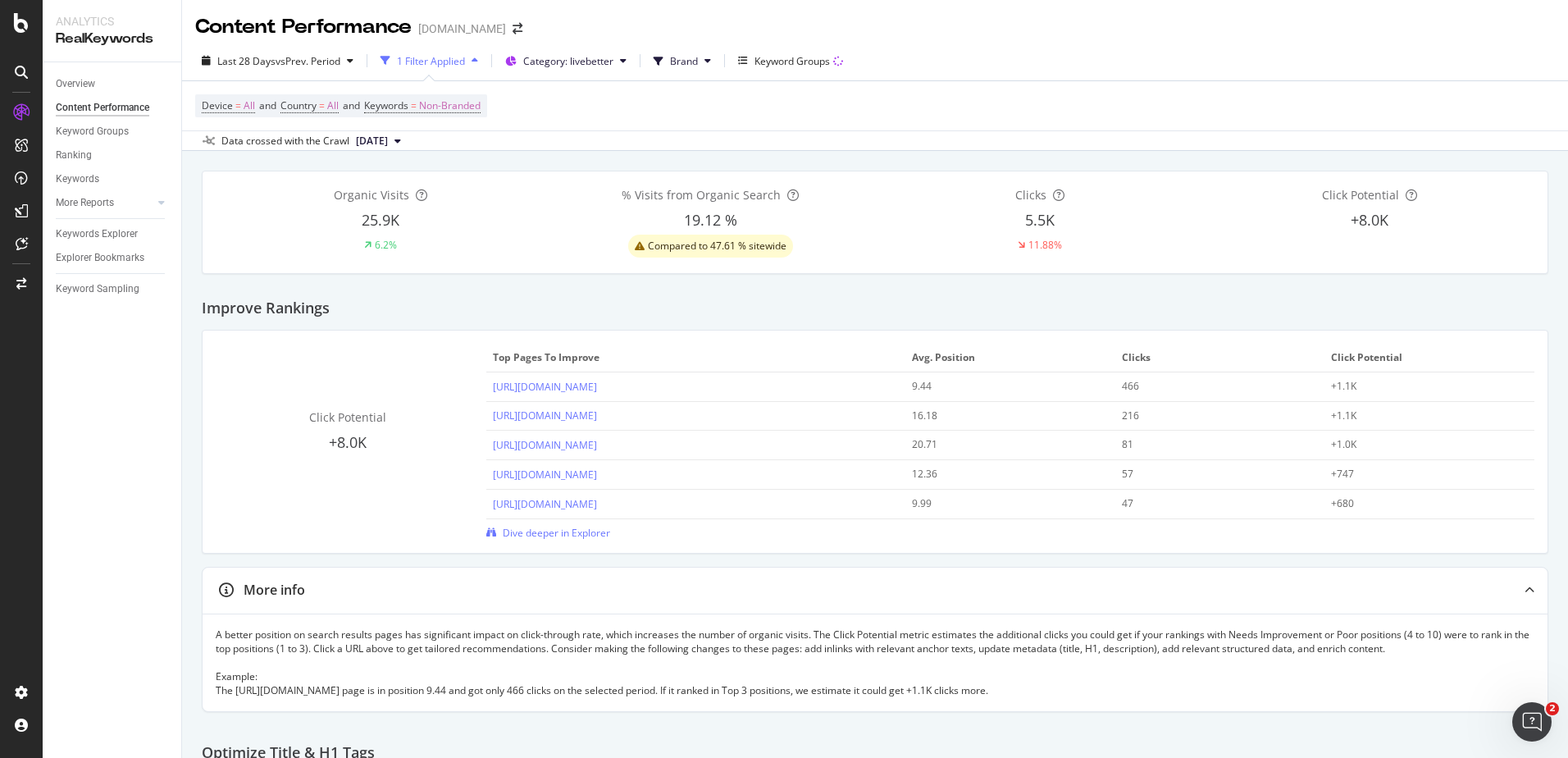
scroll to position [328, 0]
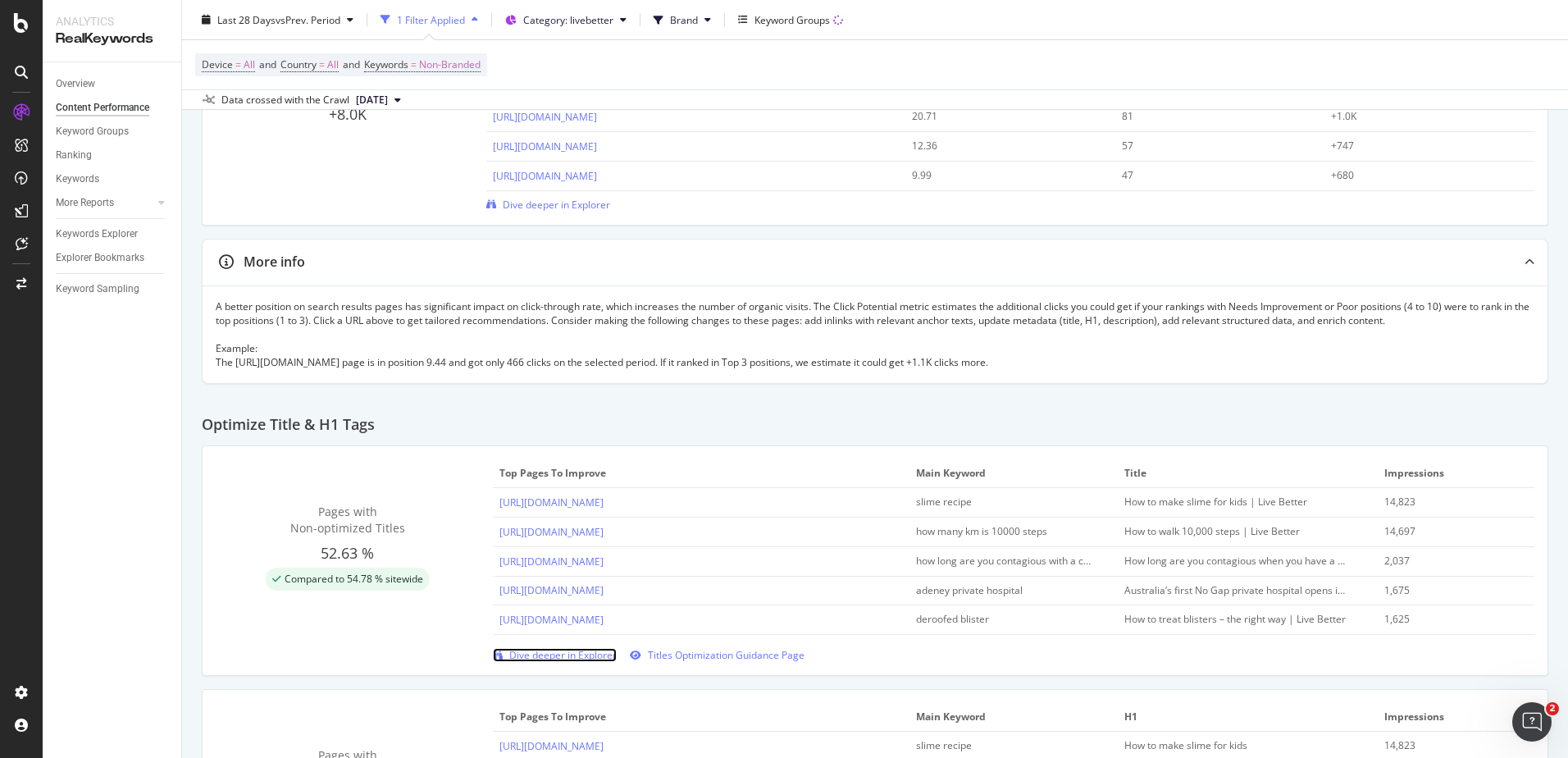
click at [560, 655] on span "Dive deeper in Explorer" at bounding box center [563, 654] width 108 height 14
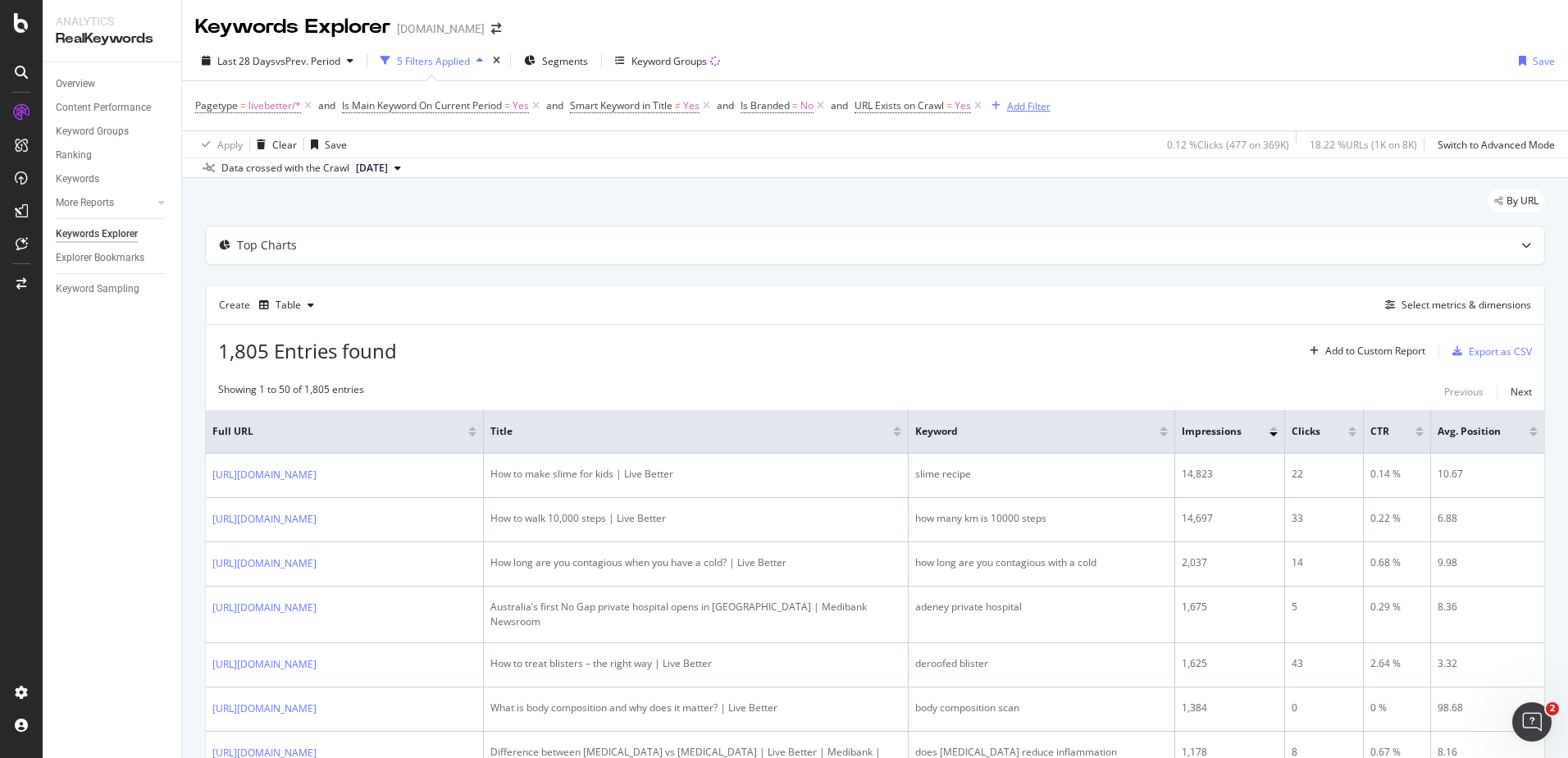
click at [1028, 102] on div "Add Filter" at bounding box center [1029, 106] width 44 height 14
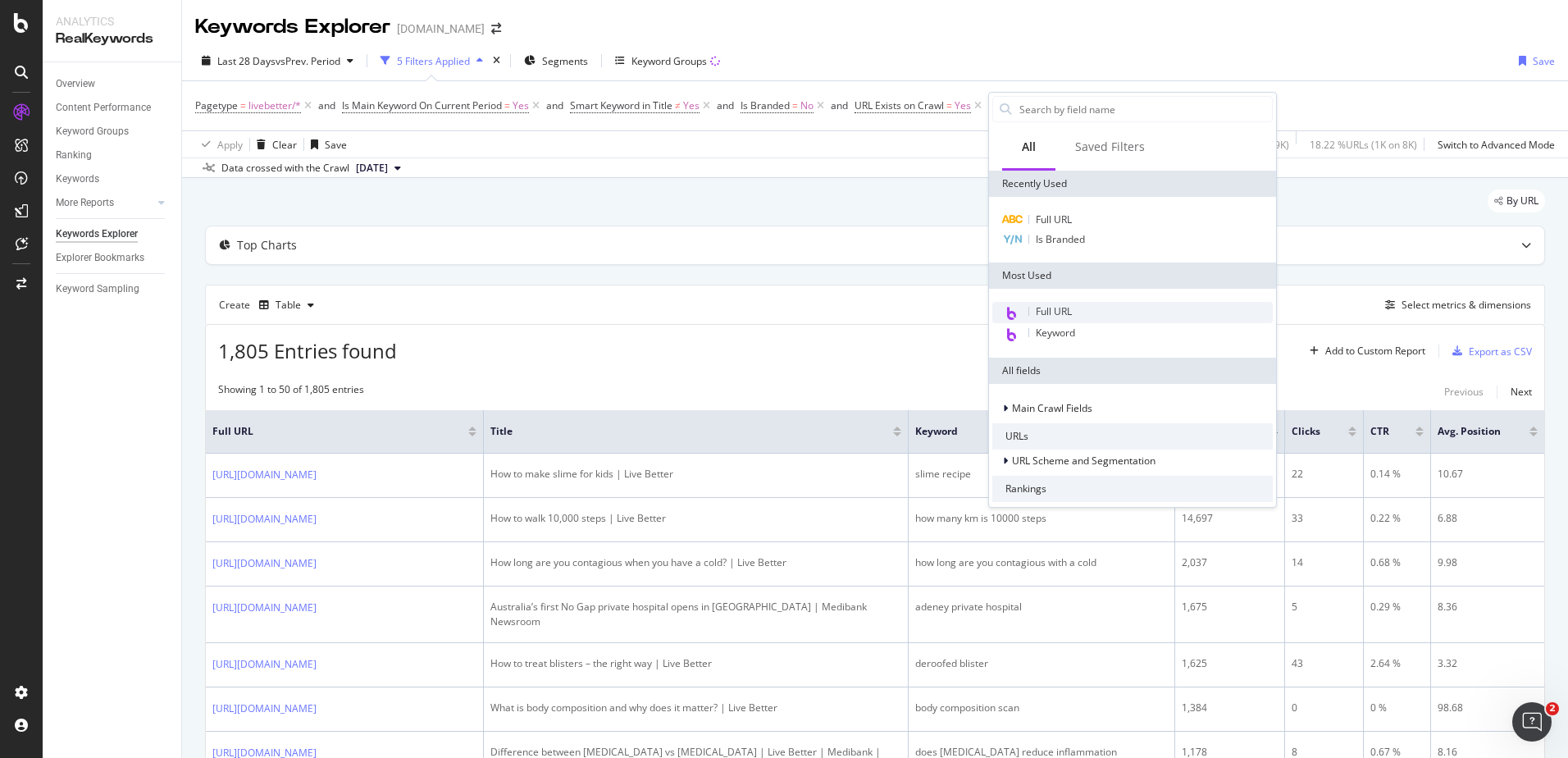
click at [1065, 308] on span "Full URL" at bounding box center [1054, 311] width 36 height 14
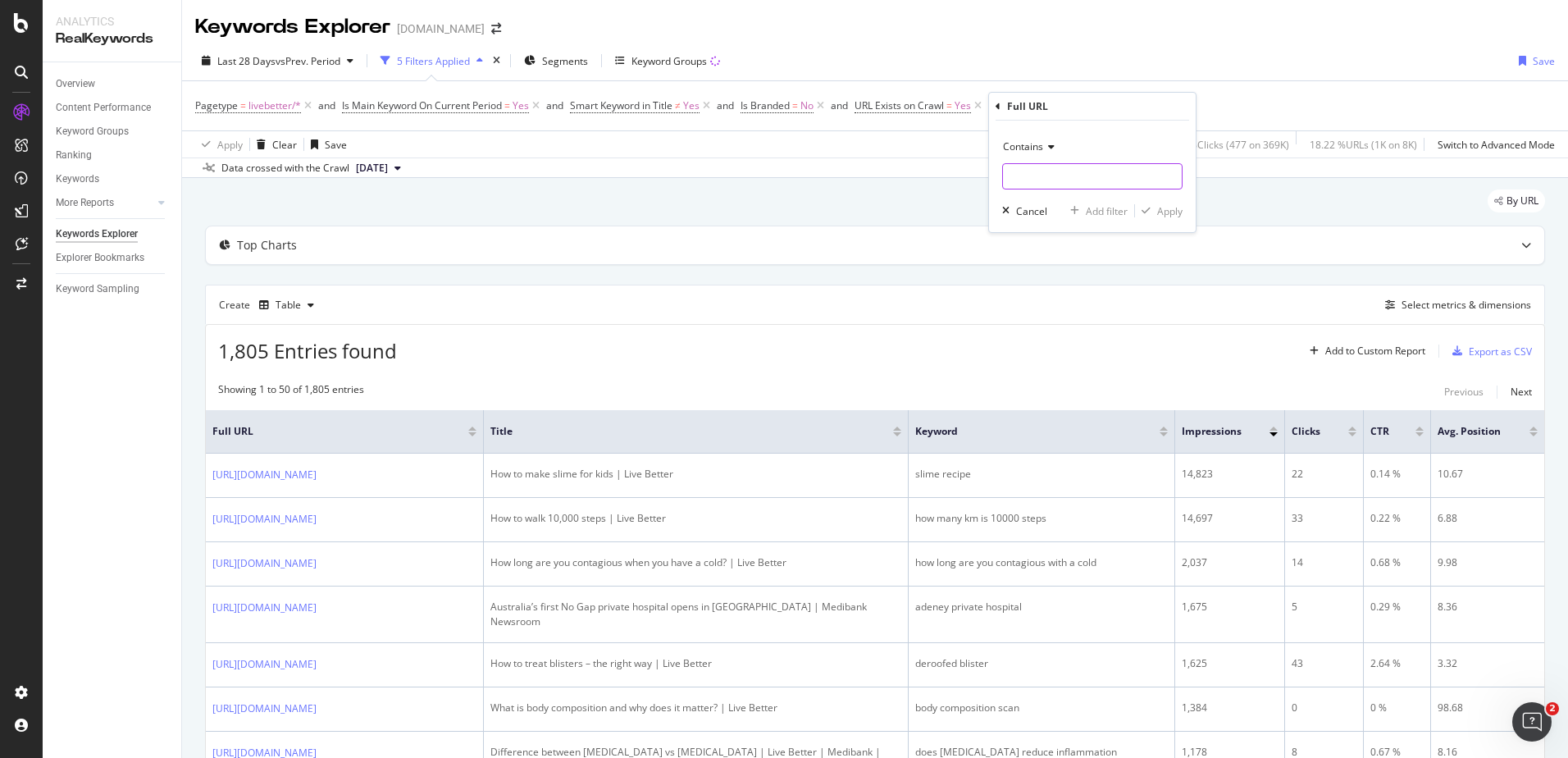
click at [1028, 174] on input "text" at bounding box center [1092, 176] width 179 height 27
paste input "https://www.medibank.com.au/livebetter/be-magazine/exercise/yoga-and-pilates-fo…"
type input "https://www.medibank.com.au/livebetter/be-magazine/exercise/yoga-and-pilates-fo…"
click at [1176, 215] on div "Apply" at bounding box center [1169, 210] width 26 height 14
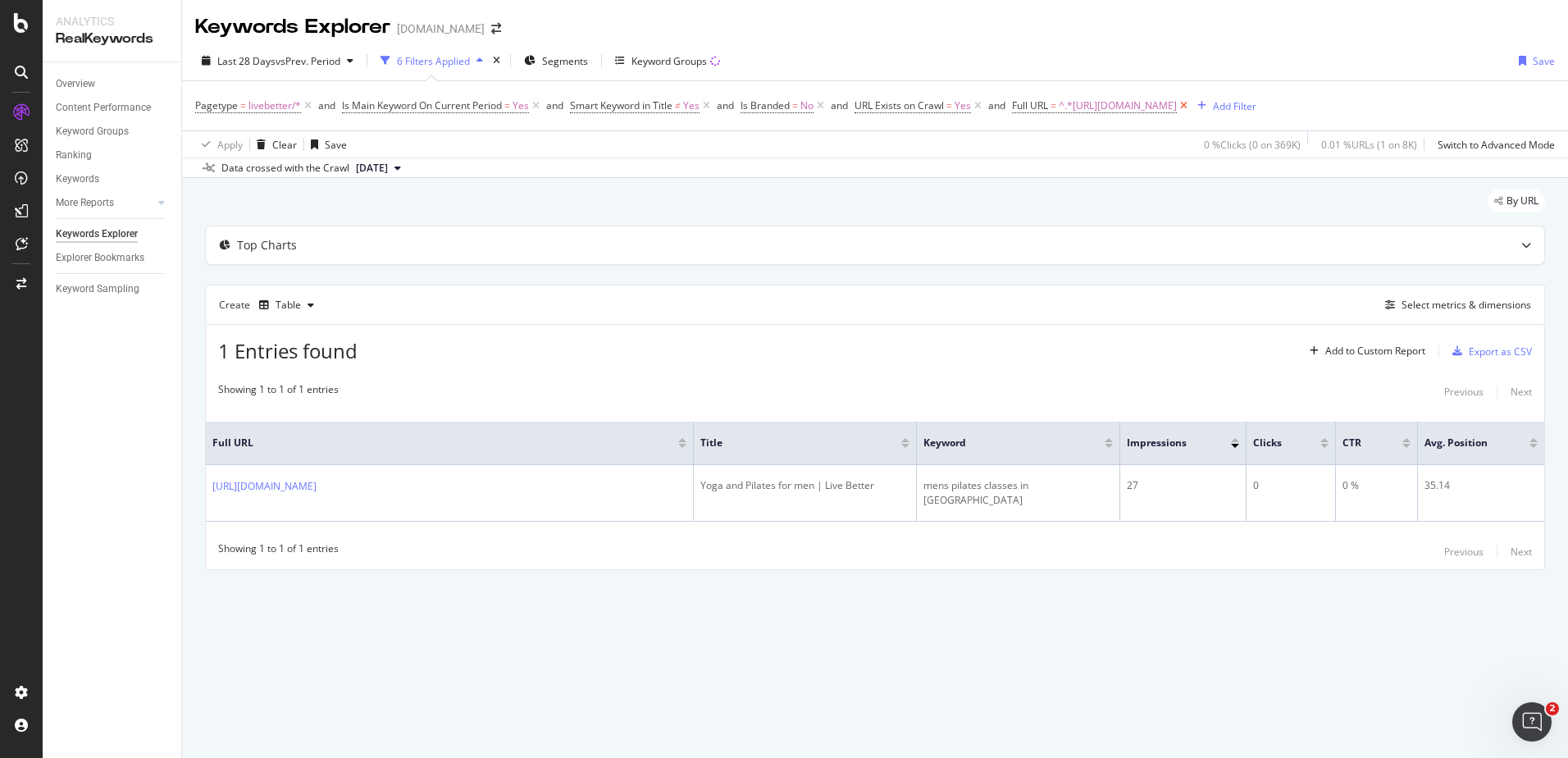
click at [1190, 104] on icon at bounding box center [1183, 105] width 14 height 16
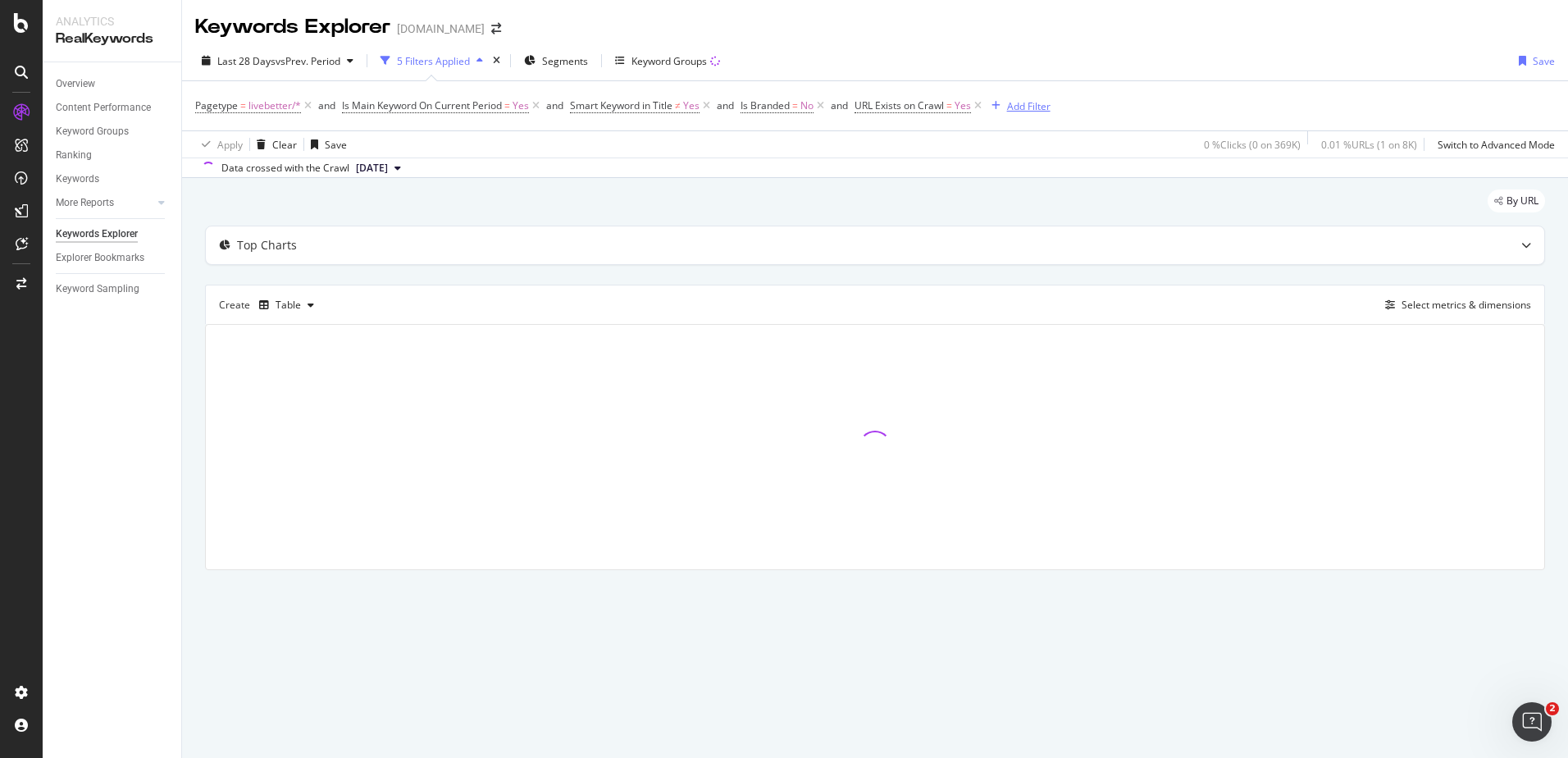
click at [1018, 105] on div "Add Filter" at bounding box center [1029, 106] width 44 height 14
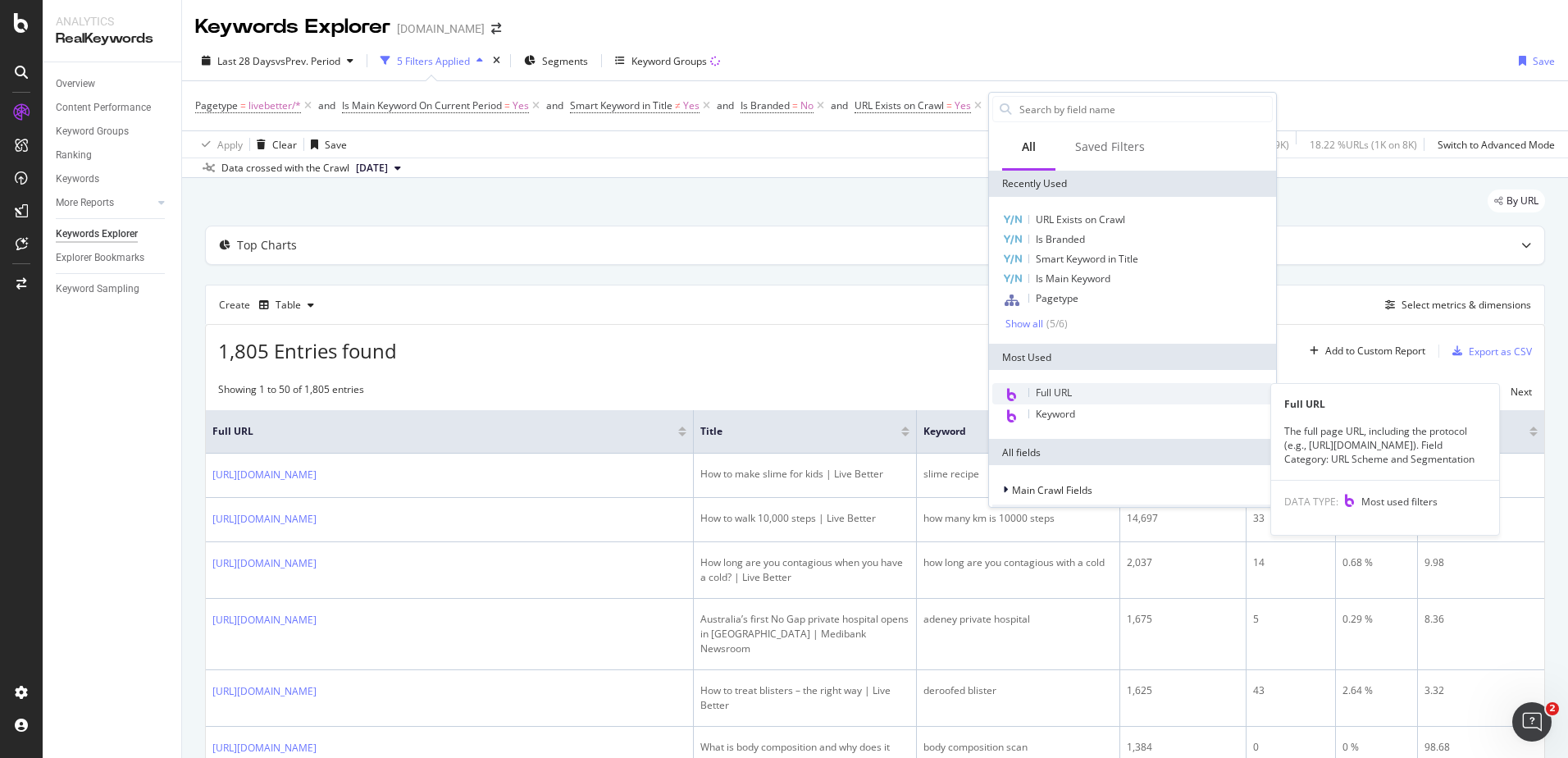
click at [1067, 388] on span "Full URL" at bounding box center [1054, 392] width 36 height 14
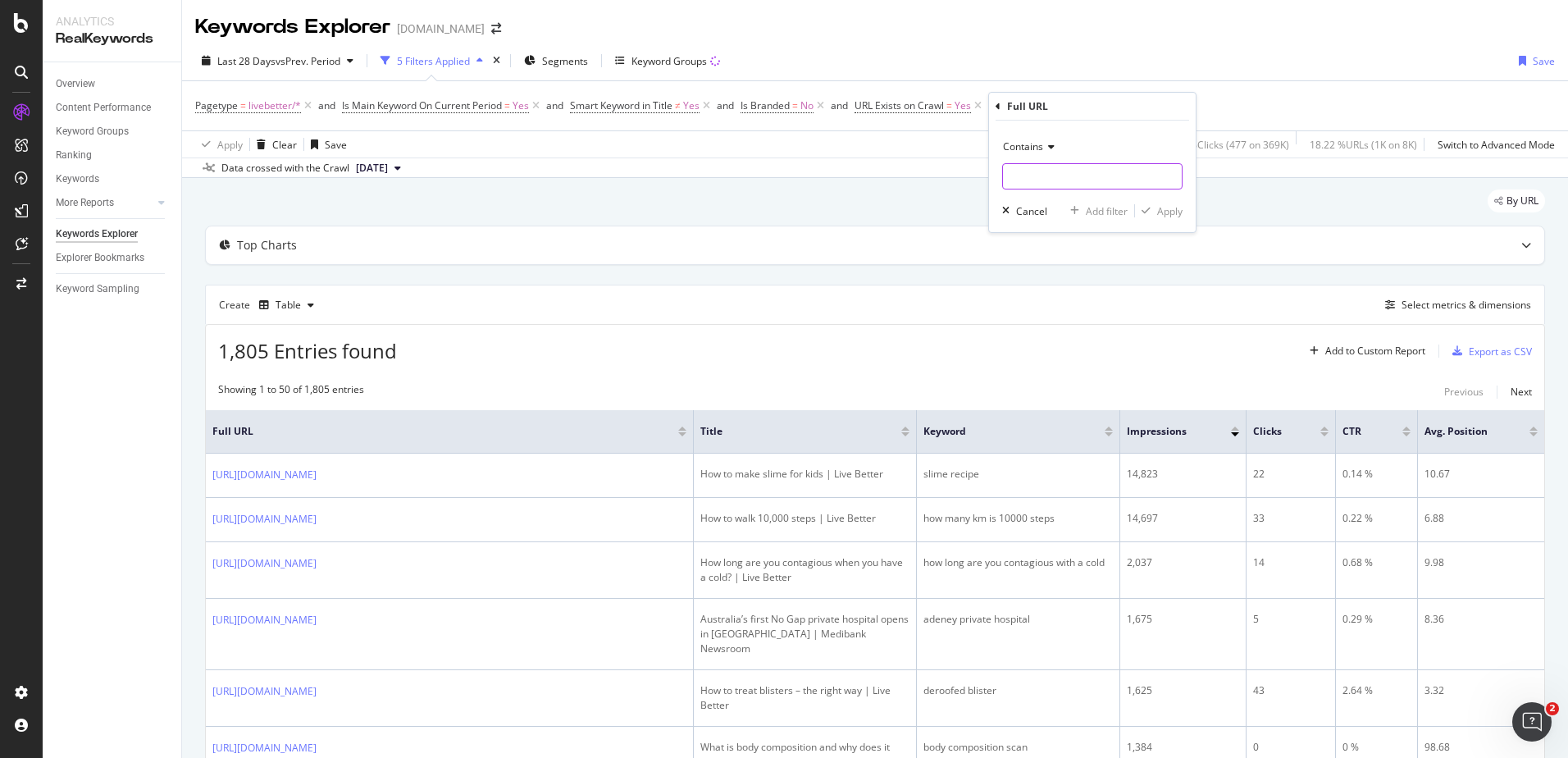
click at [1036, 175] on input "text" at bounding box center [1092, 176] width 179 height 27
type input "what-causes-muscle-cramps"
click at [1165, 209] on div "Apply" at bounding box center [1169, 210] width 26 height 14
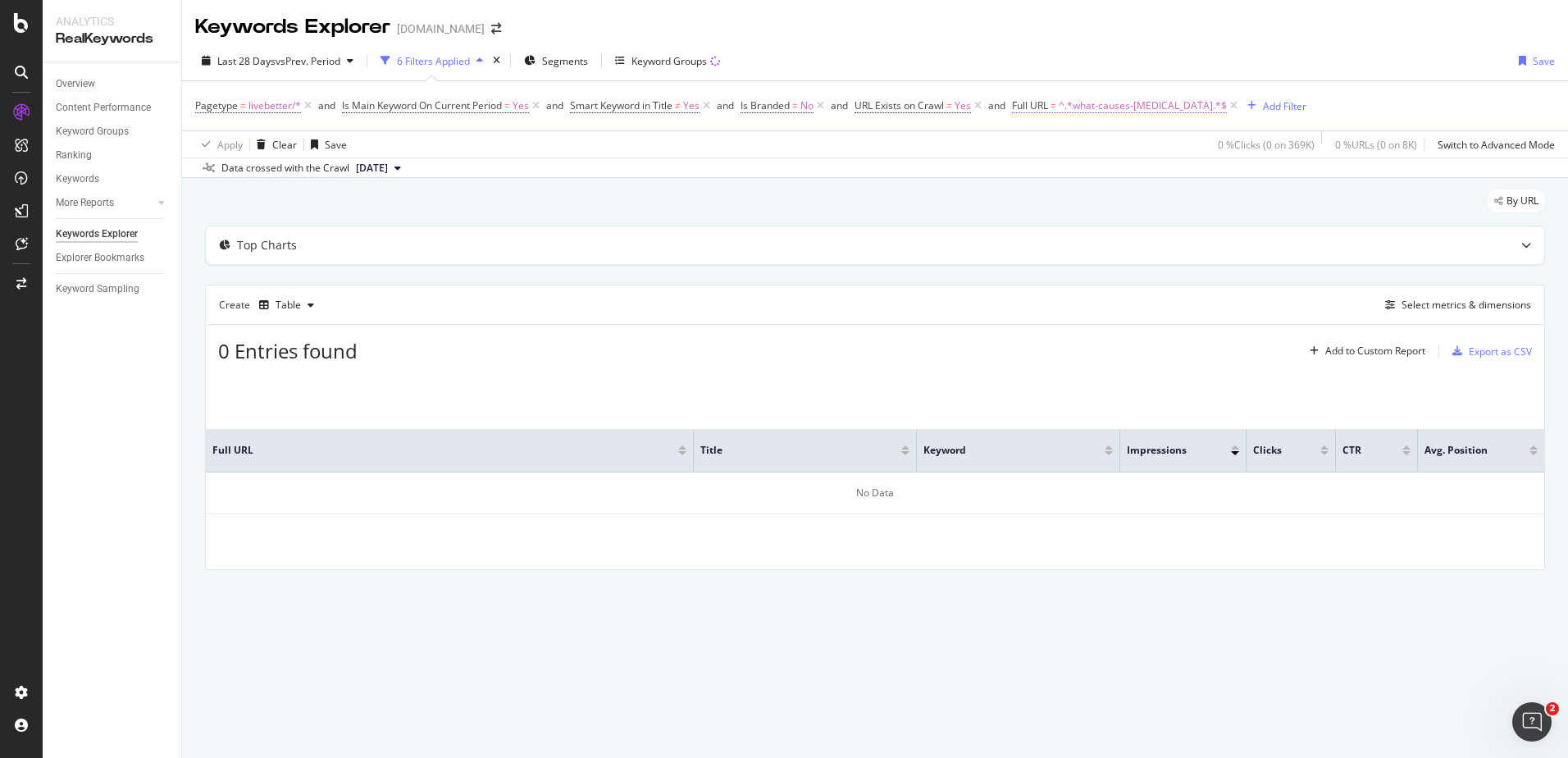
click at [1113, 105] on span "^.*what-causes-muscle-cramps.*$" at bounding box center [1142, 106] width 169 height 23
paste input "https://www.medibank.com.au/livebetter/health-brief/health-check/what-causes-mu…"
type input "https://www.medibank.com.au/livebetter/health-brief/health-check/what-causes-mu…"
click at [1189, 208] on div "Apply" at bounding box center [1197, 209] width 26 height 14
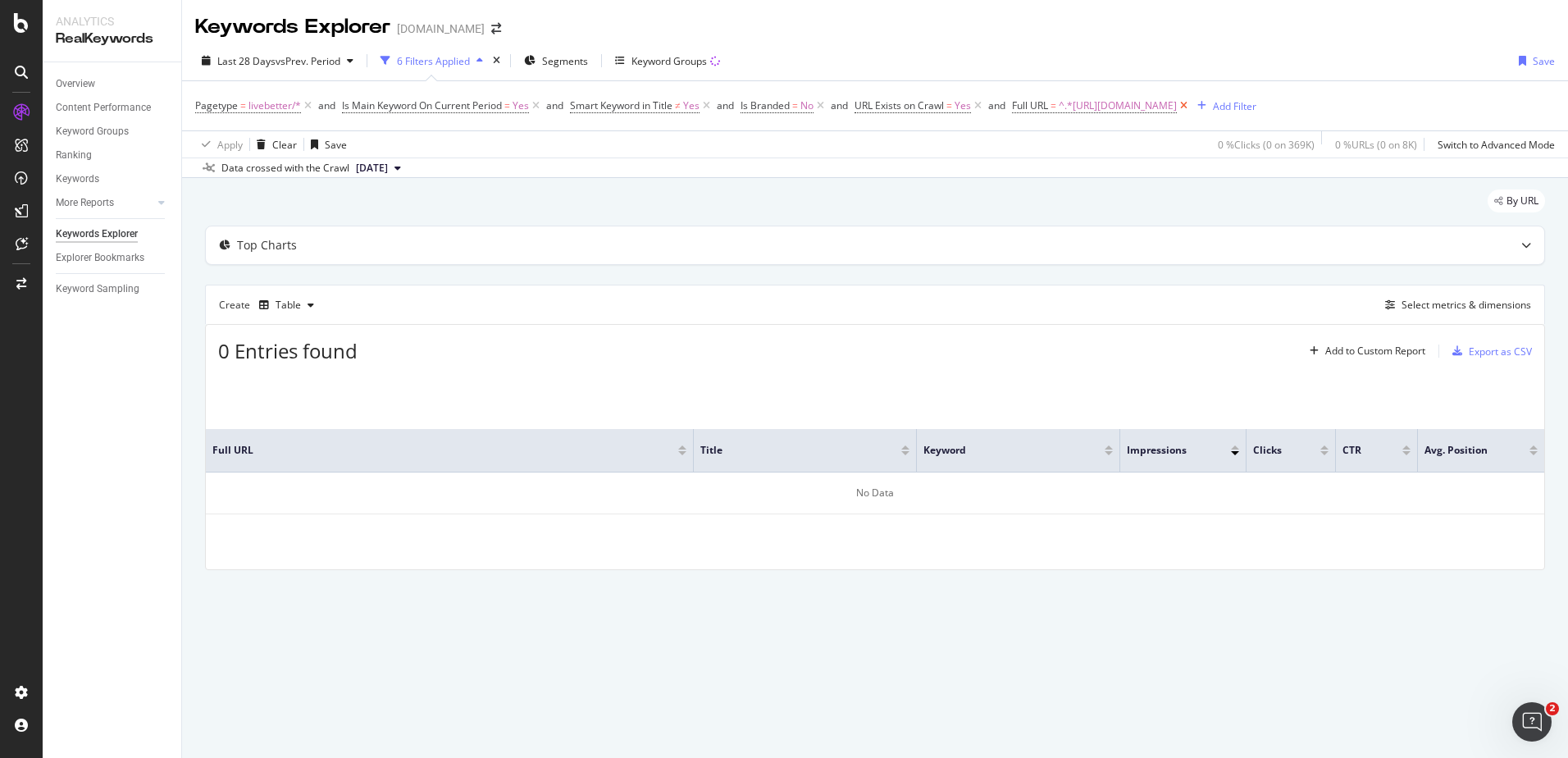
click at [1190, 106] on icon at bounding box center [1183, 105] width 14 height 16
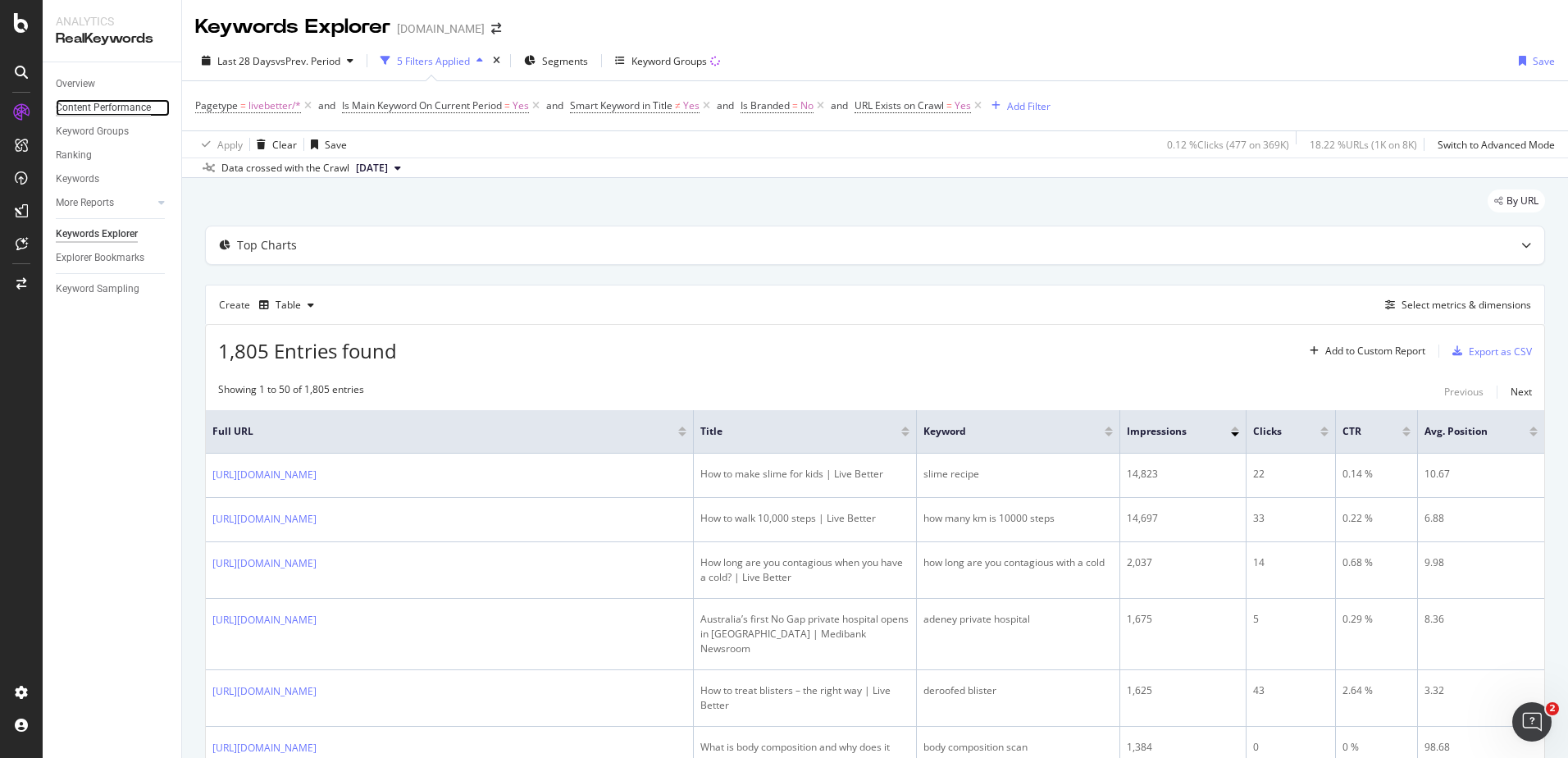
click at [96, 103] on div "Content Performance" at bounding box center [104, 108] width 95 height 17
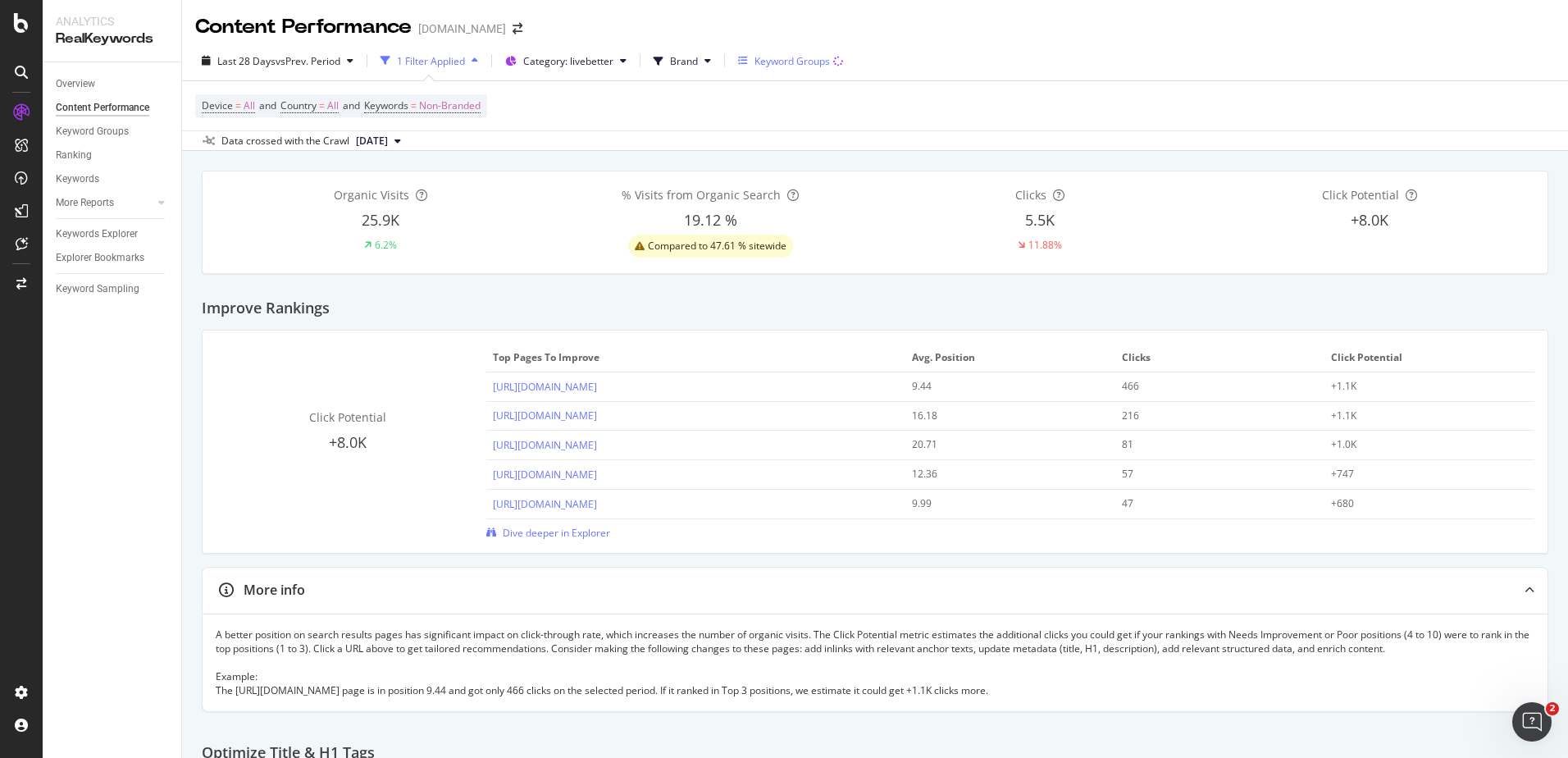
click at [783, 62] on div "Keyword Groups" at bounding box center [791, 61] width 75 height 14
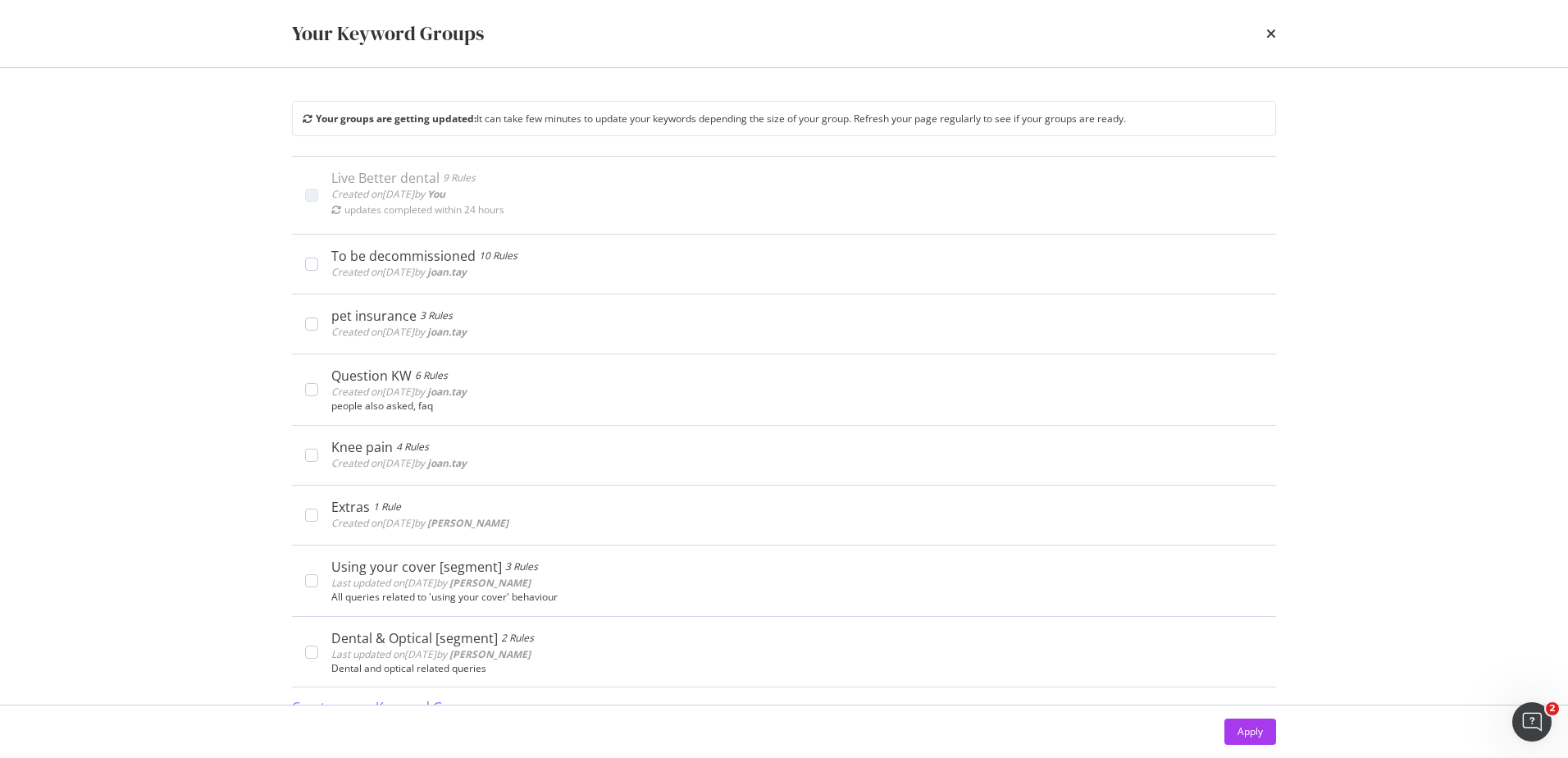
scroll to position [22, 0]
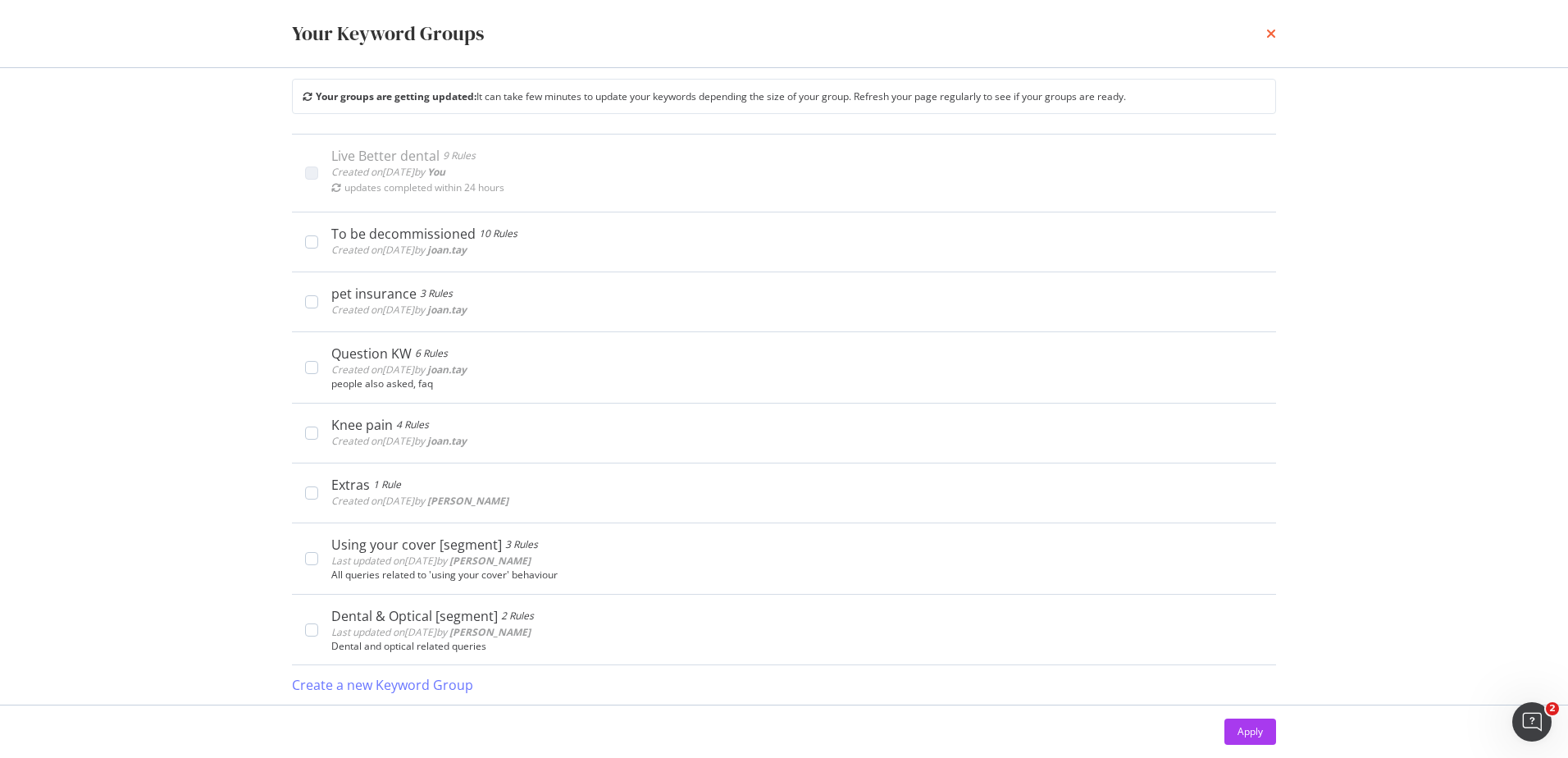
click at [1274, 34] on icon "times" at bounding box center [1271, 33] width 10 height 13
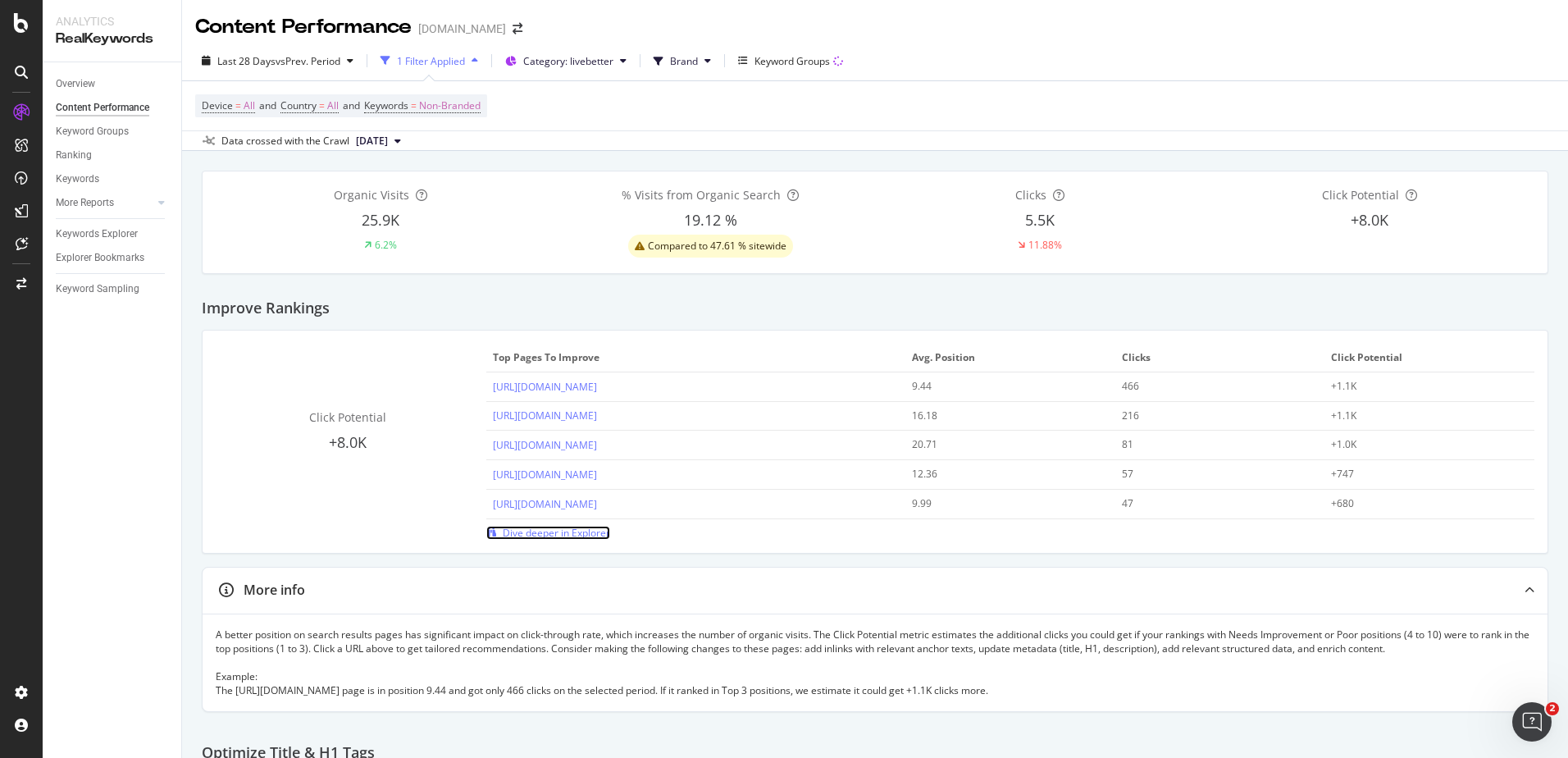
click at [531, 530] on span "Dive deeper in Explorer" at bounding box center [556, 532] width 108 height 14
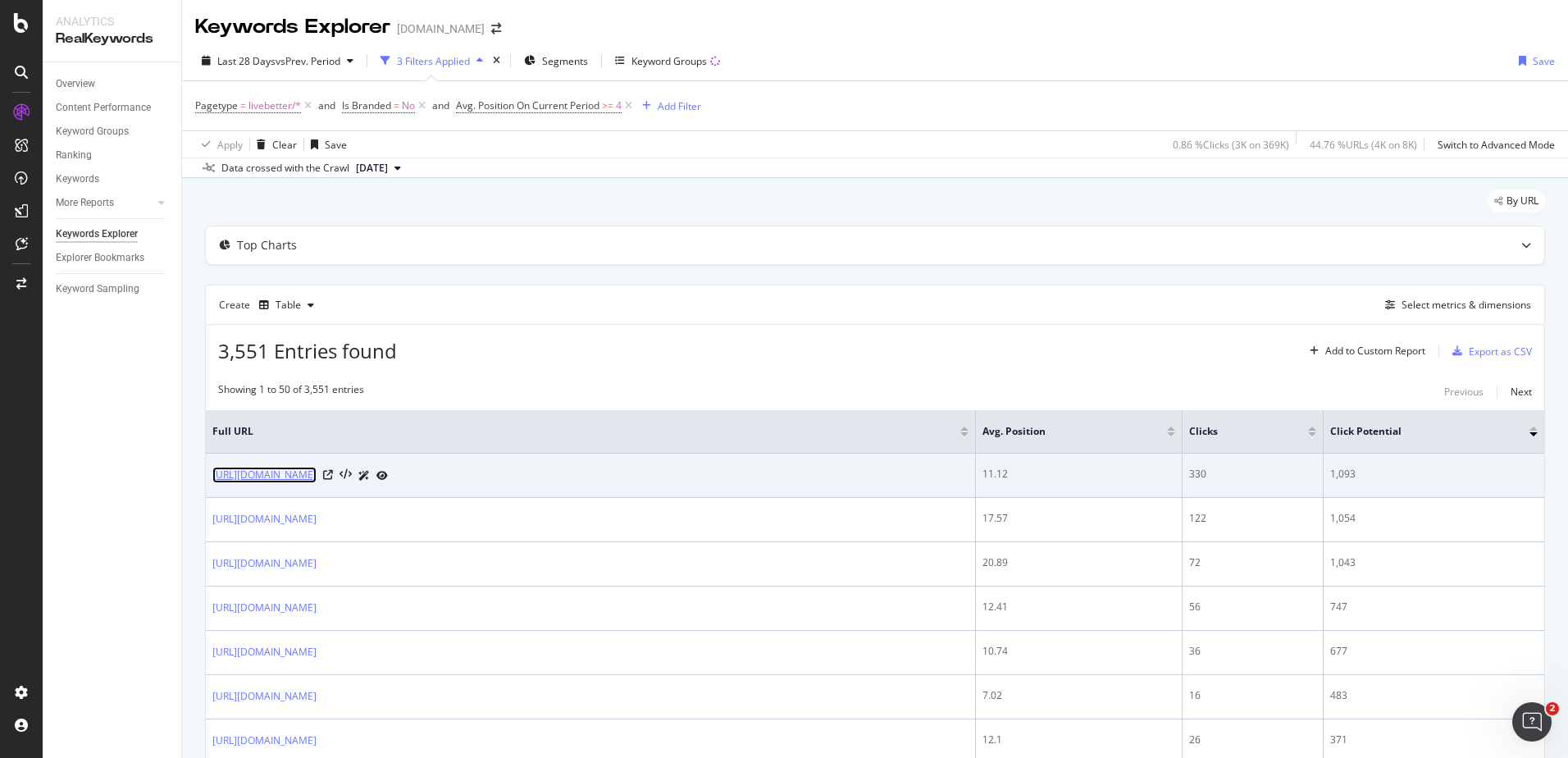
click at [316, 472] on link "[URL][DOMAIN_NAME]" at bounding box center [264, 474] width 104 height 16
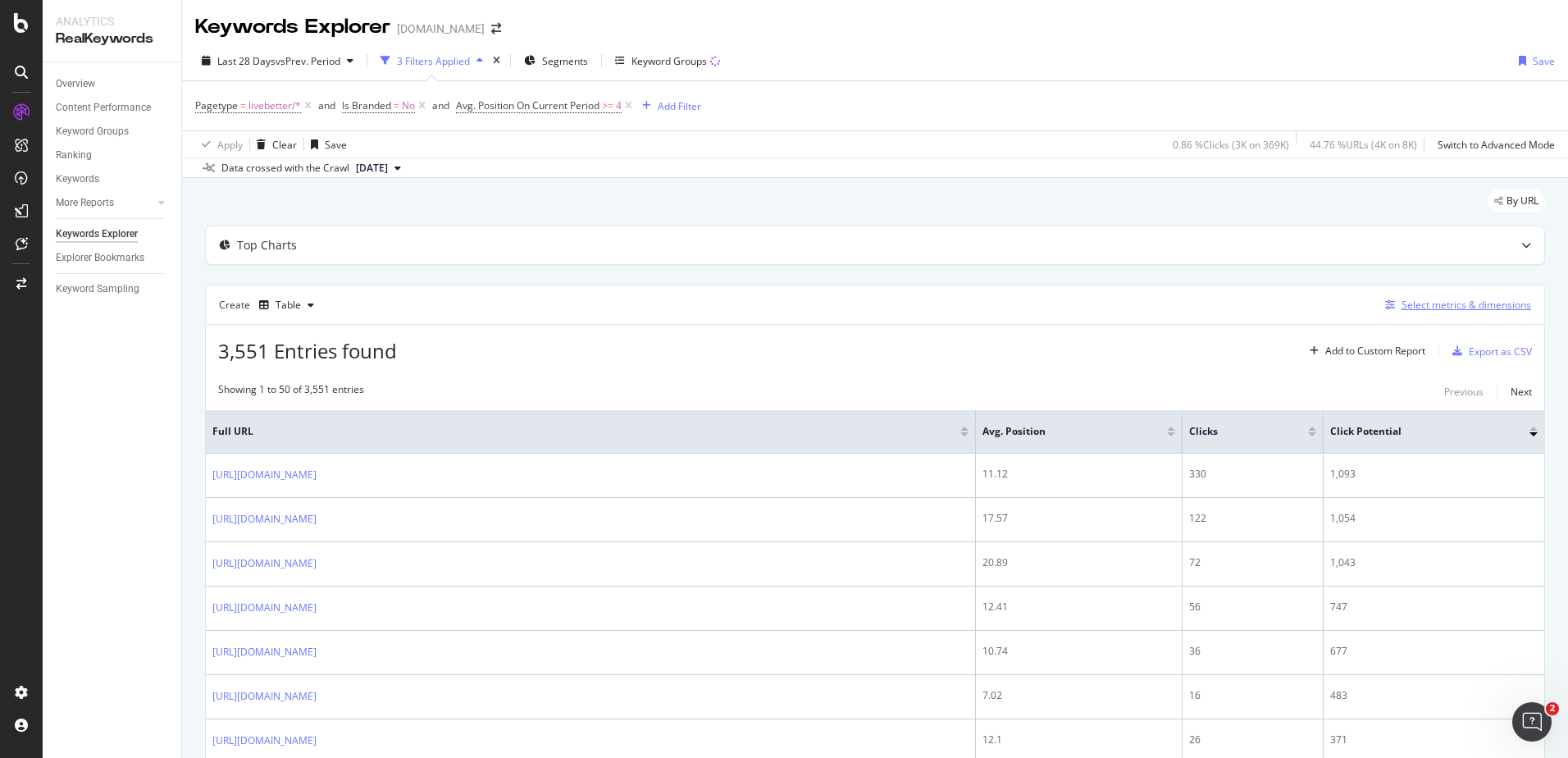
click at [1408, 305] on div "Select metrics & dimensions" at bounding box center [1466, 305] width 129 height 14
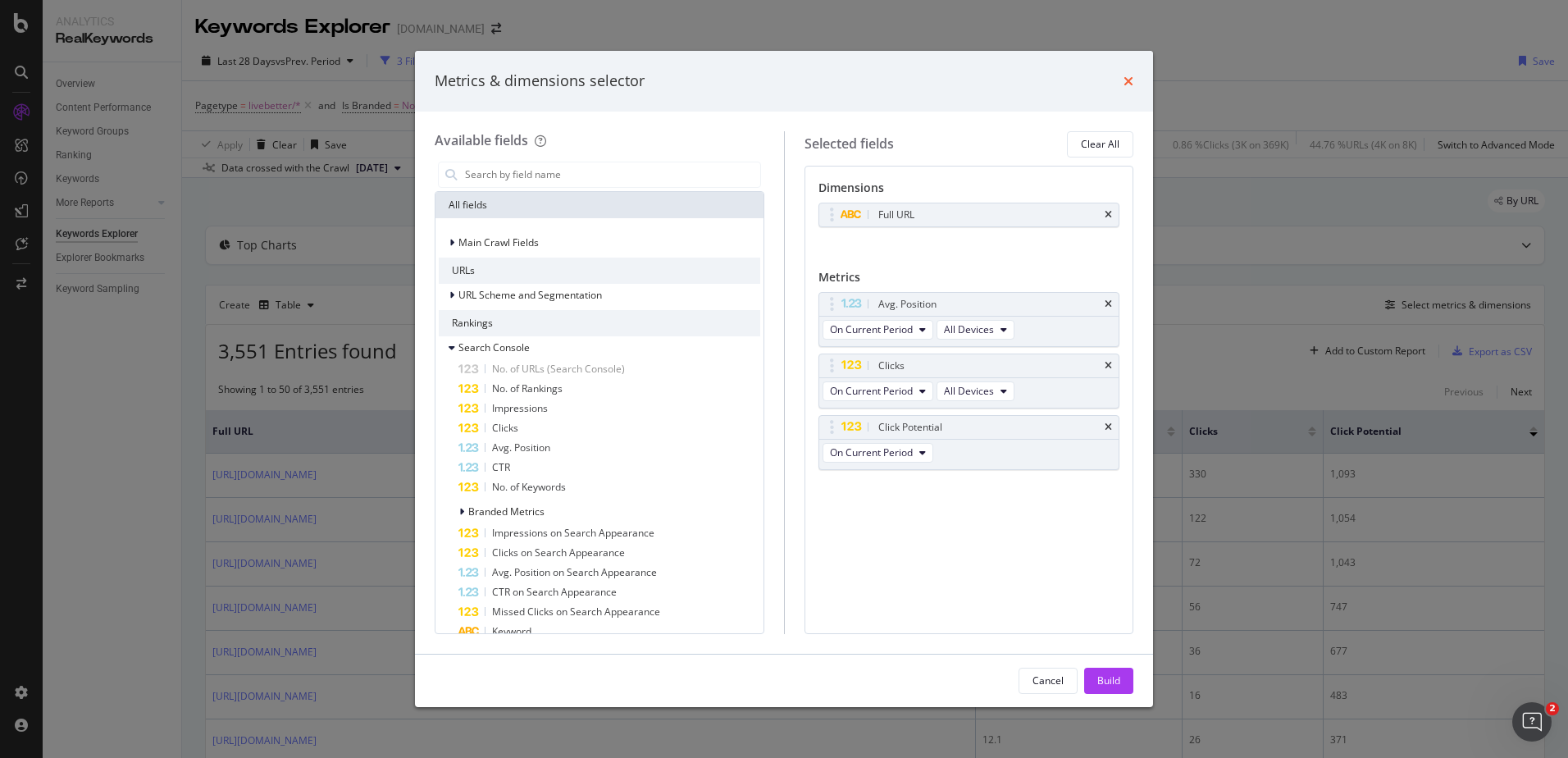
click at [1128, 77] on icon "times" at bounding box center [1128, 81] width 10 height 13
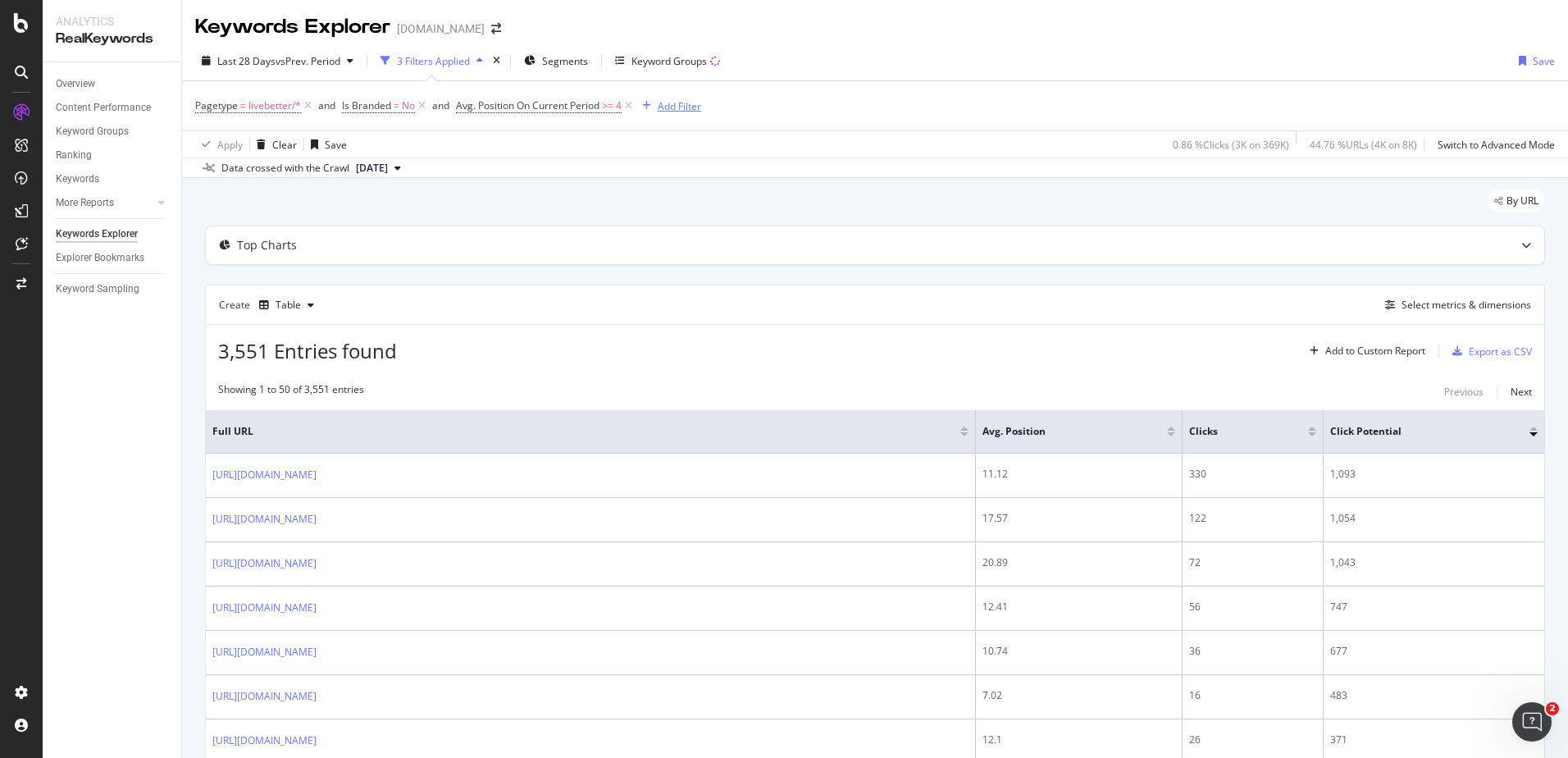
click at [697, 110] on div "Add Filter" at bounding box center [680, 106] width 44 height 14
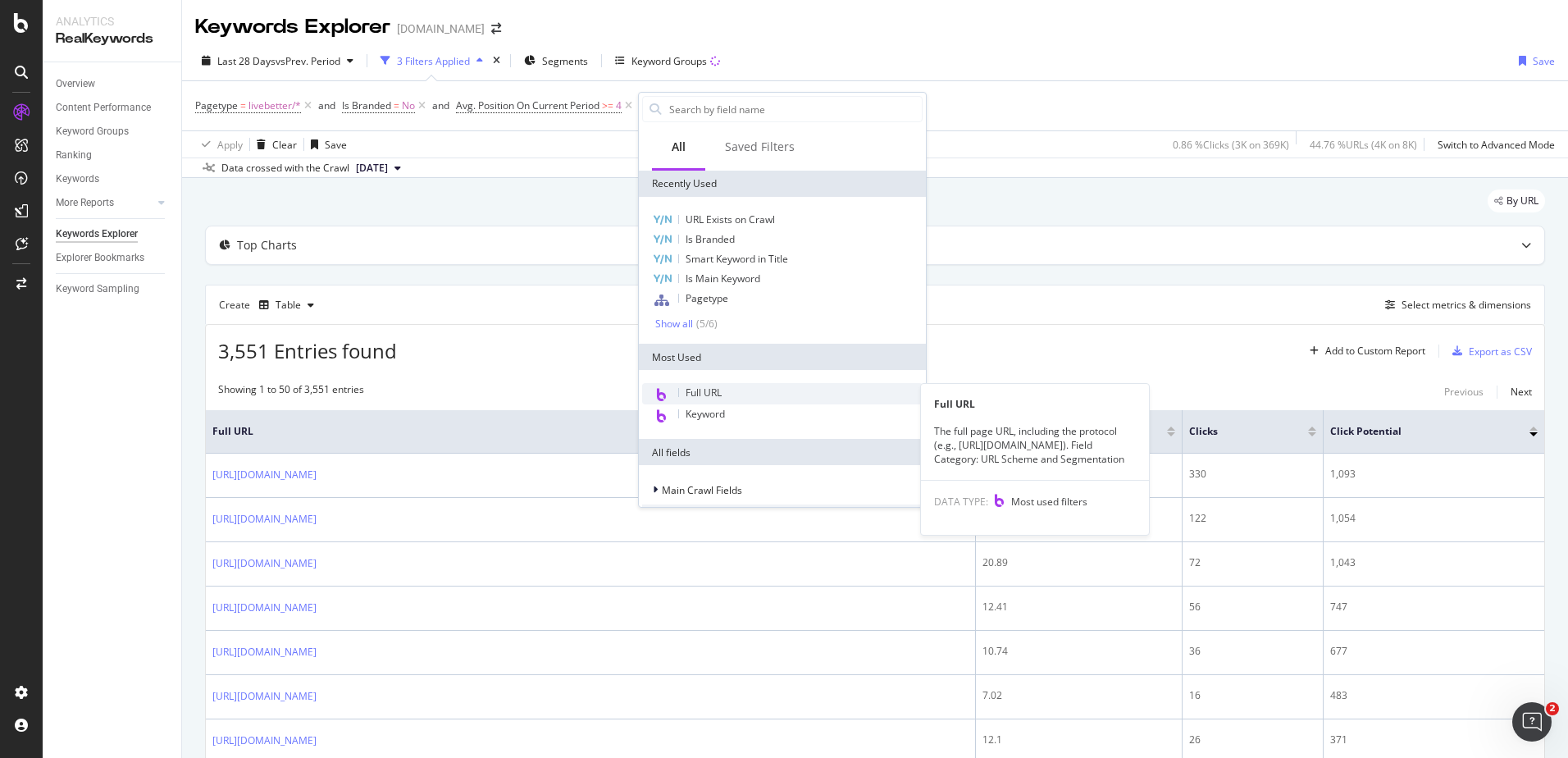
click at [716, 389] on span "Full URL" at bounding box center [704, 392] width 36 height 14
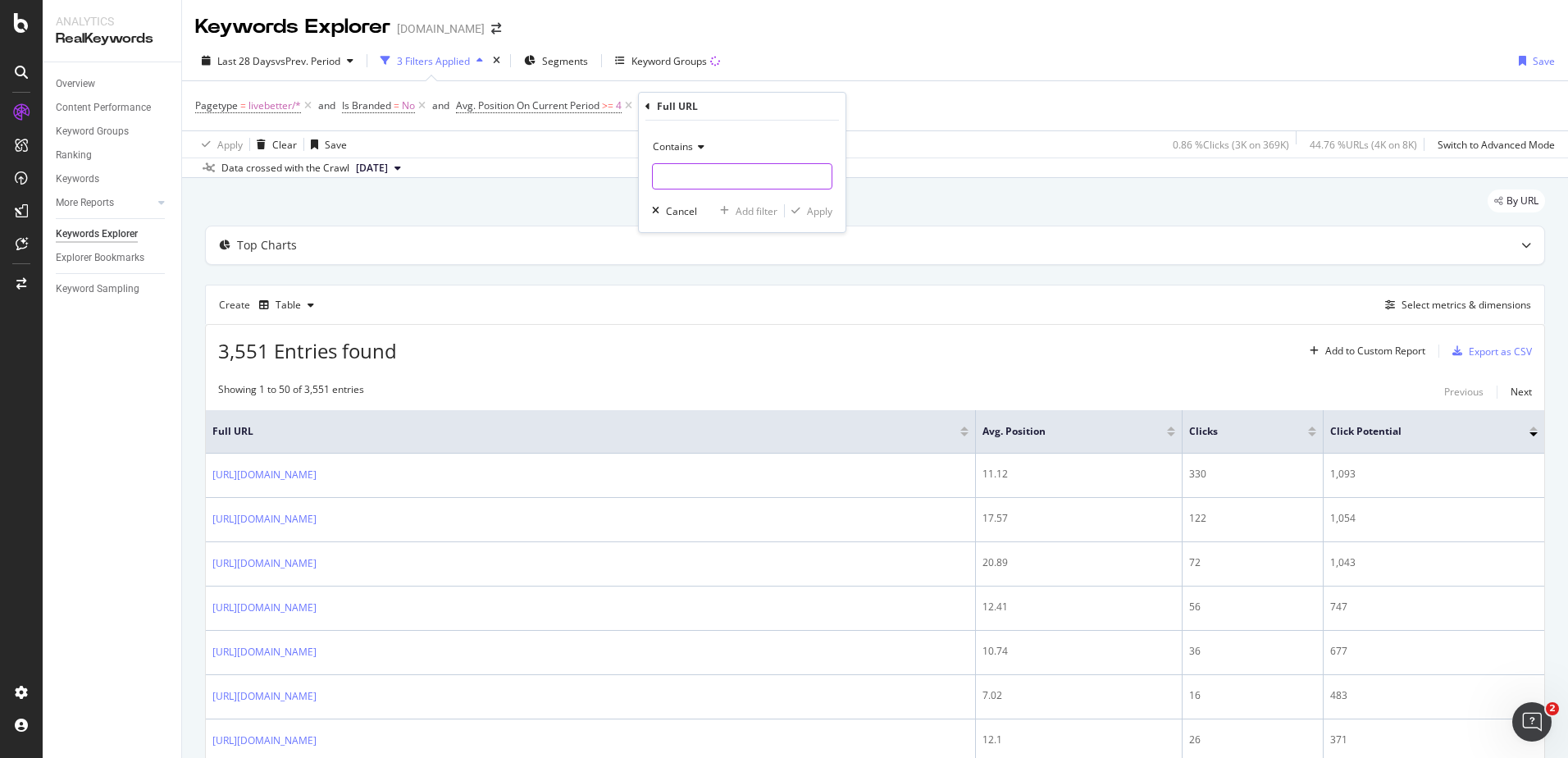
click at [688, 173] on input "text" at bounding box center [743, 176] width 179 height 27
paste input "https://www.medibank.com.au/livebetter/be-magazine/wellbeing/can-you-brush-your…"
type input "https://www.medibank.com.au/livebetter/be-magazine/wellbeing/can-you-brush-your…"
click at [822, 209] on div "Apply" at bounding box center [819, 210] width 26 height 14
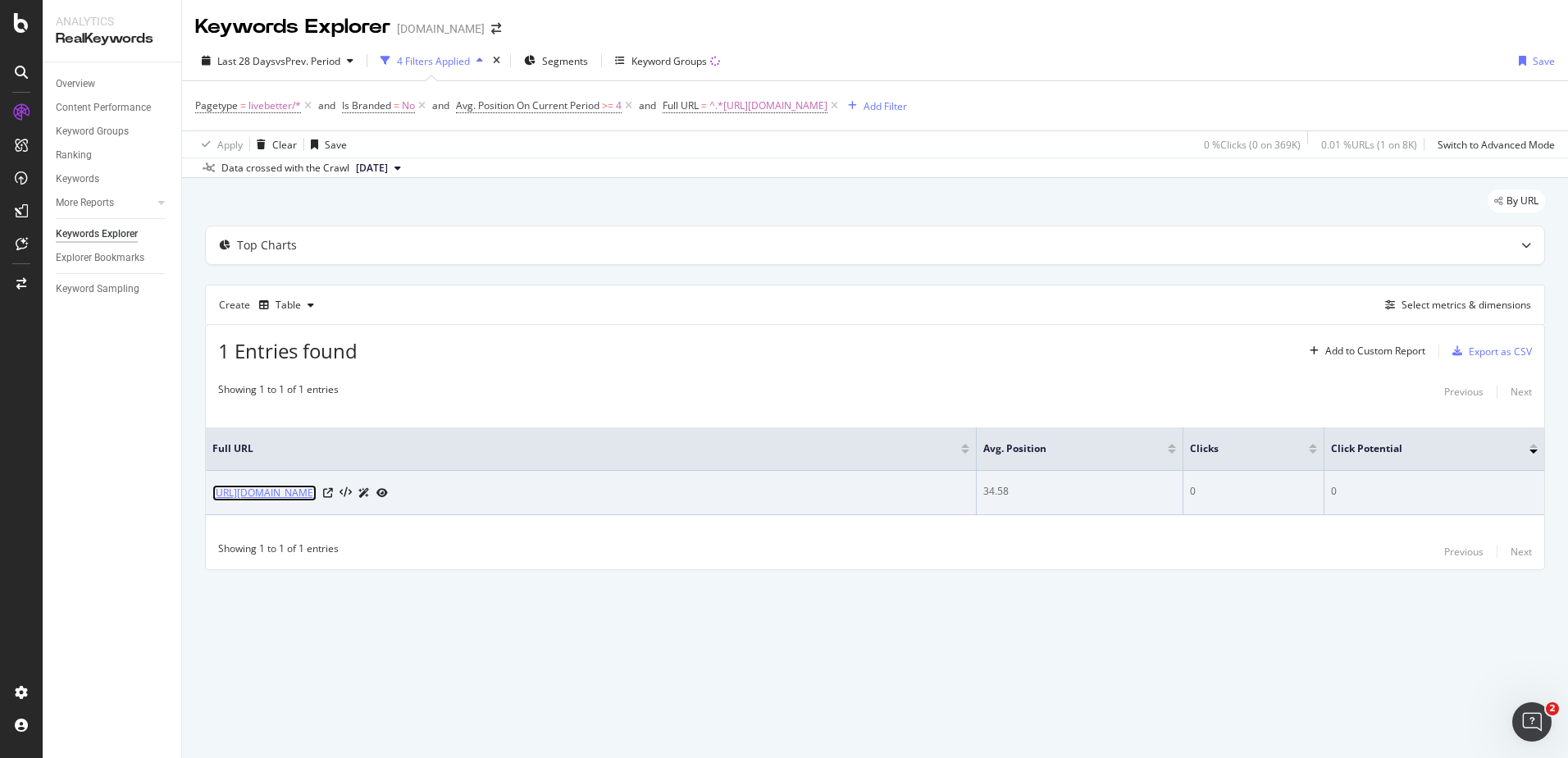
click at [316, 493] on link "https://www.medibank.com.au/livebetter/be-magazine/wellbeing/can-you-brush-your…" at bounding box center [264, 492] width 104 height 16
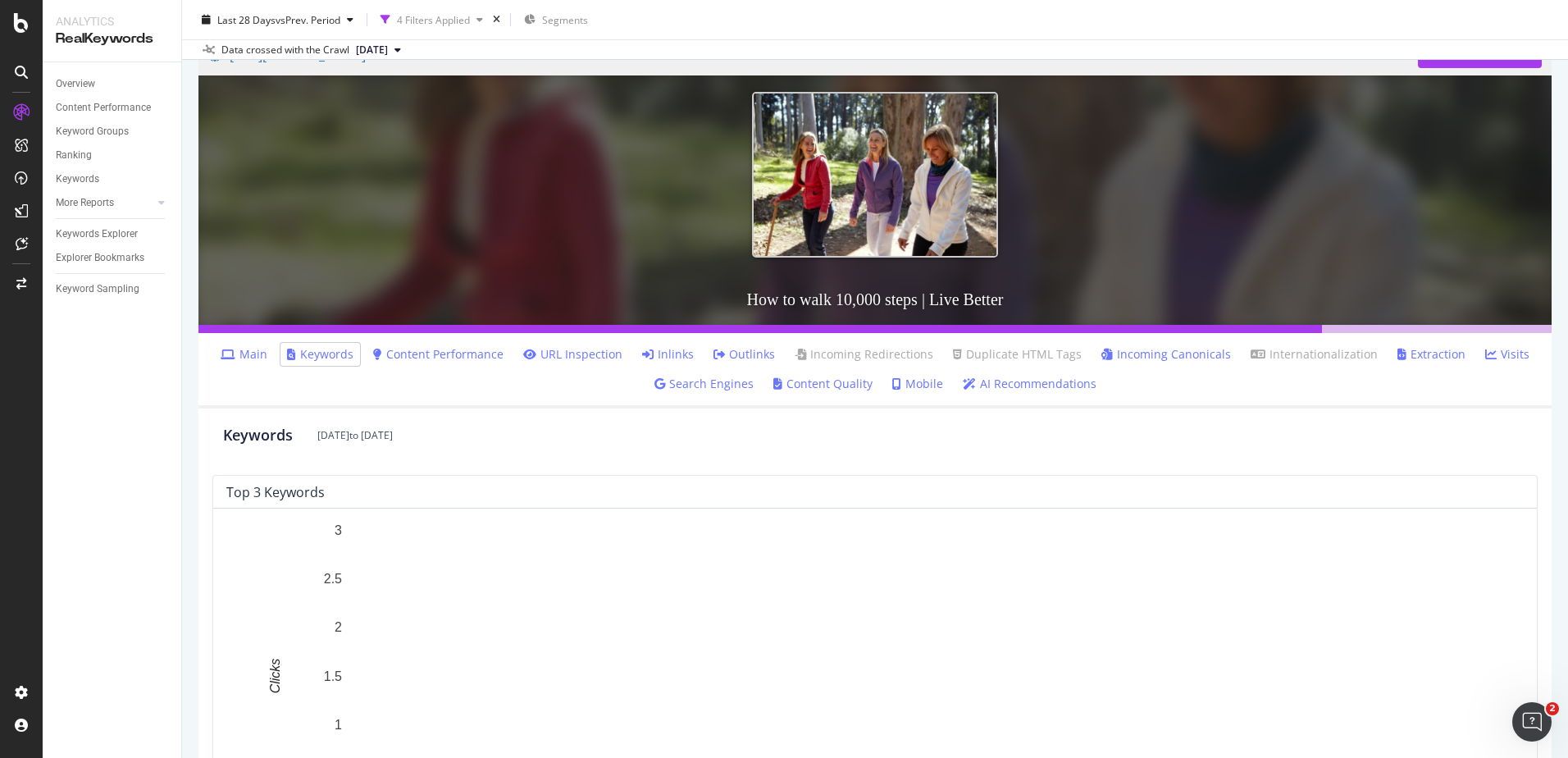
scroll to position [81, 0]
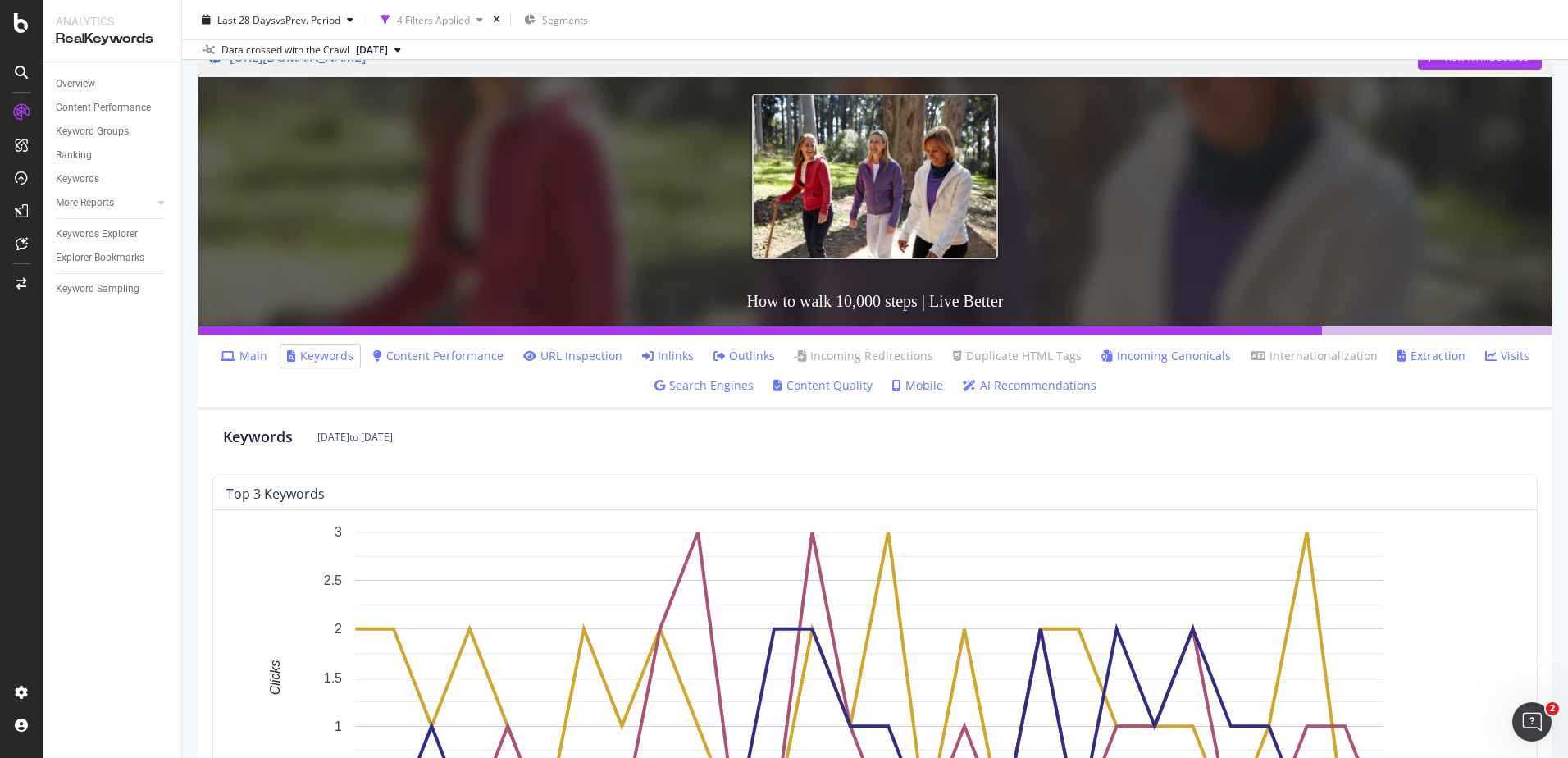
click at [245, 353] on link "Main" at bounding box center [244, 355] width 47 height 16
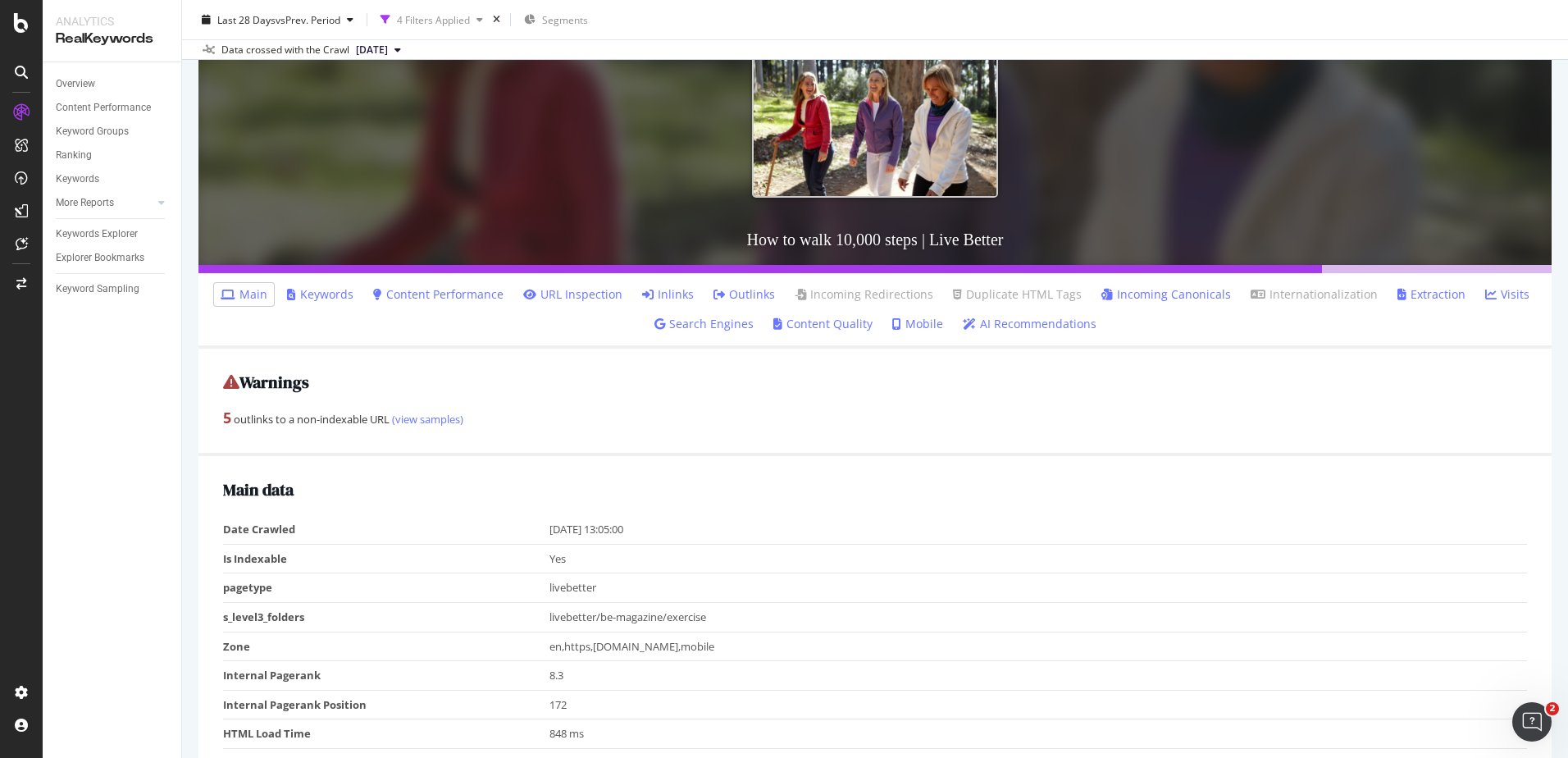
scroll to position [41, 0]
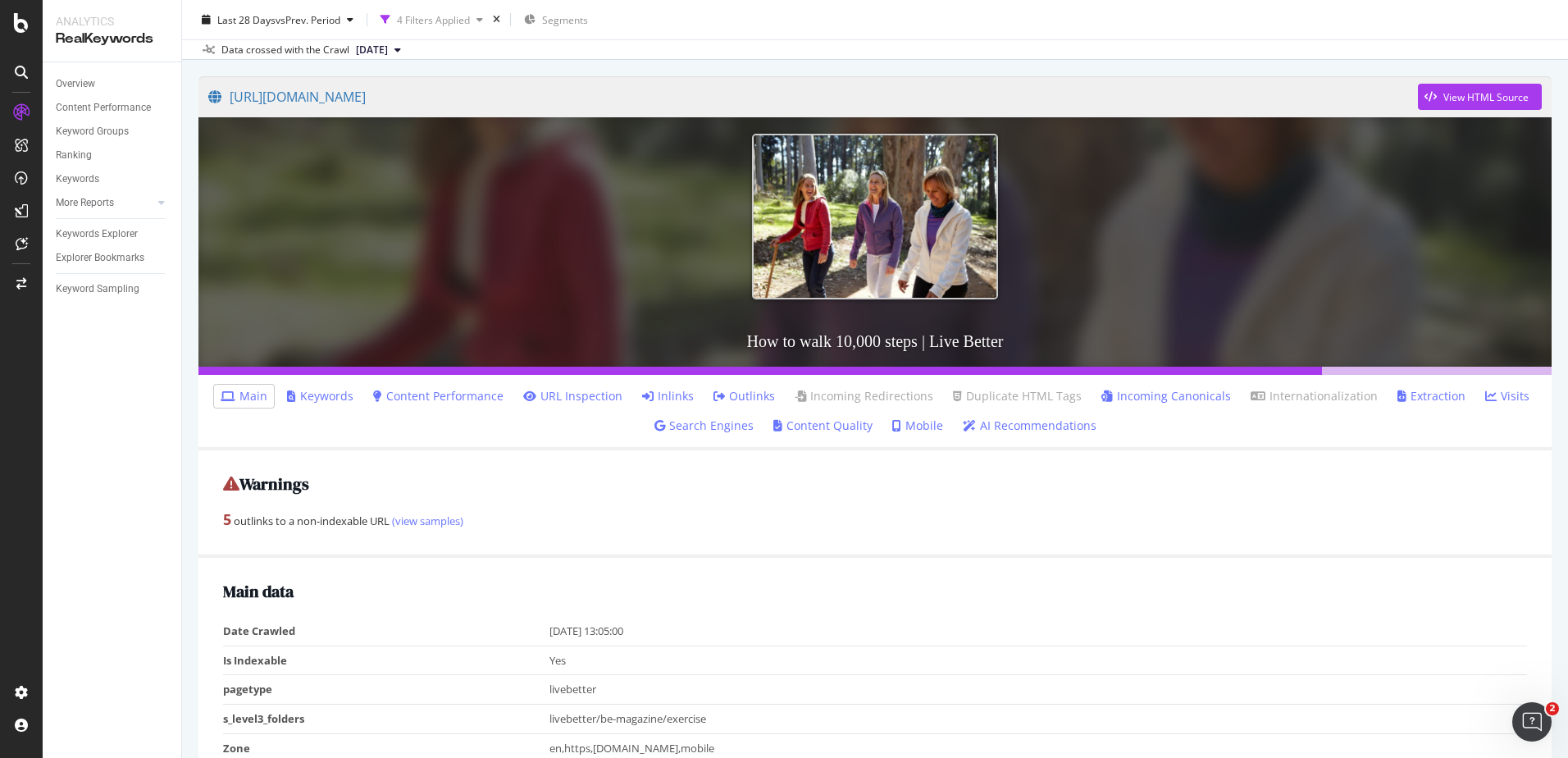
click at [427, 399] on link "Content Performance" at bounding box center [438, 395] width 130 height 16
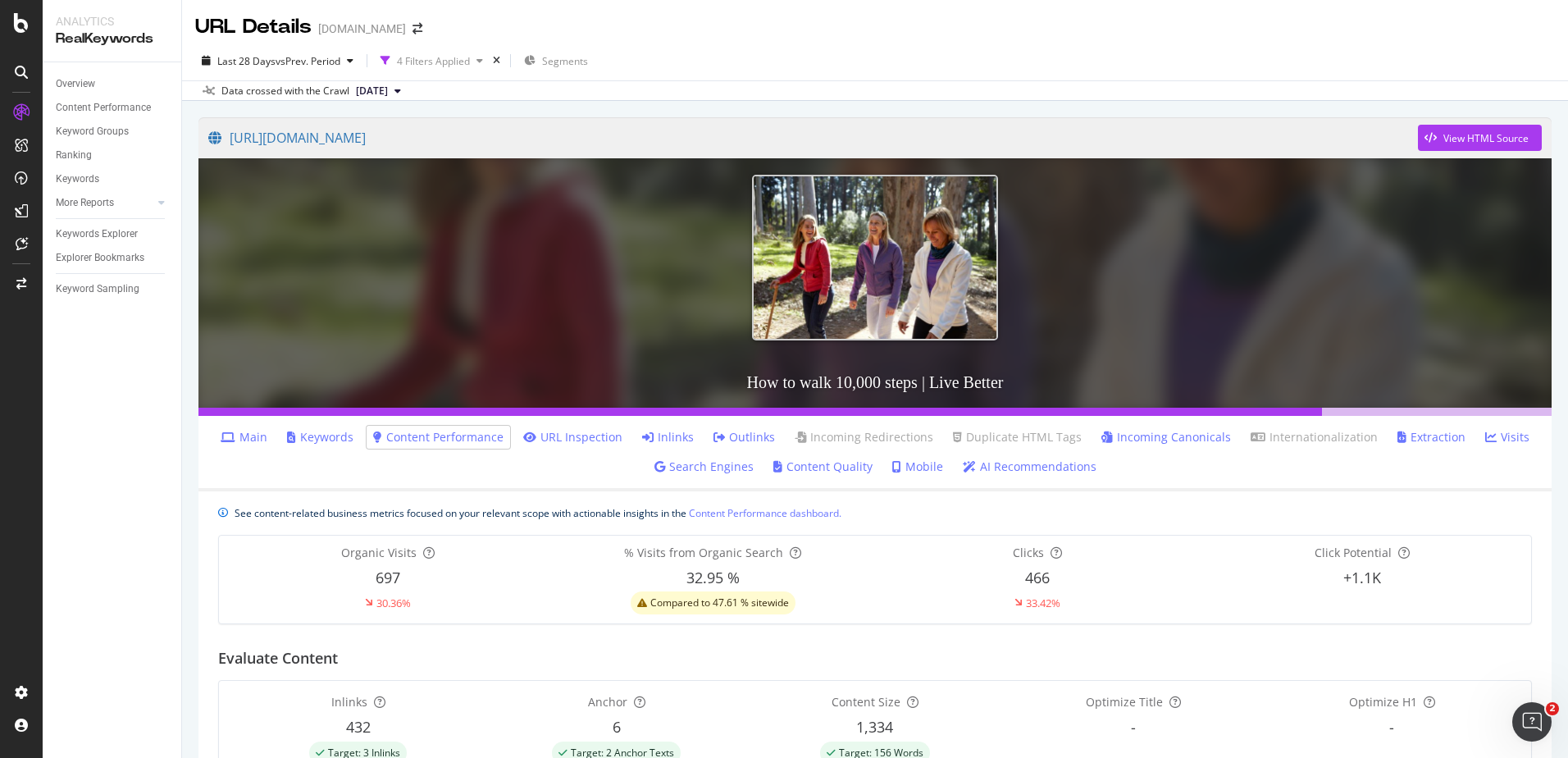
click at [584, 435] on link "URL Inspection" at bounding box center [572, 436] width 99 height 16
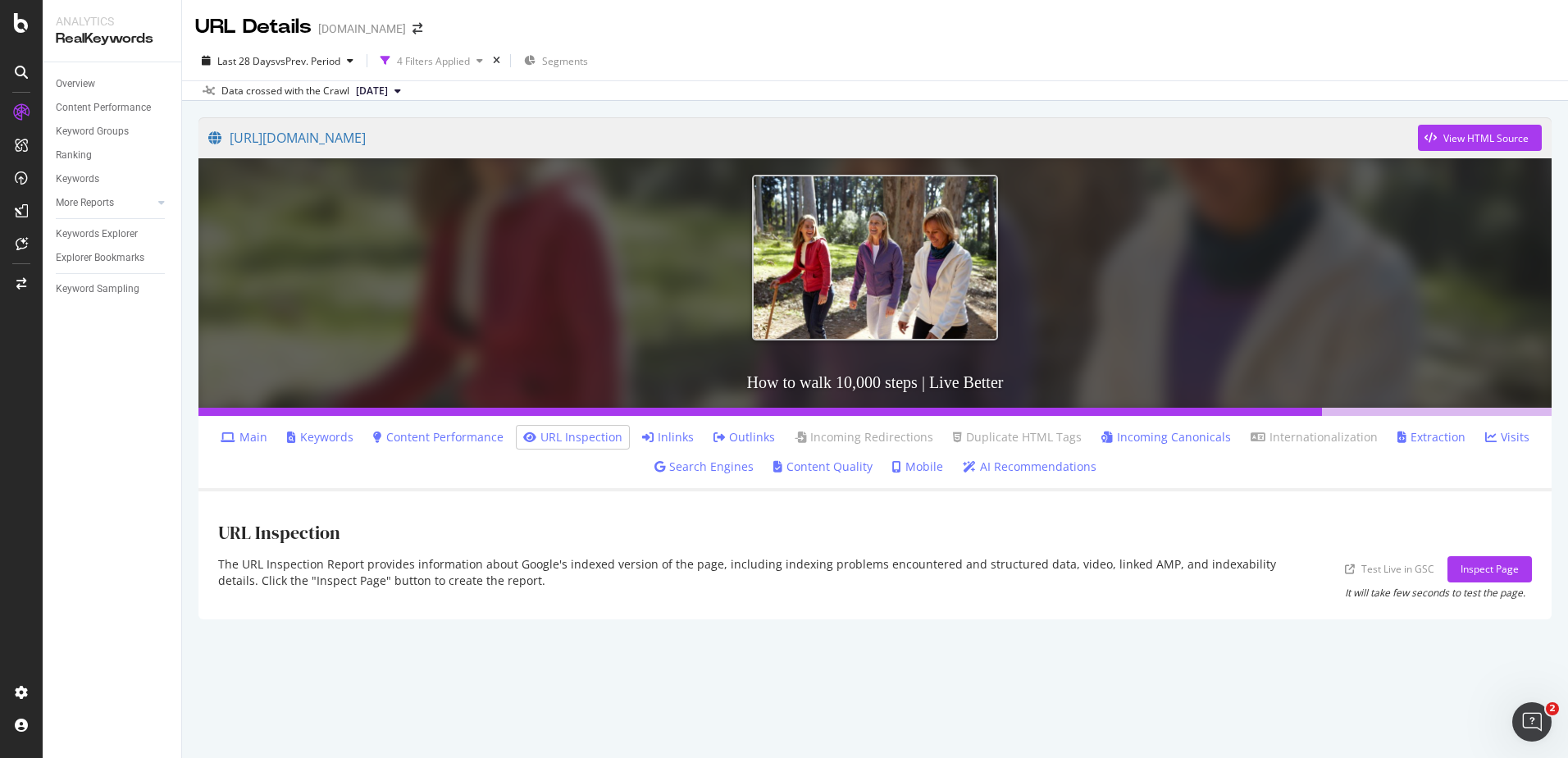
click at [452, 439] on link "Content Performance" at bounding box center [438, 436] width 130 height 16
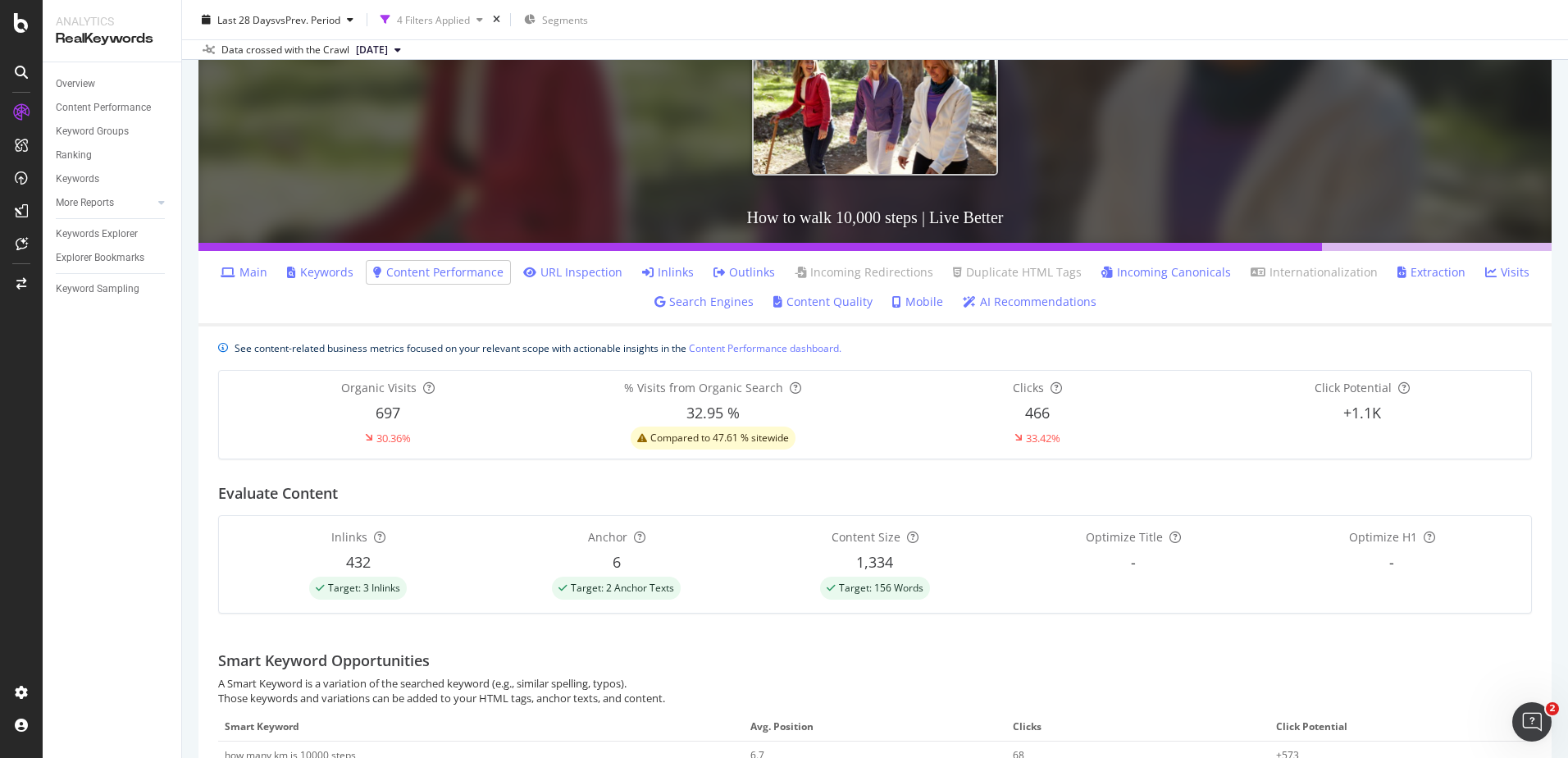
scroll to position [164, 0]
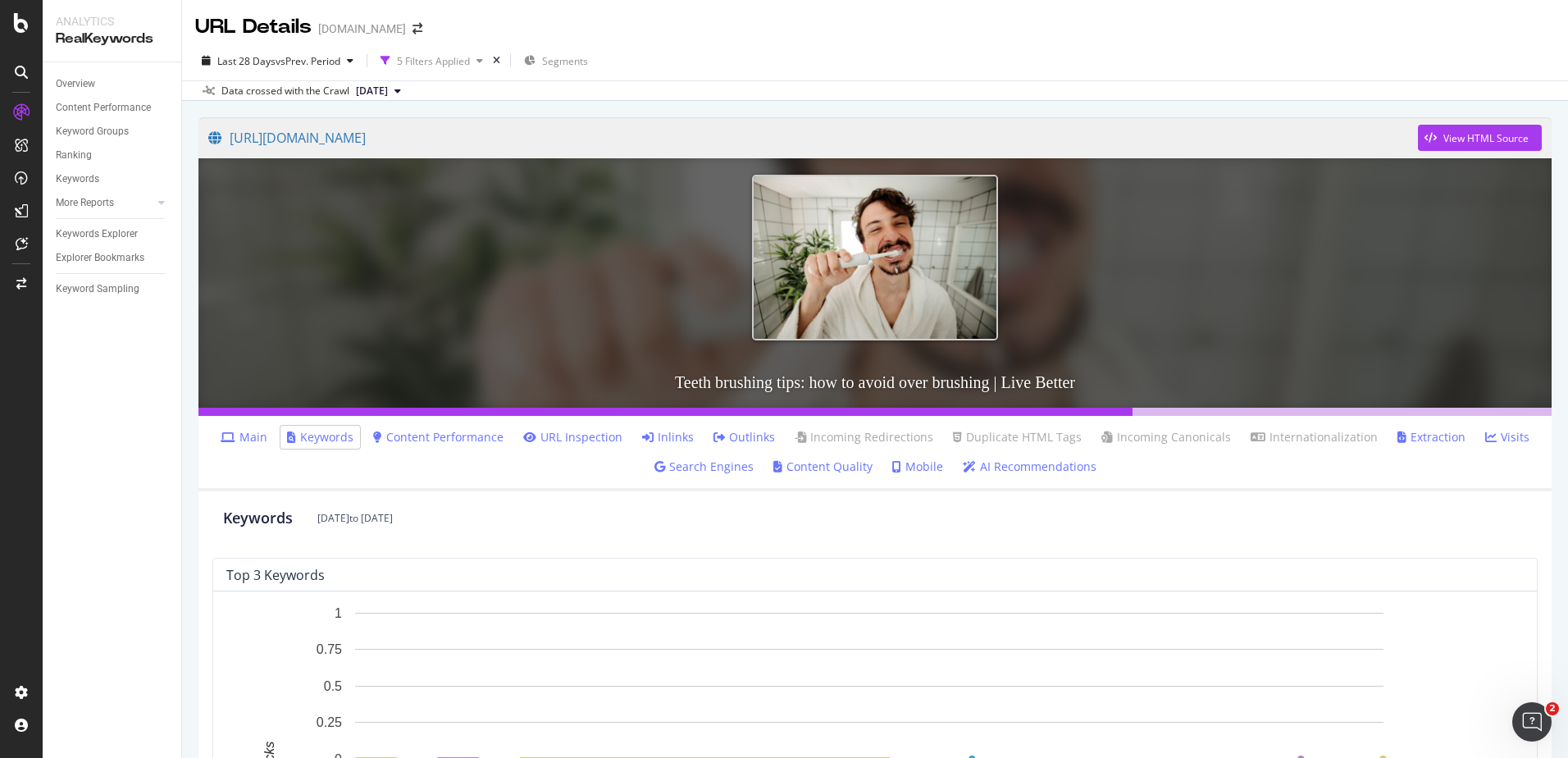
click at [448, 440] on link "Content Performance" at bounding box center [438, 436] width 130 height 16
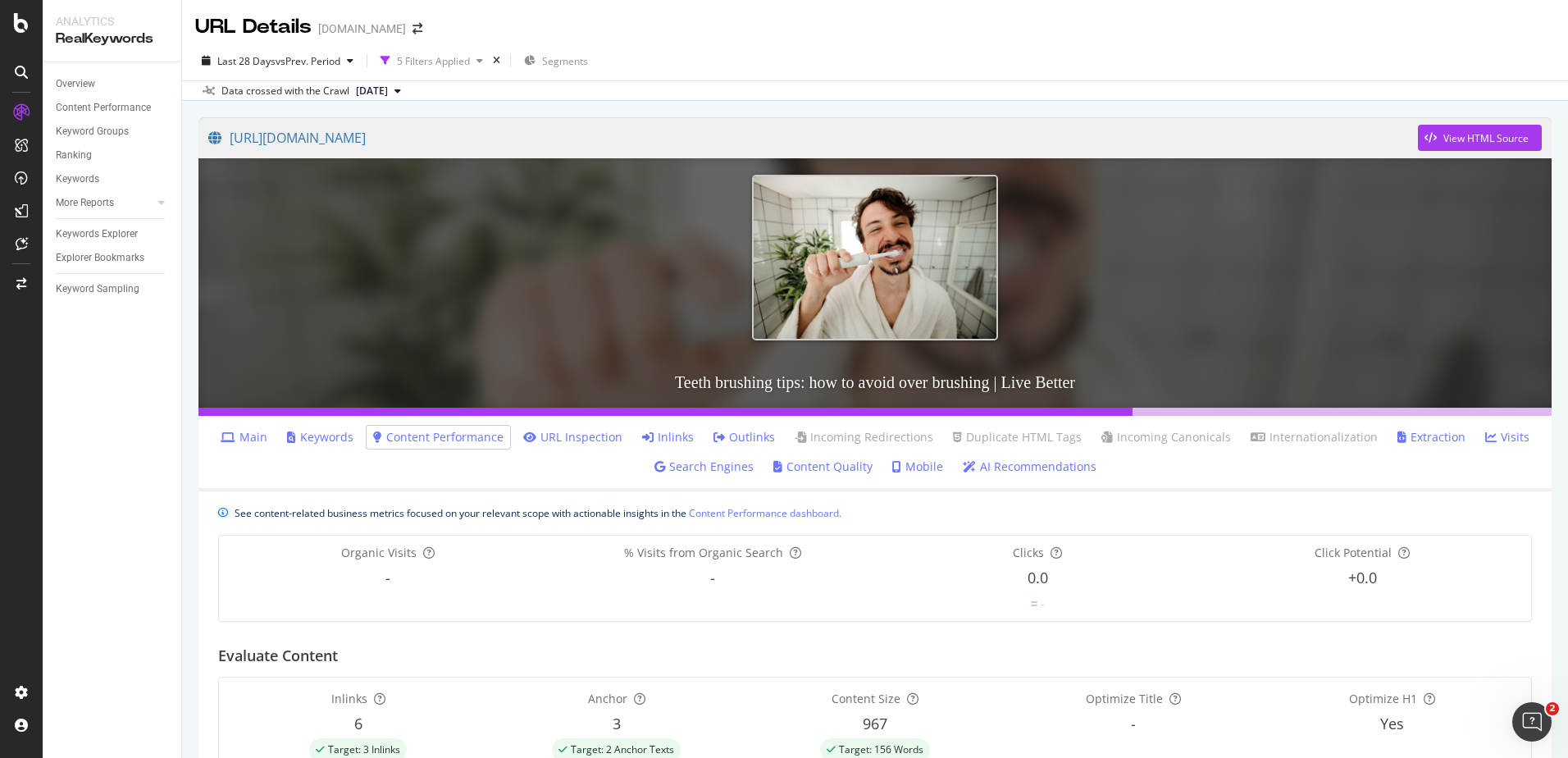
click at [338, 436] on link "Keywords" at bounding box center [320, 436] width 67 height 16
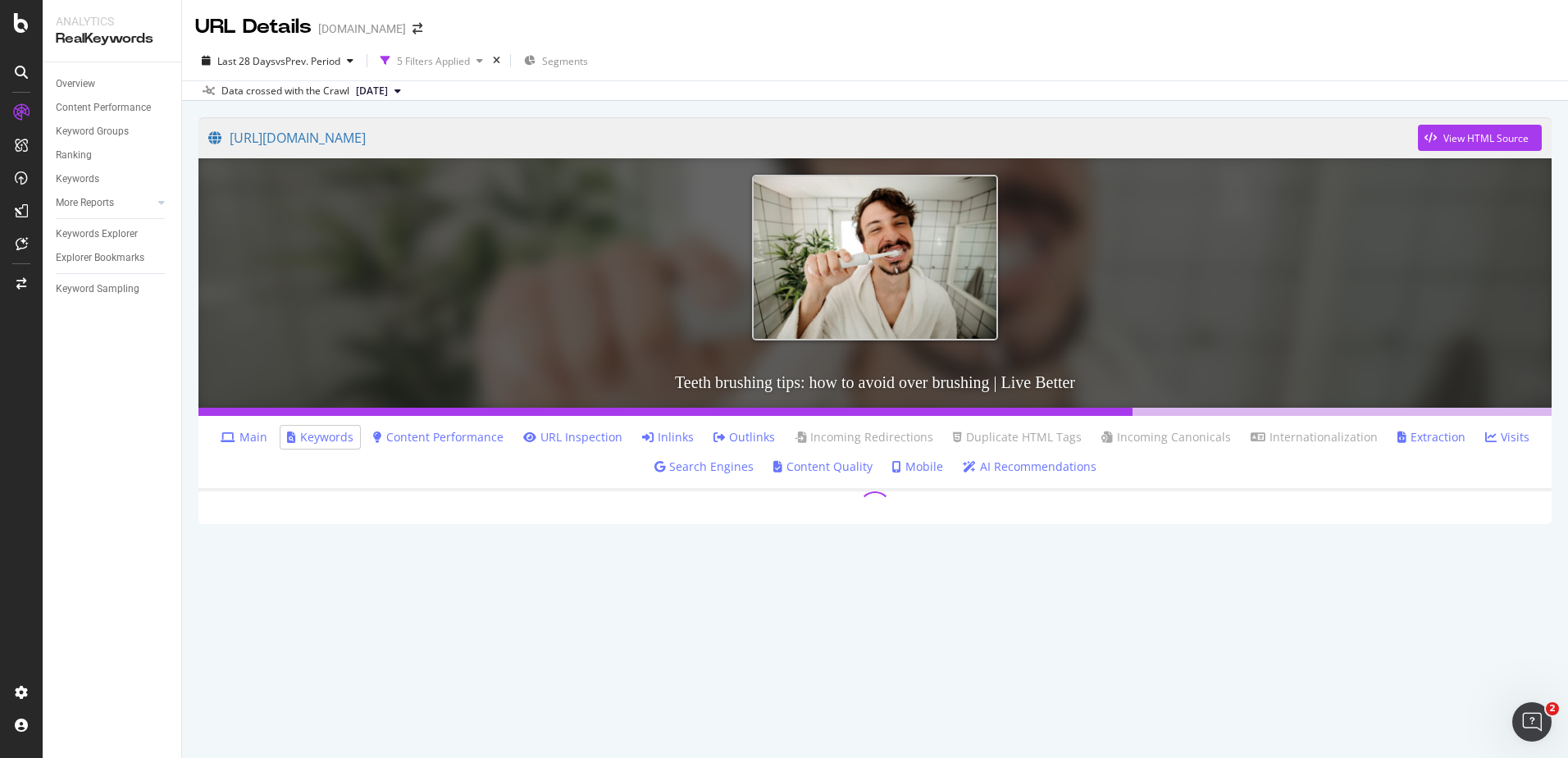
click at [268, 438] on link "Main" at bounding box center [244, 436] width 47 height 16
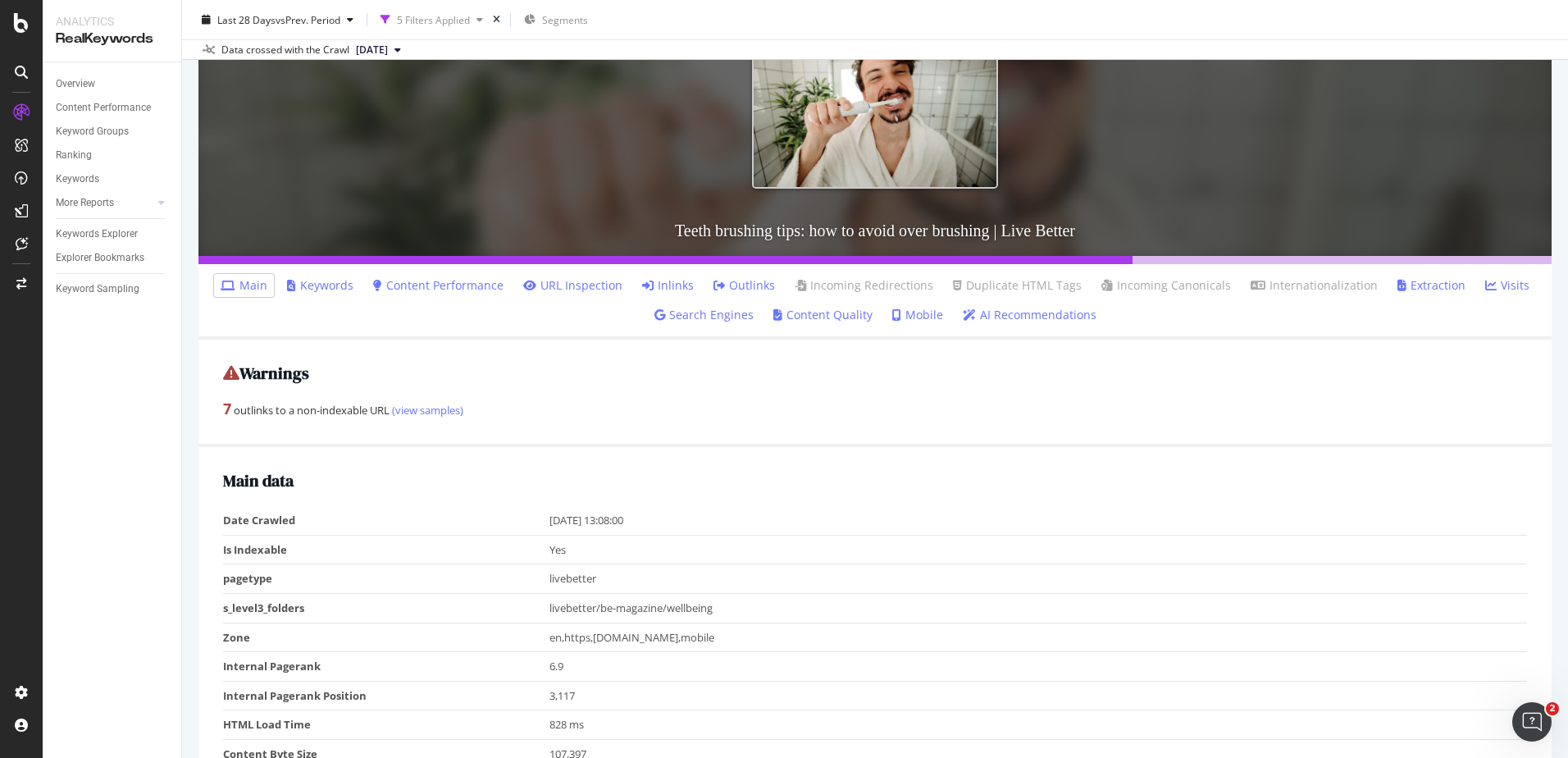
scroll to position [328, 0]
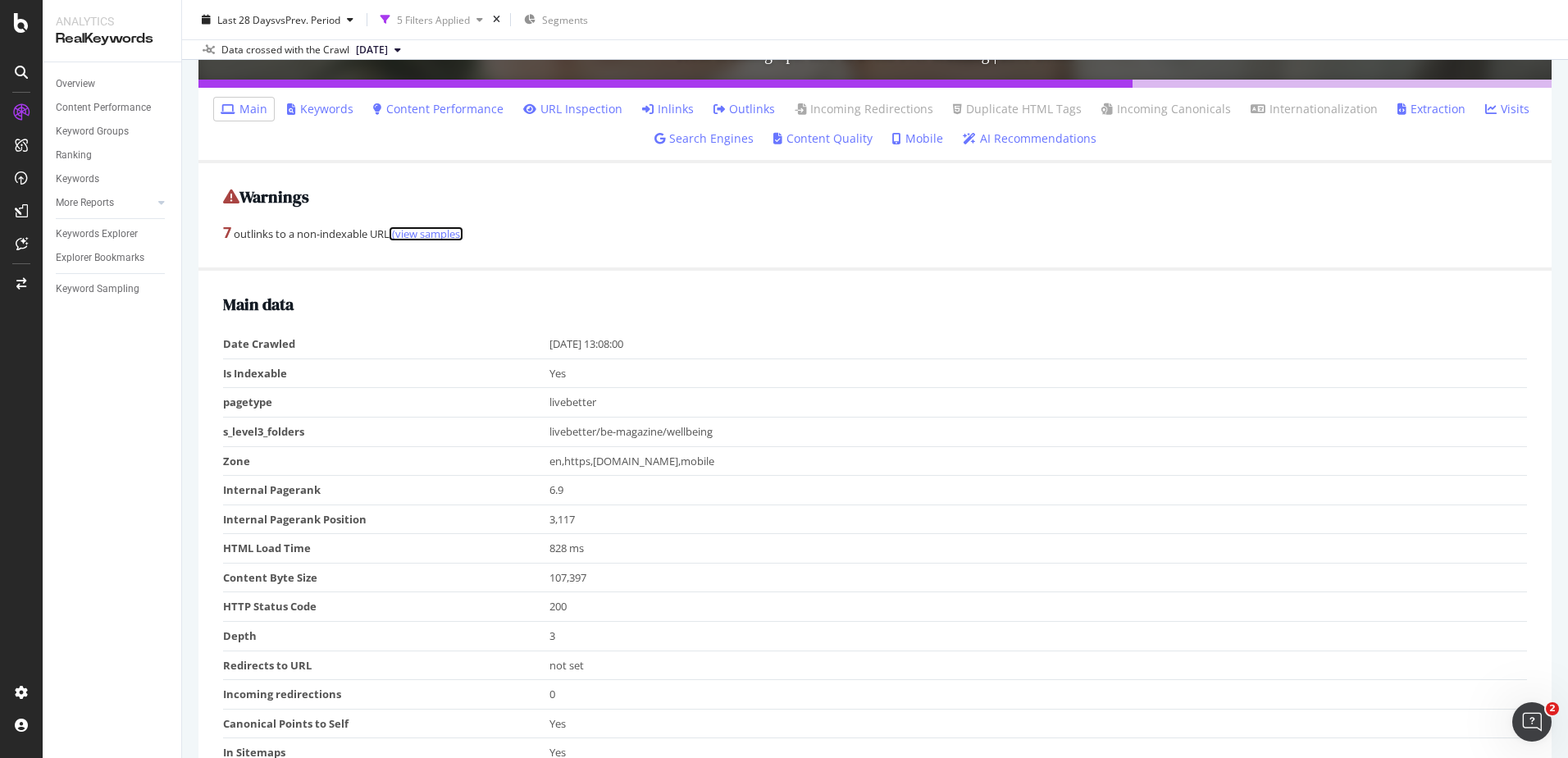
click at [440, 231] on link "(view samples)" at bounding box center [427, 234] width 74 height 15
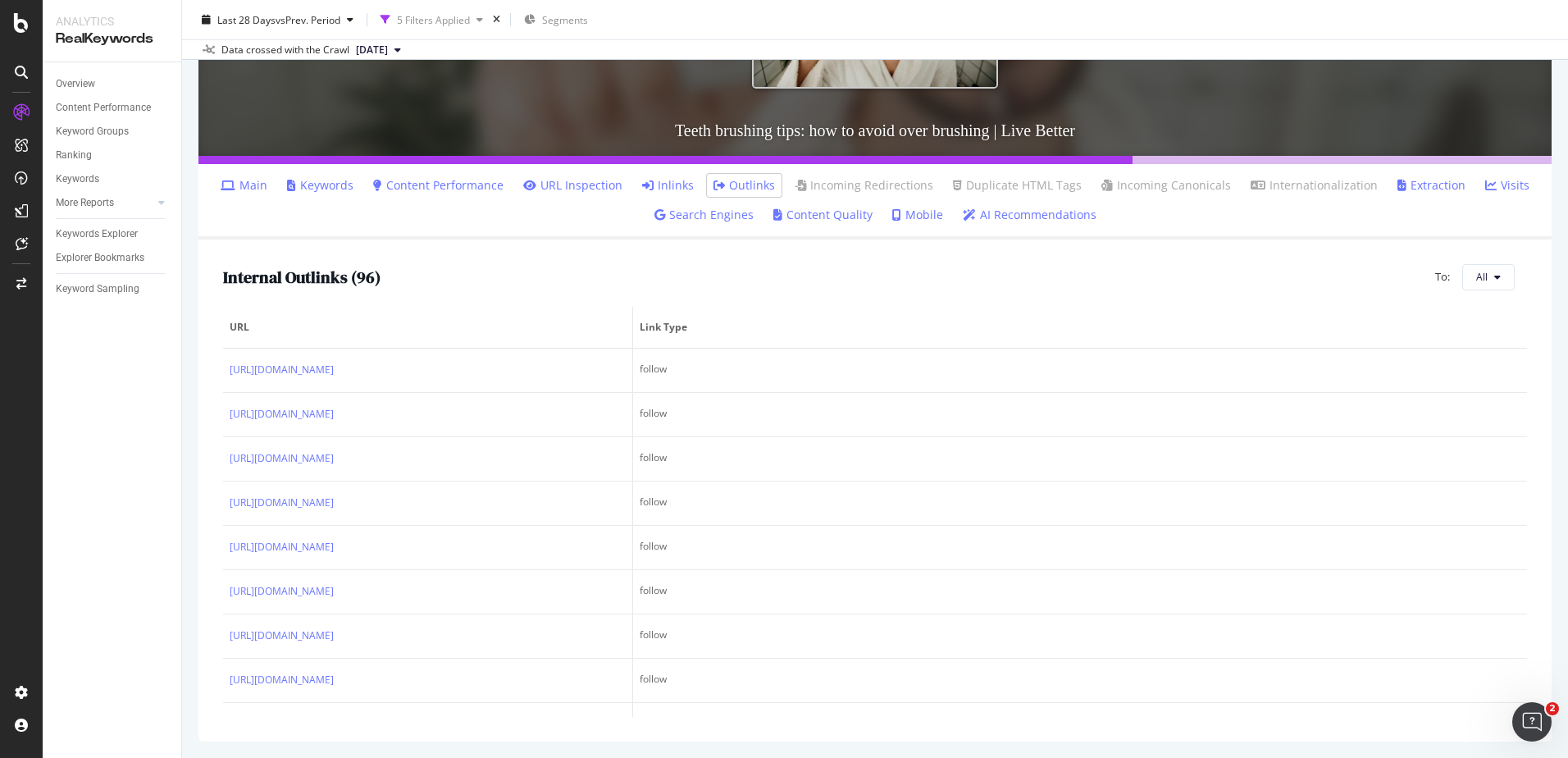
scroll to position [251, 0]
click at [263, 179] on link "Main" at bounding box center [244, 185] width 47 height 16
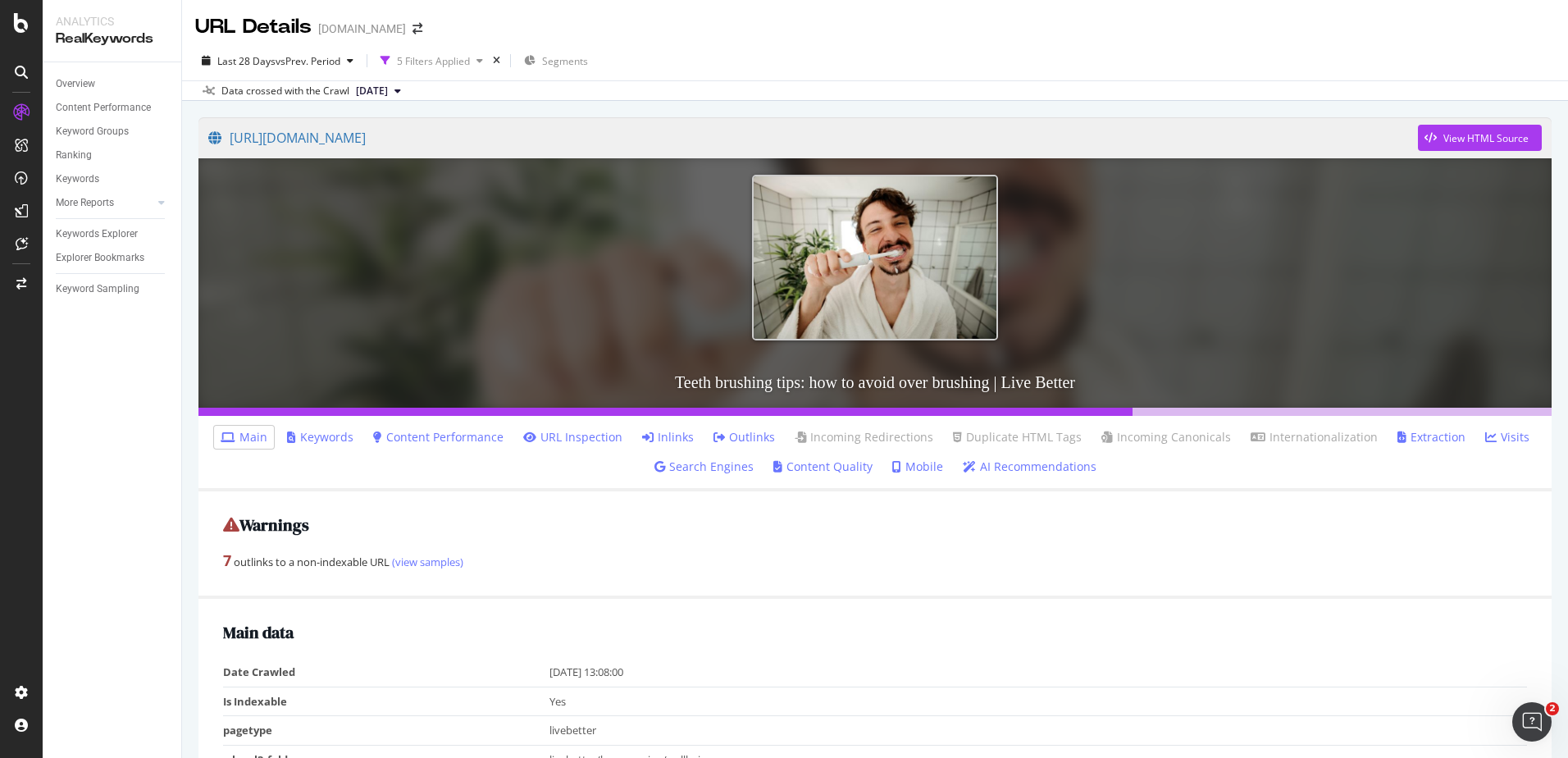
click at [468, 431] on link "Content Performance" at bounding box center [438, 436] width 130 height 16
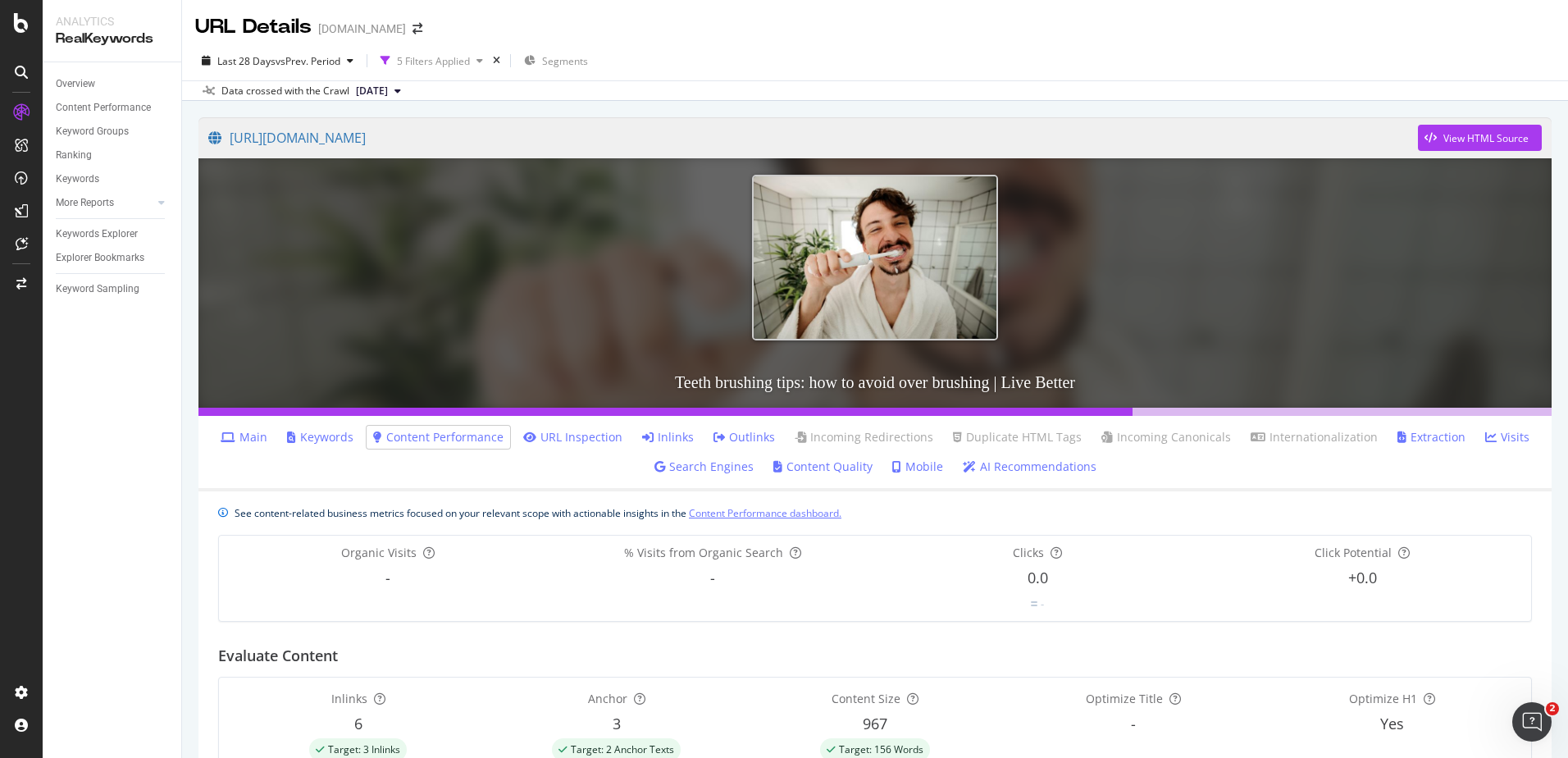
click at [777, 515] on link "Content Performance dashboard." at bounding box center [764, 513] width 152 height 17
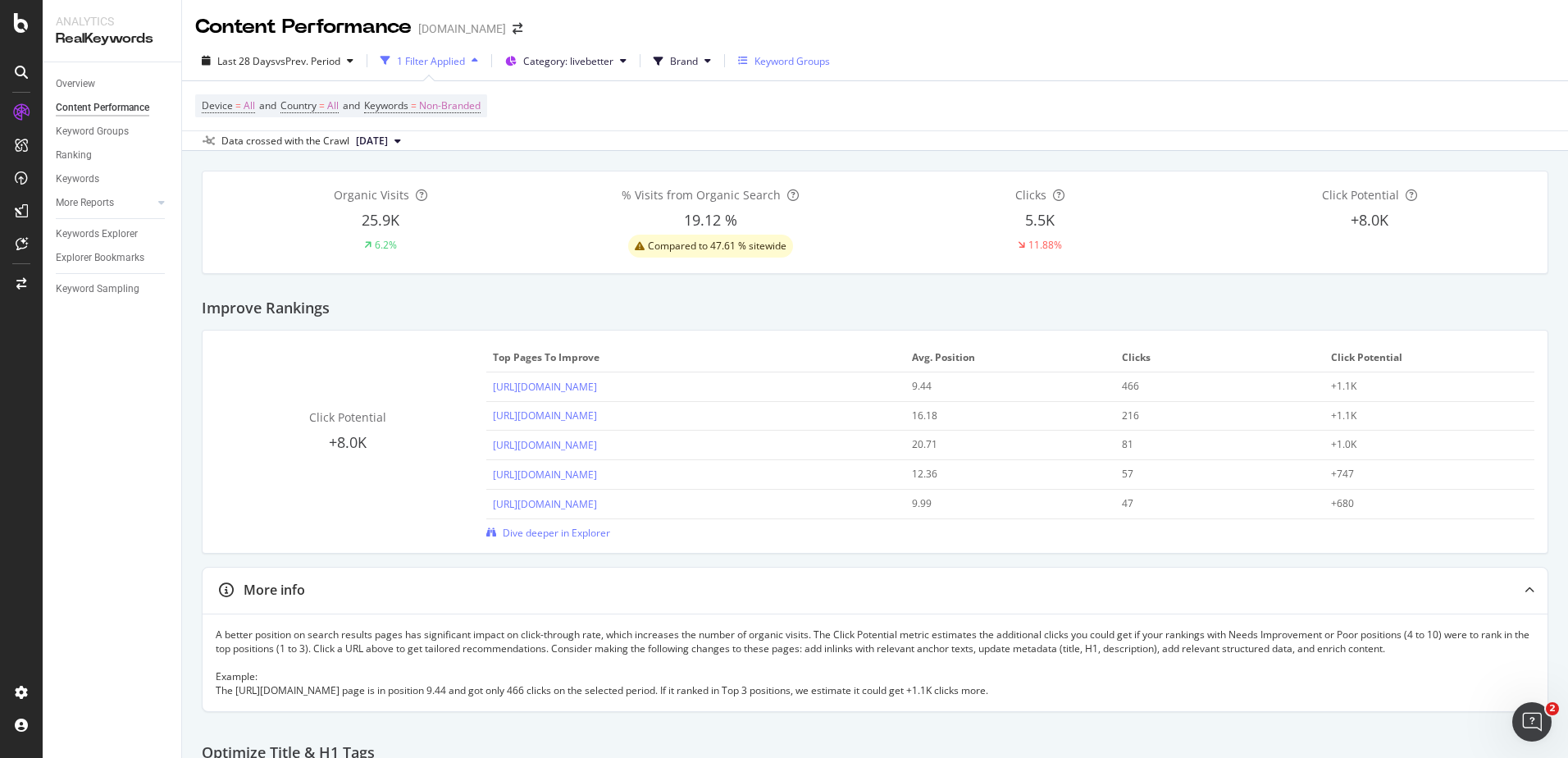
click at [814, 65] on div "Keyword Groups" at bounding box center [791, 61] width 75 height 14
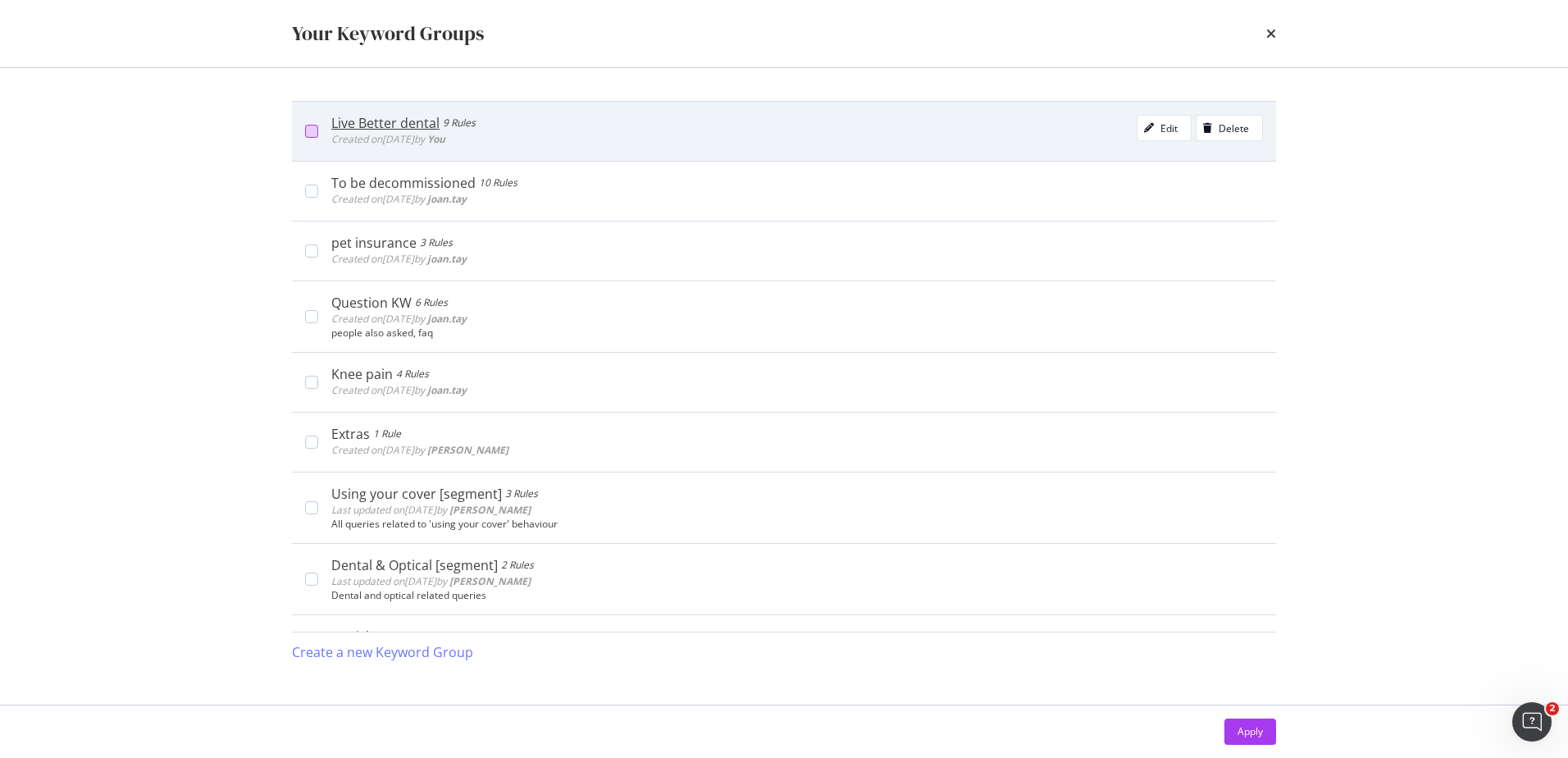
click at [308, 133] on div "modal" at bounding box center [311, 131] width 13 height 13
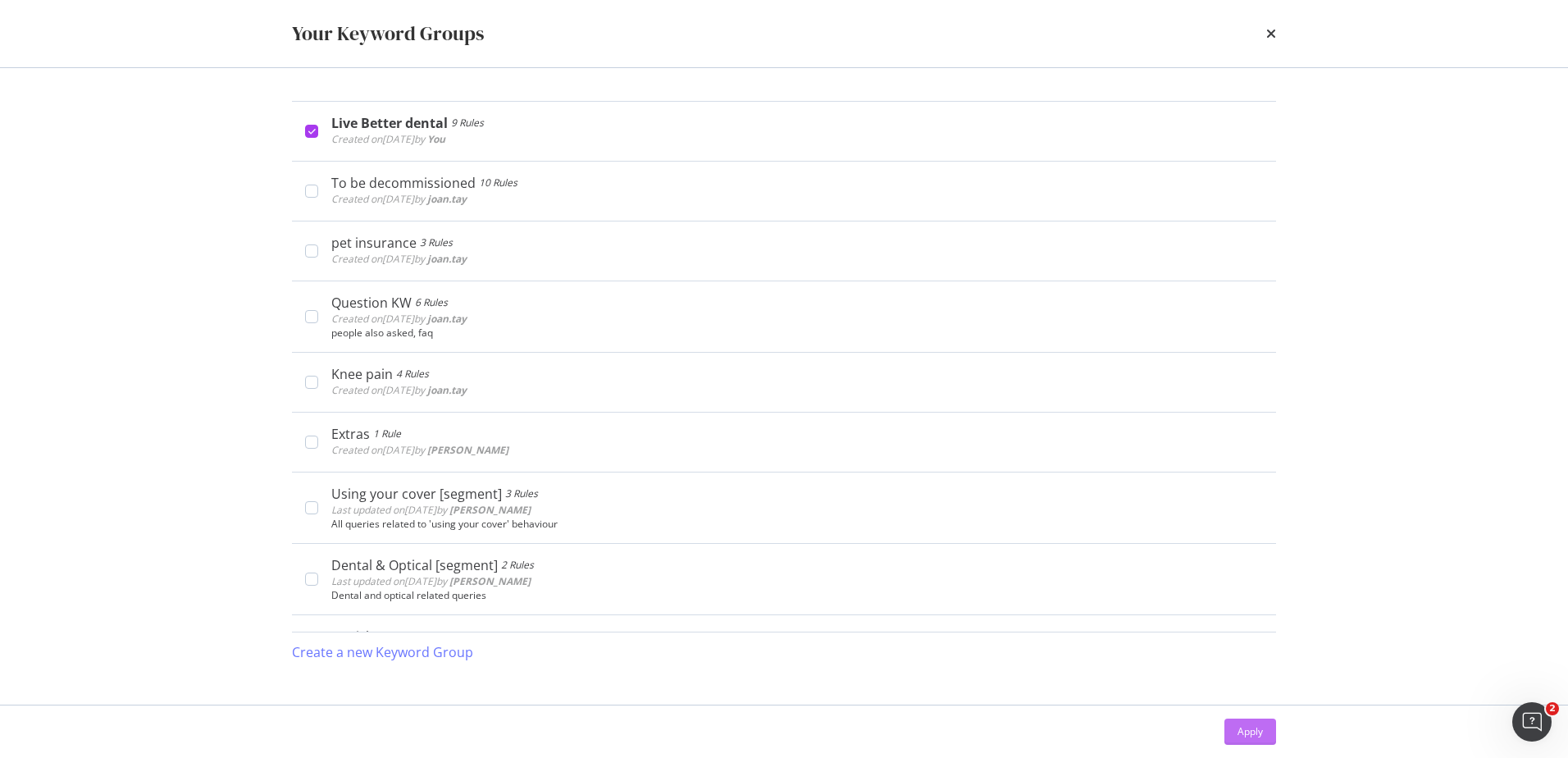
click at [1244, 728] on div "Apply" at bounding box center [1250, 730] width 26 height 14
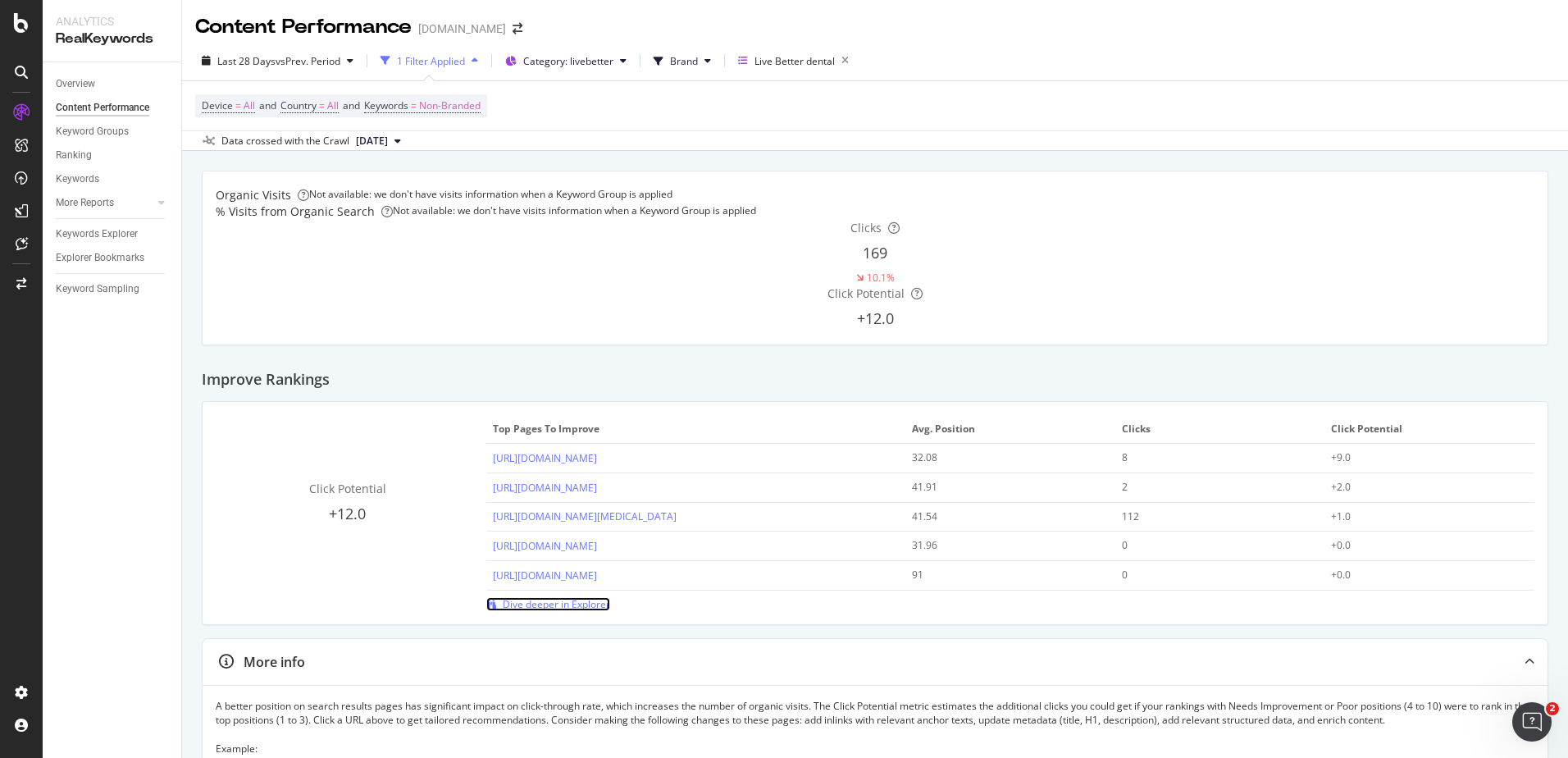
click at [546, 597] on span "Dive deeper in Explorer" at bounding box center [556, 604] width 108 height 14
click at [586, 597] on span "Dive deeper in Explorer" at bounding box center [556, 604] width 108 height 14
click at [847, 58] on icon "button" at bounding box center [845, 61] width 21 height 23
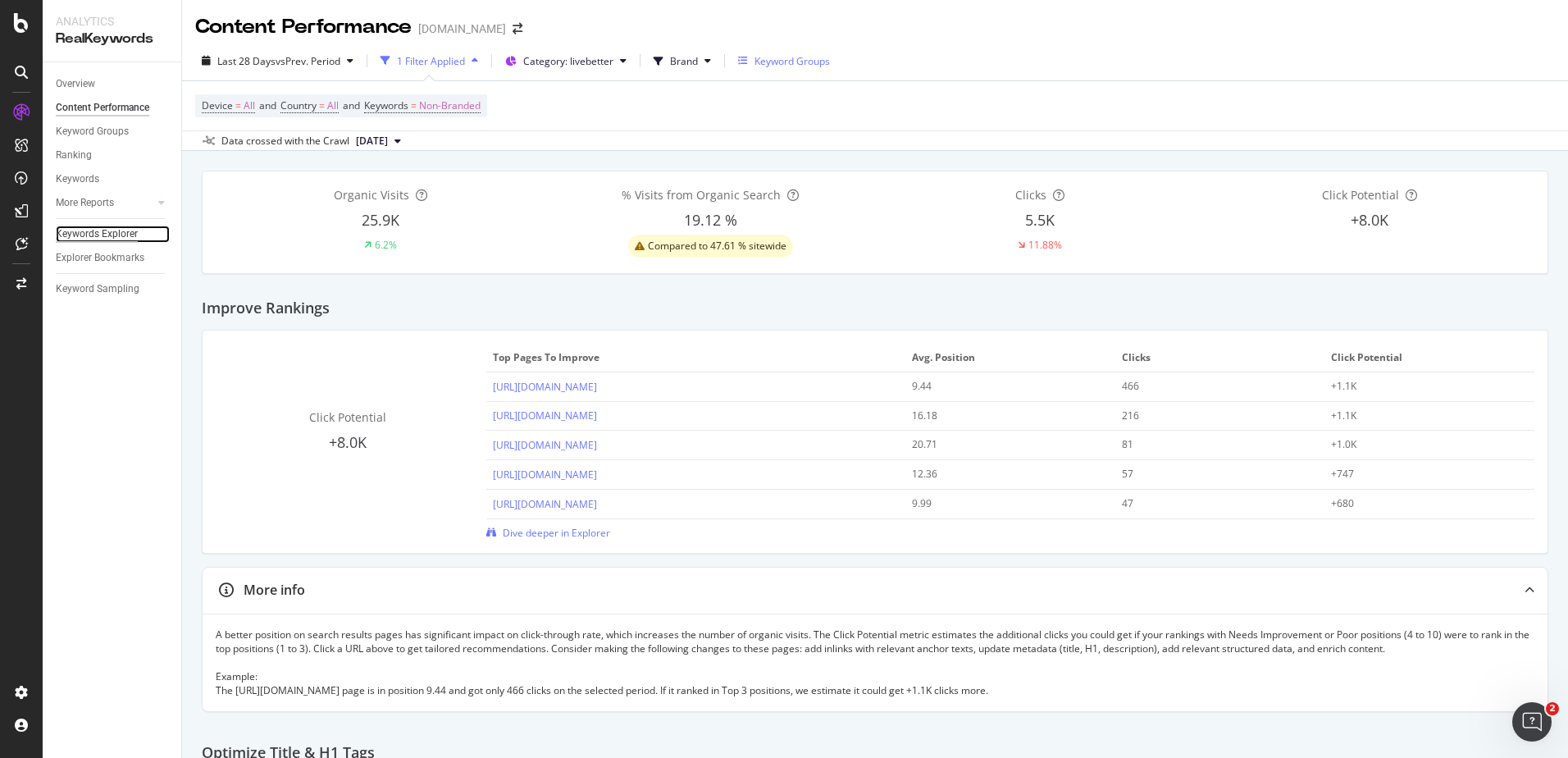
click at [121, 233] on div "Keywords Explorer" at bounding box center [97, 234] width 82 height 17
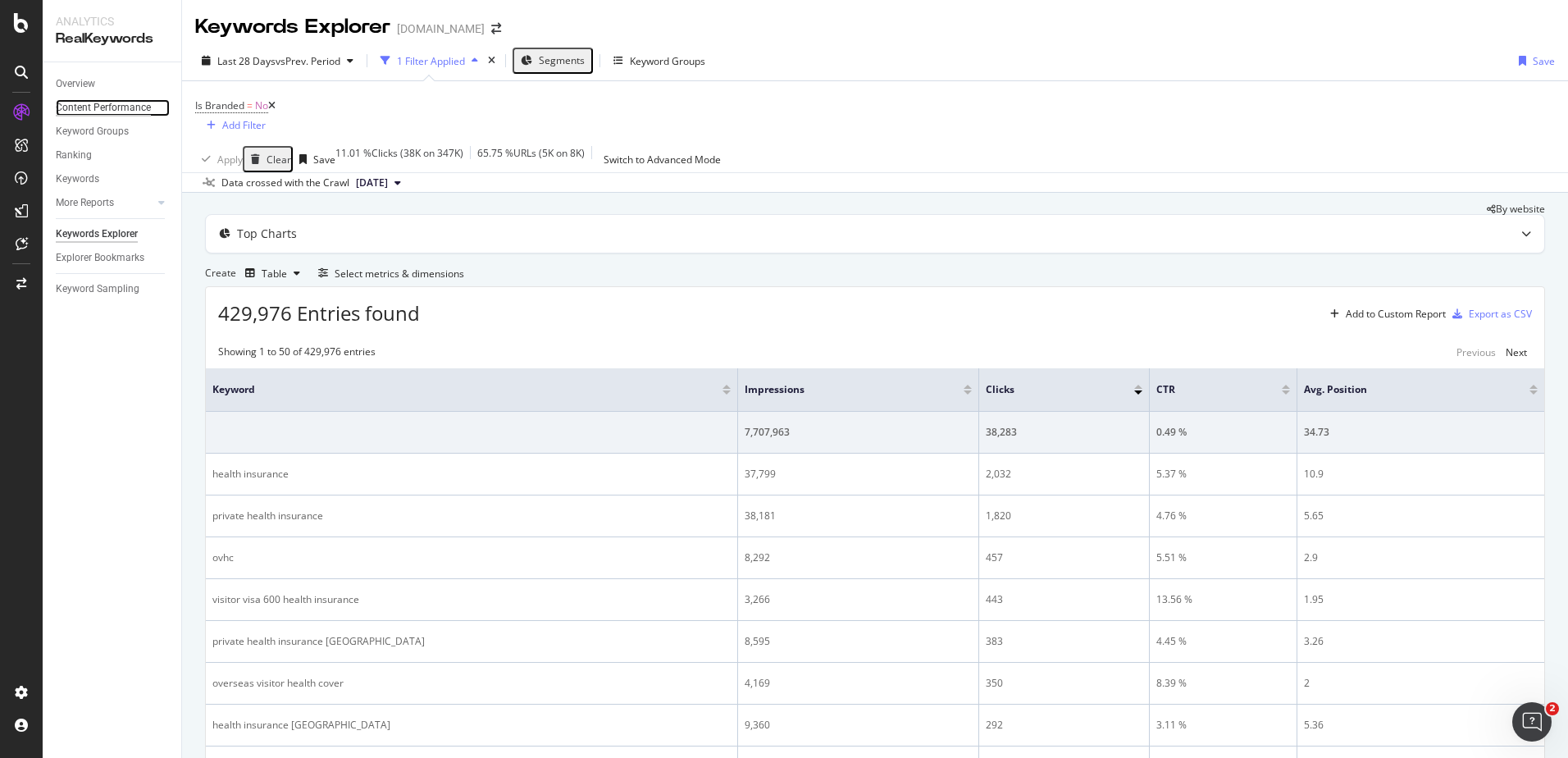
click at [87, 102] on div "Content Performance" at bounding box center [104, 108] width 95 height 17
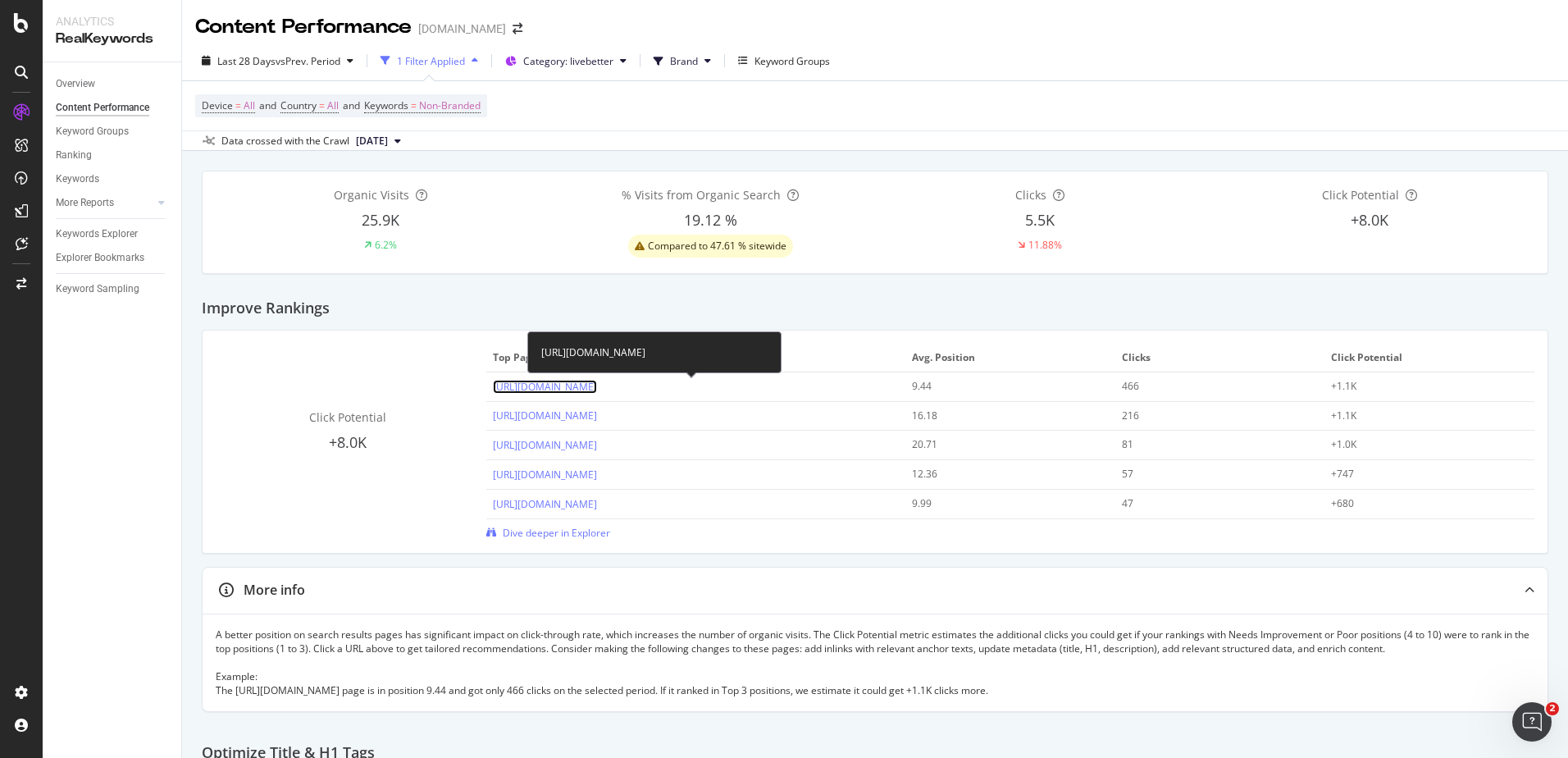
click at [597, 388] on link "[URL][DOMAIN_NAME]" at bounding box center [545, 387] width 104 height 14
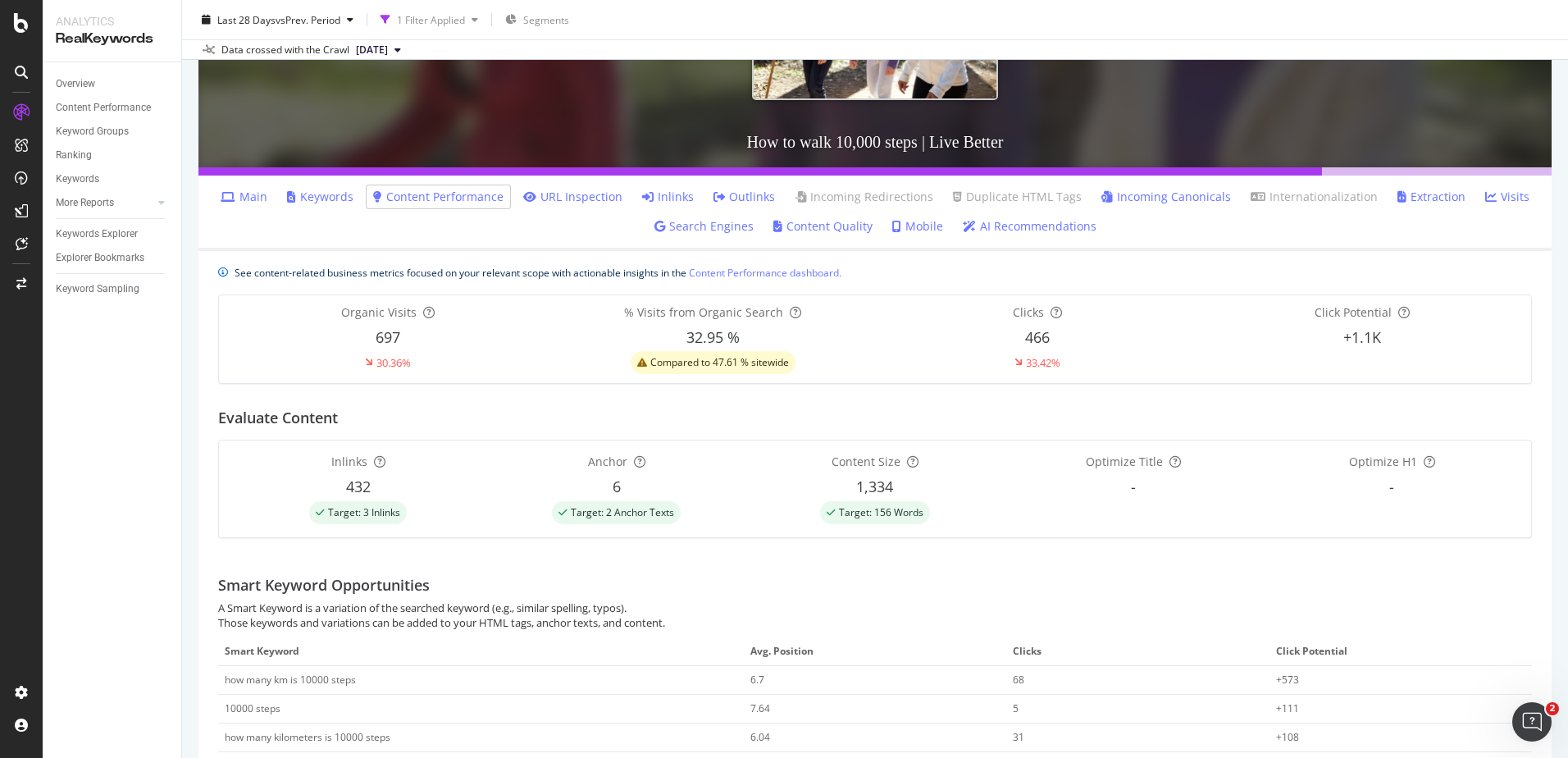
scroll to position [246, 0]
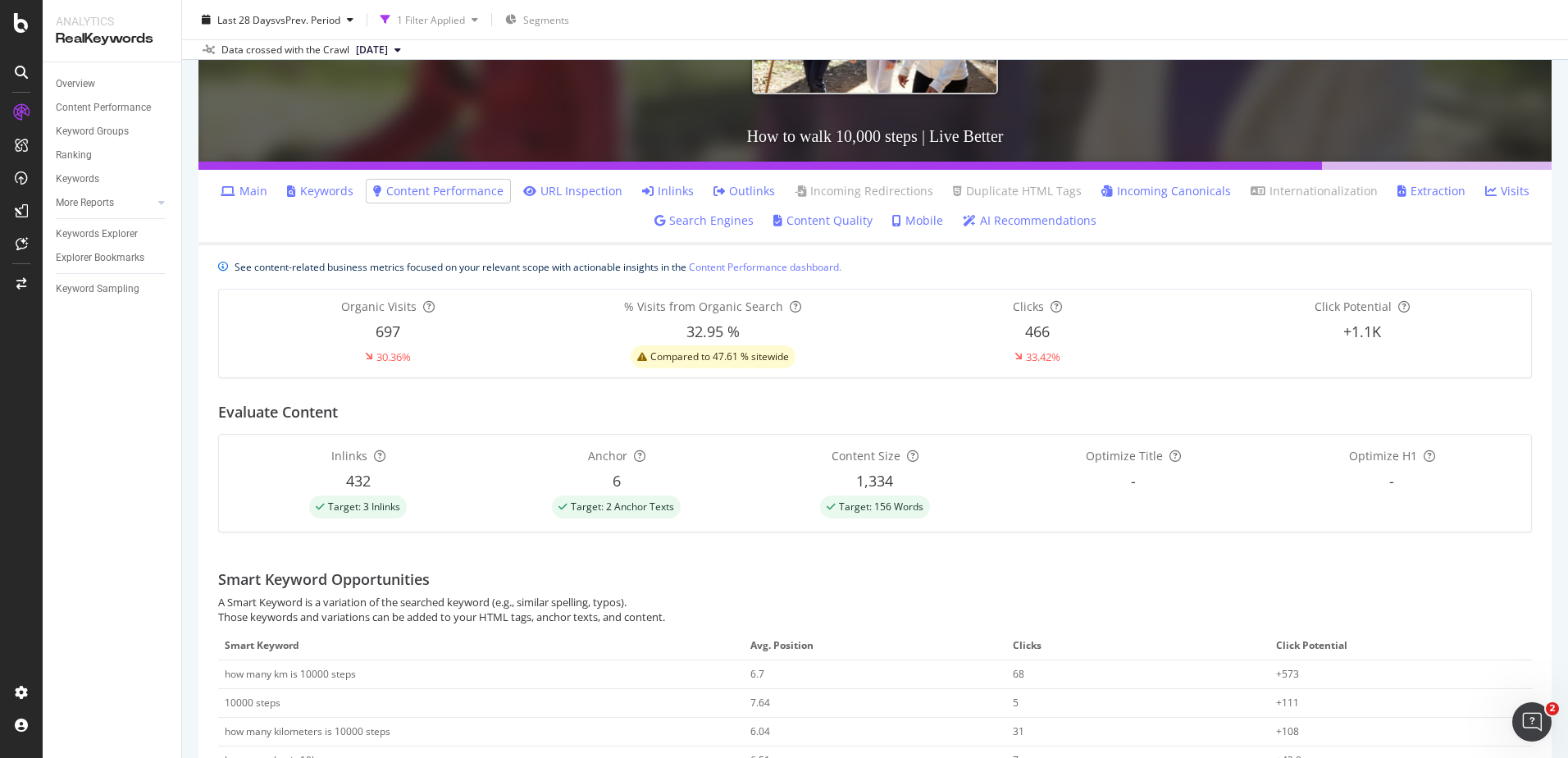
click at [259, 175] on ul "Main Keywords Content Performance URL Inspection Inlinks Outlinks Incoming Redi…" at bounding box center [874, 207] width 1353 height 75
click at [252, 190] on link "Main" at bounding box center [244, 190] width 47 height 16
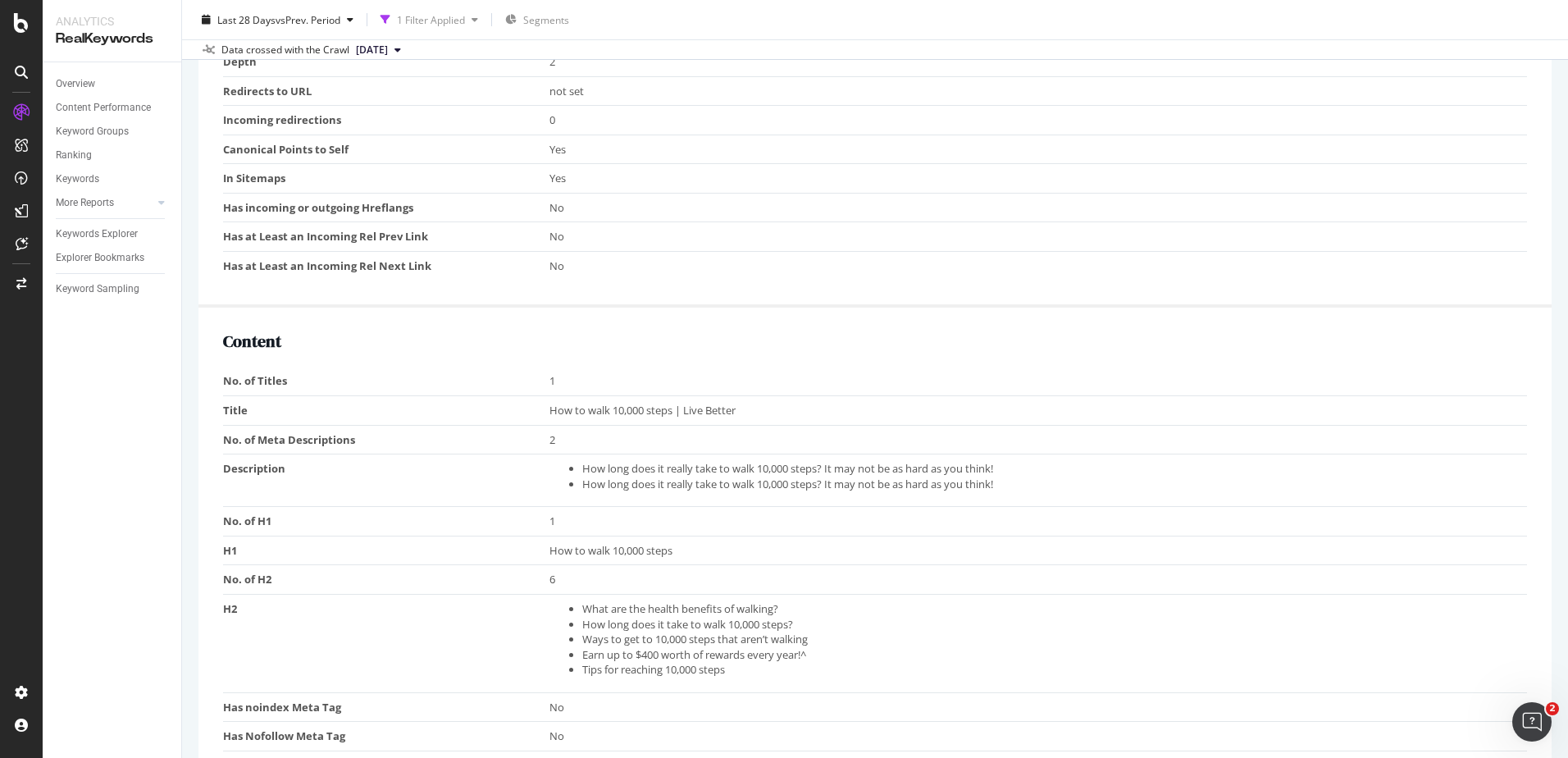
scroll to position [1067, 0]
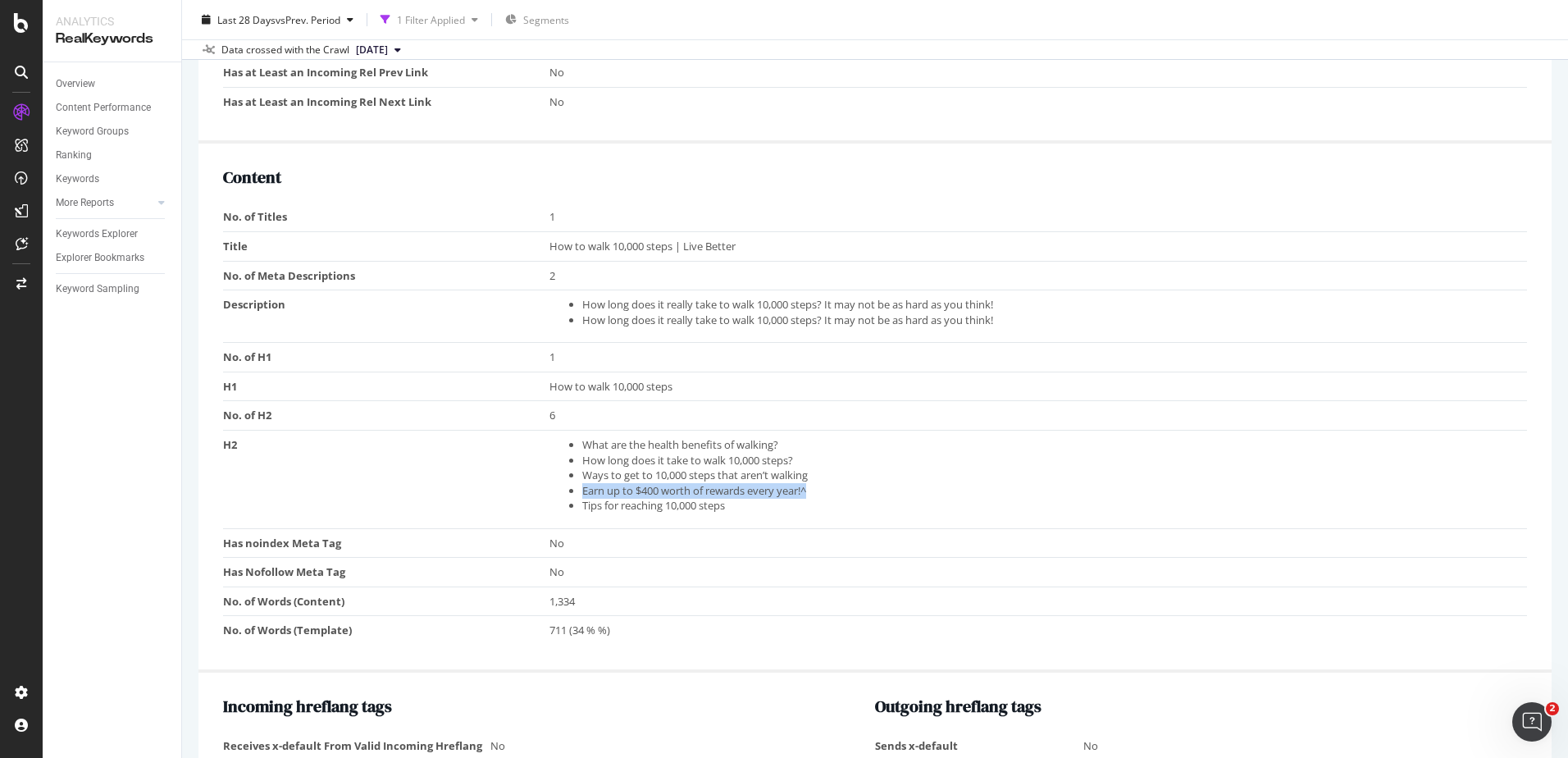
drag, startPoint x: 809, startPoint y: 488, endPoint x: 558, endPoint y: 493, distance: 251.0
click at [558, 493] on ul "What are the health benefits of walking? How long does it take to walk 10,000 s…" at bounding box center [1034, 475] width 970 height 76
click at [732, 508] on li "Tips for reaching 10,000 steps" at bounding box center [1050, 506] width 937 height 15
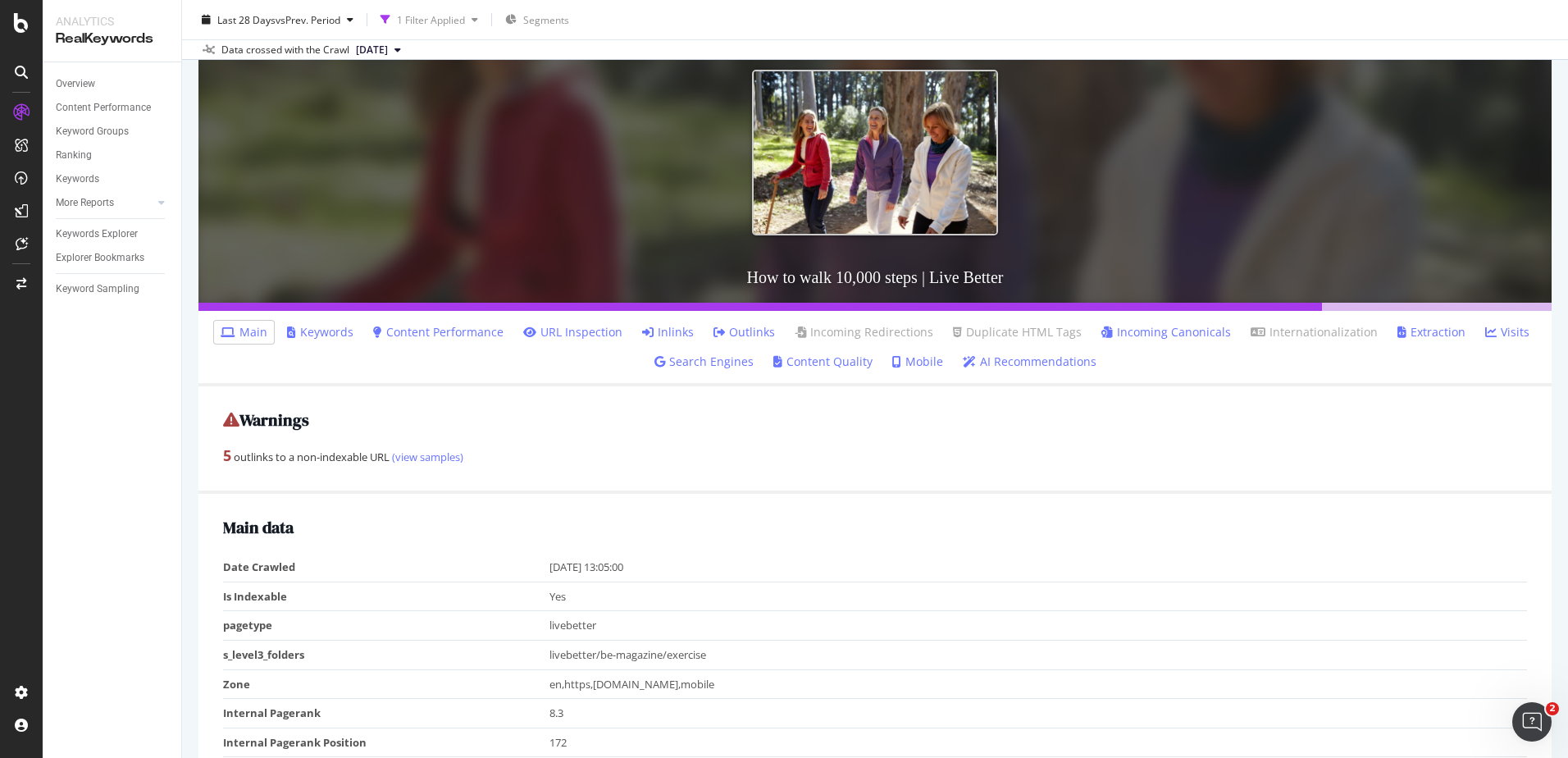
scroll to position [0, 0]
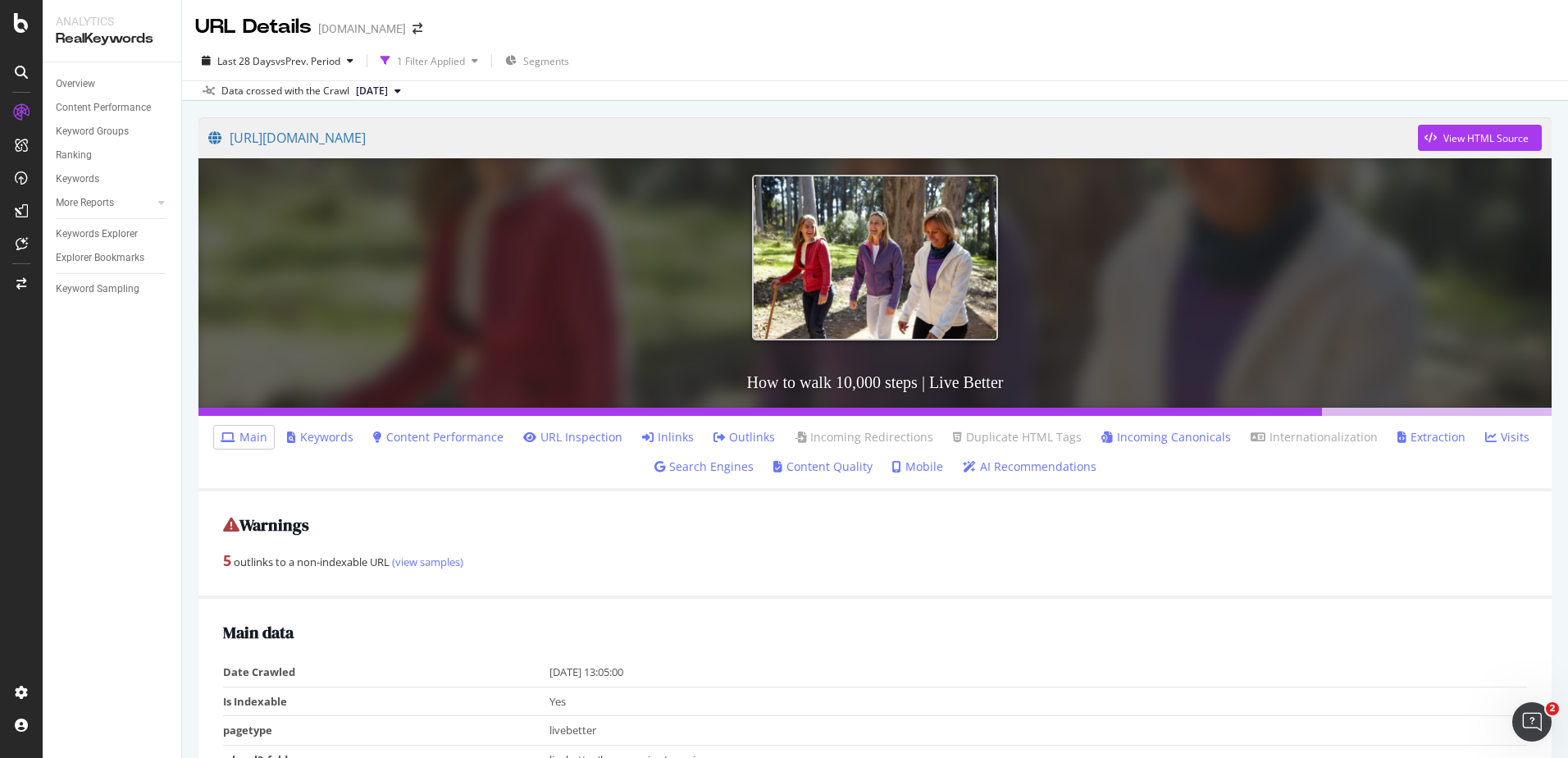
click at [331, 436] on link "Keywords" at bounding box center [320, 436] width 67 height 16
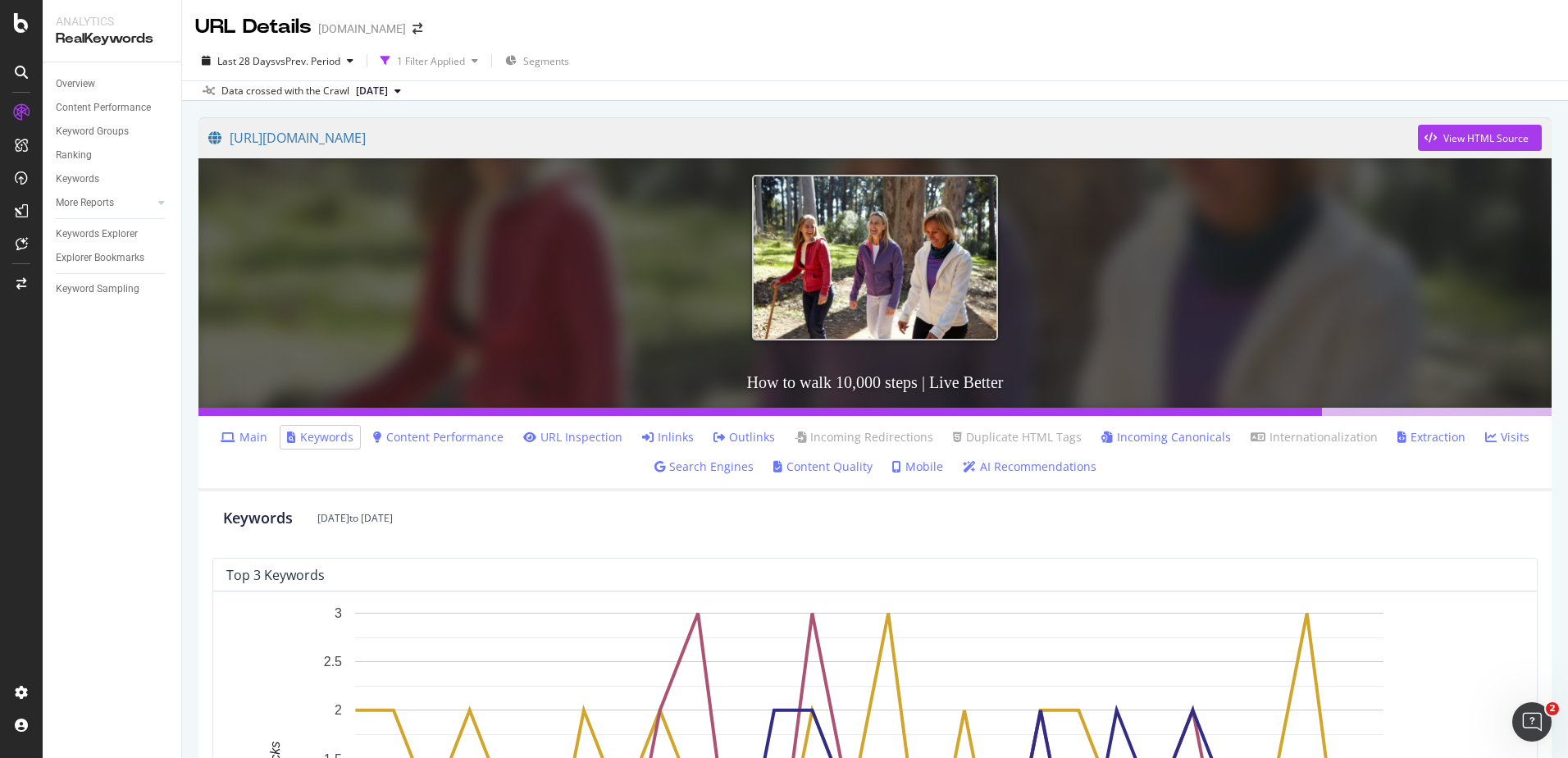
click at [460, 440] on link "Content Performance" at bounding box center [438, 436] width 130 height 16
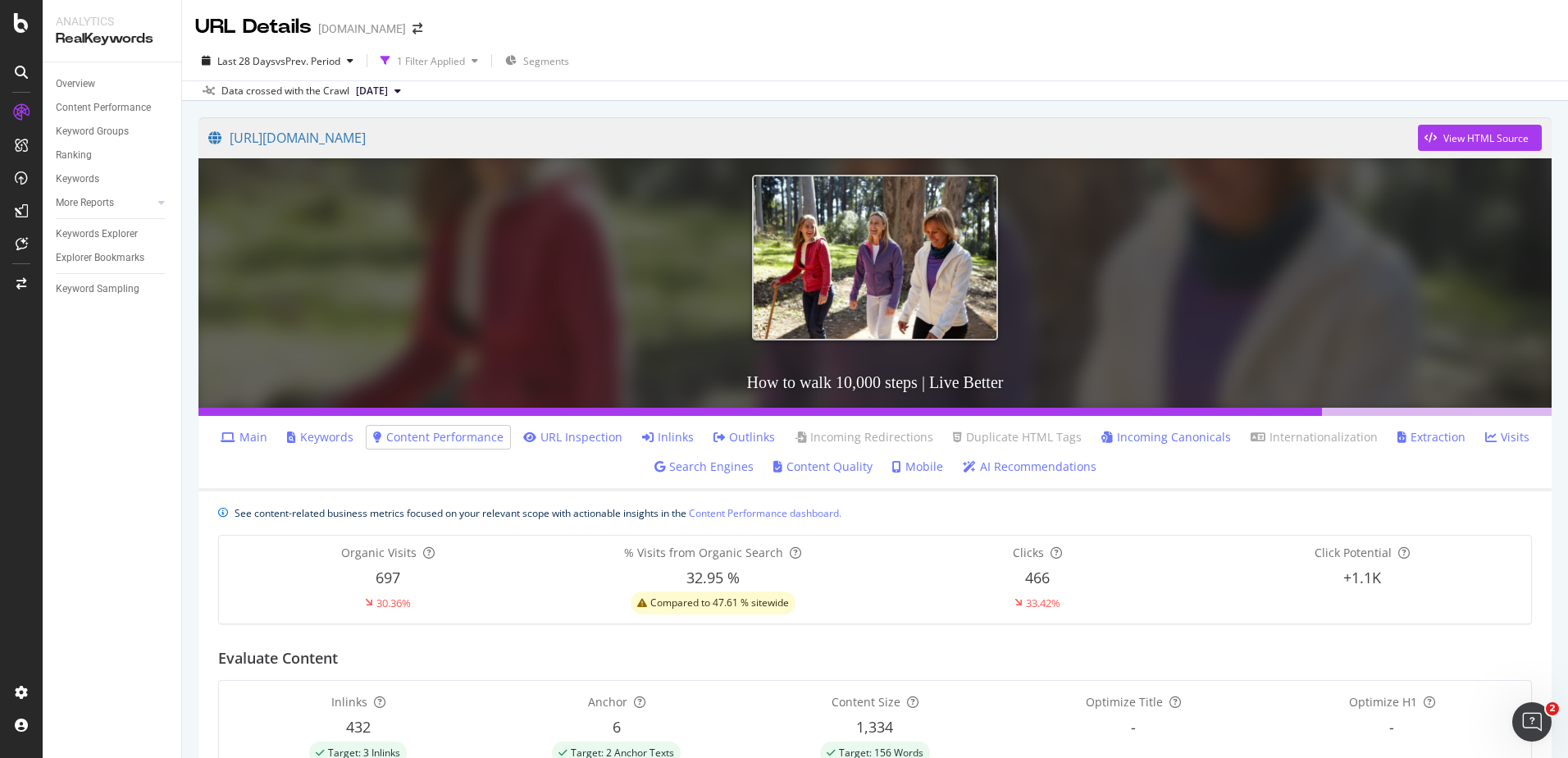
scroll to position [82, 0]
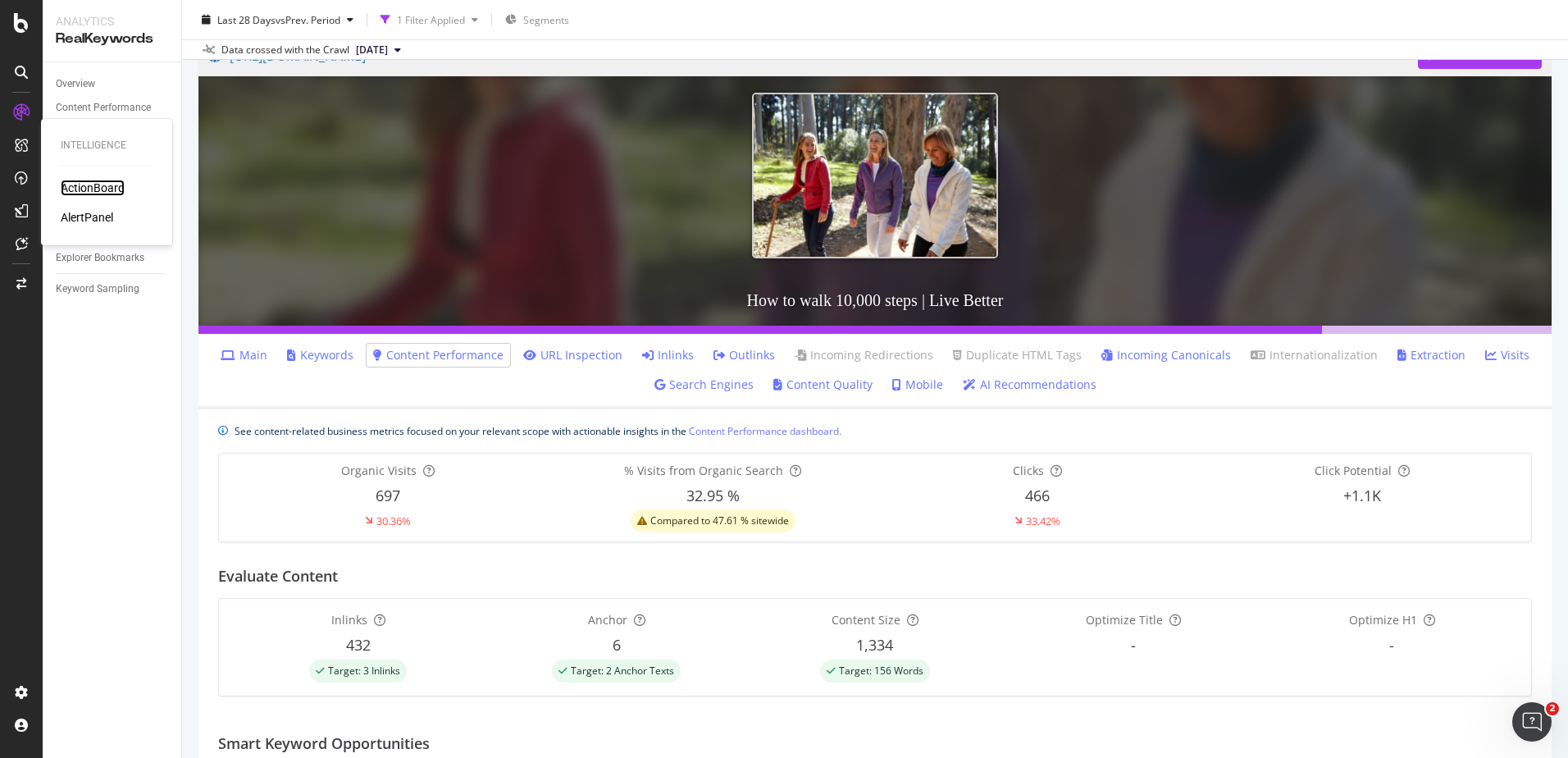
click at [76, 186] on div "ActionBoard" at bounding box center [92, 188] width 64 height 16
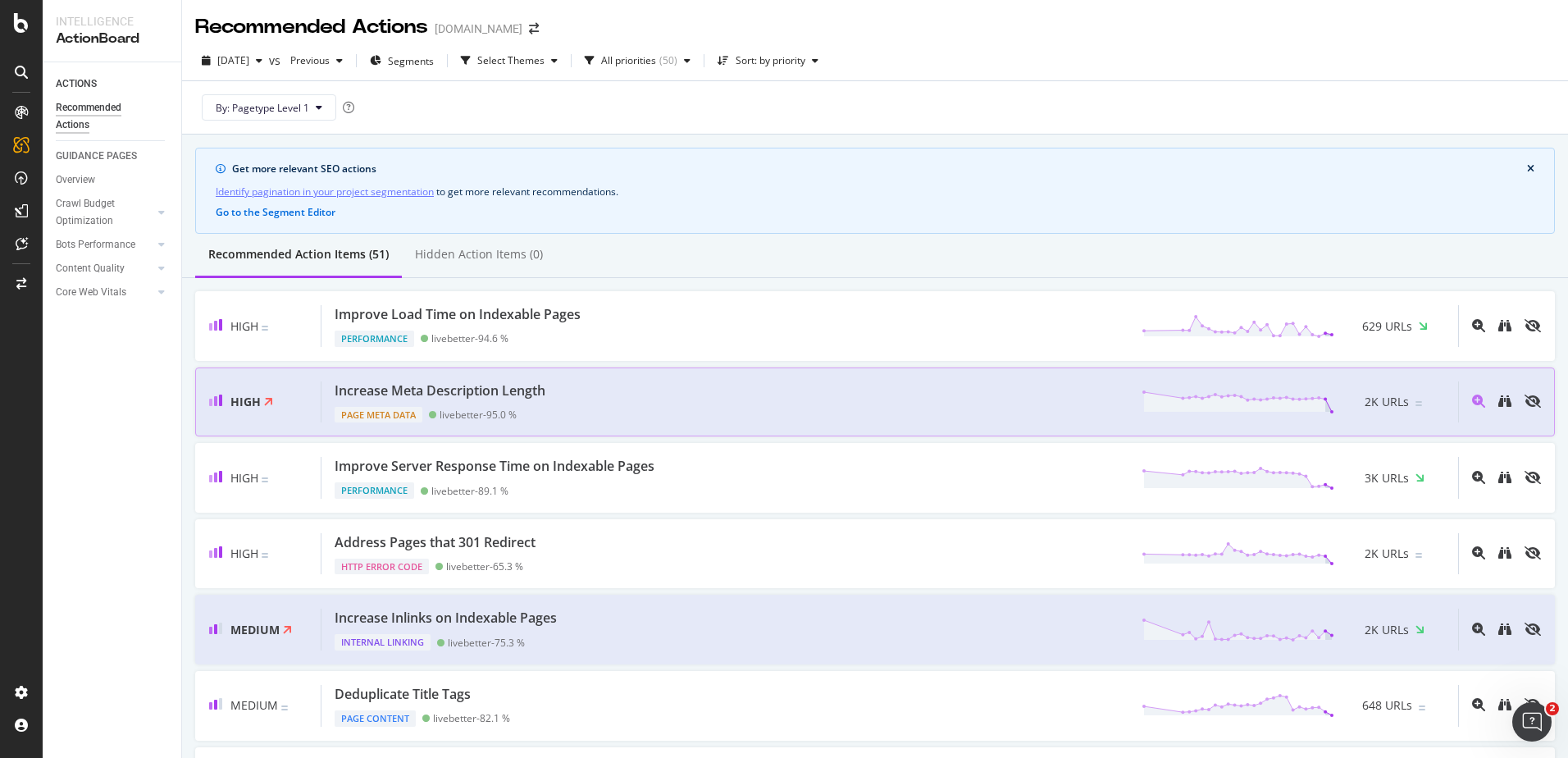
scroll to position [82, 0]
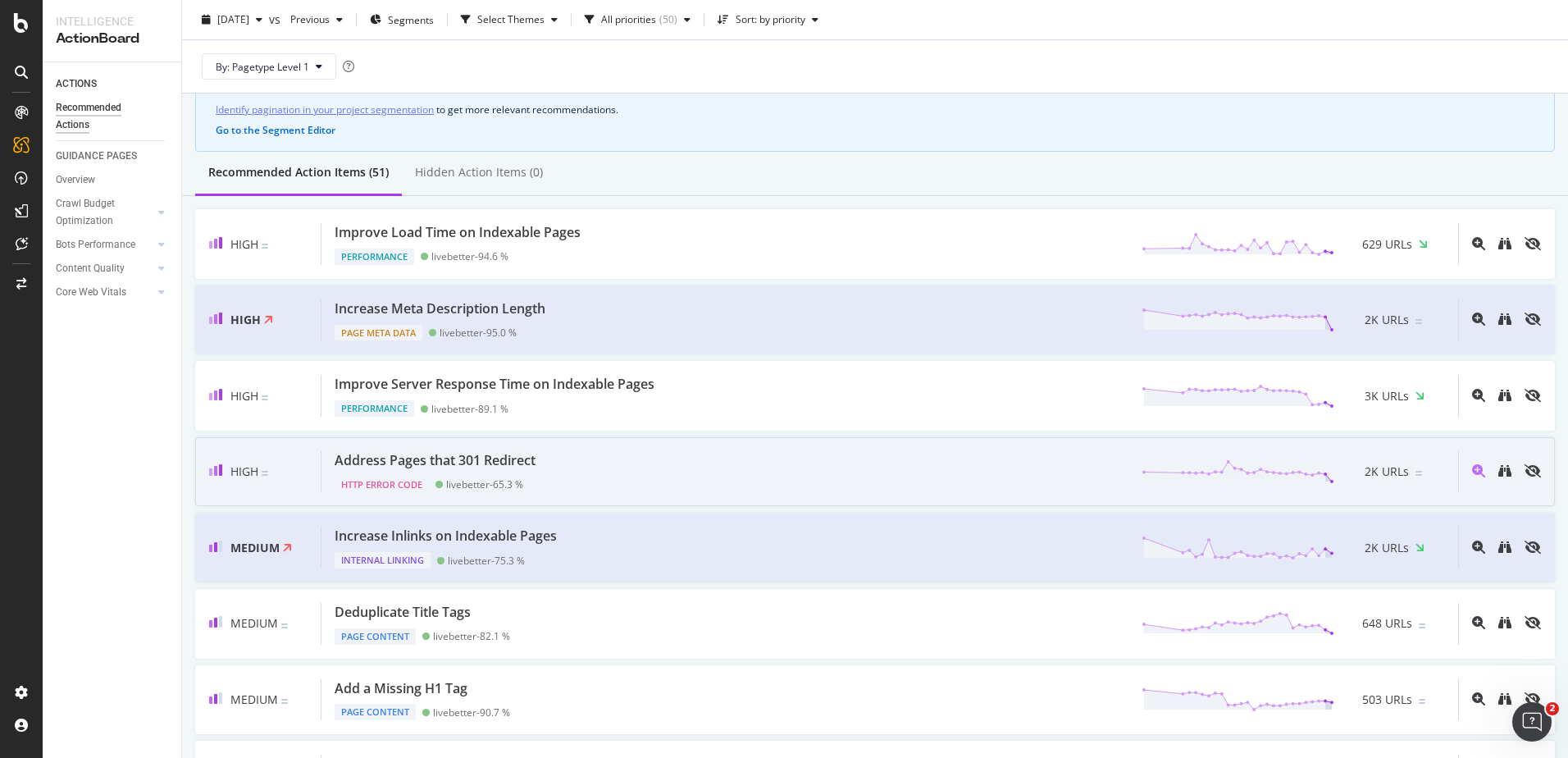
click at [473, 459] on div "Address Pages that 301 Redirect" at bounding box center [434, 461] width 201 height 19
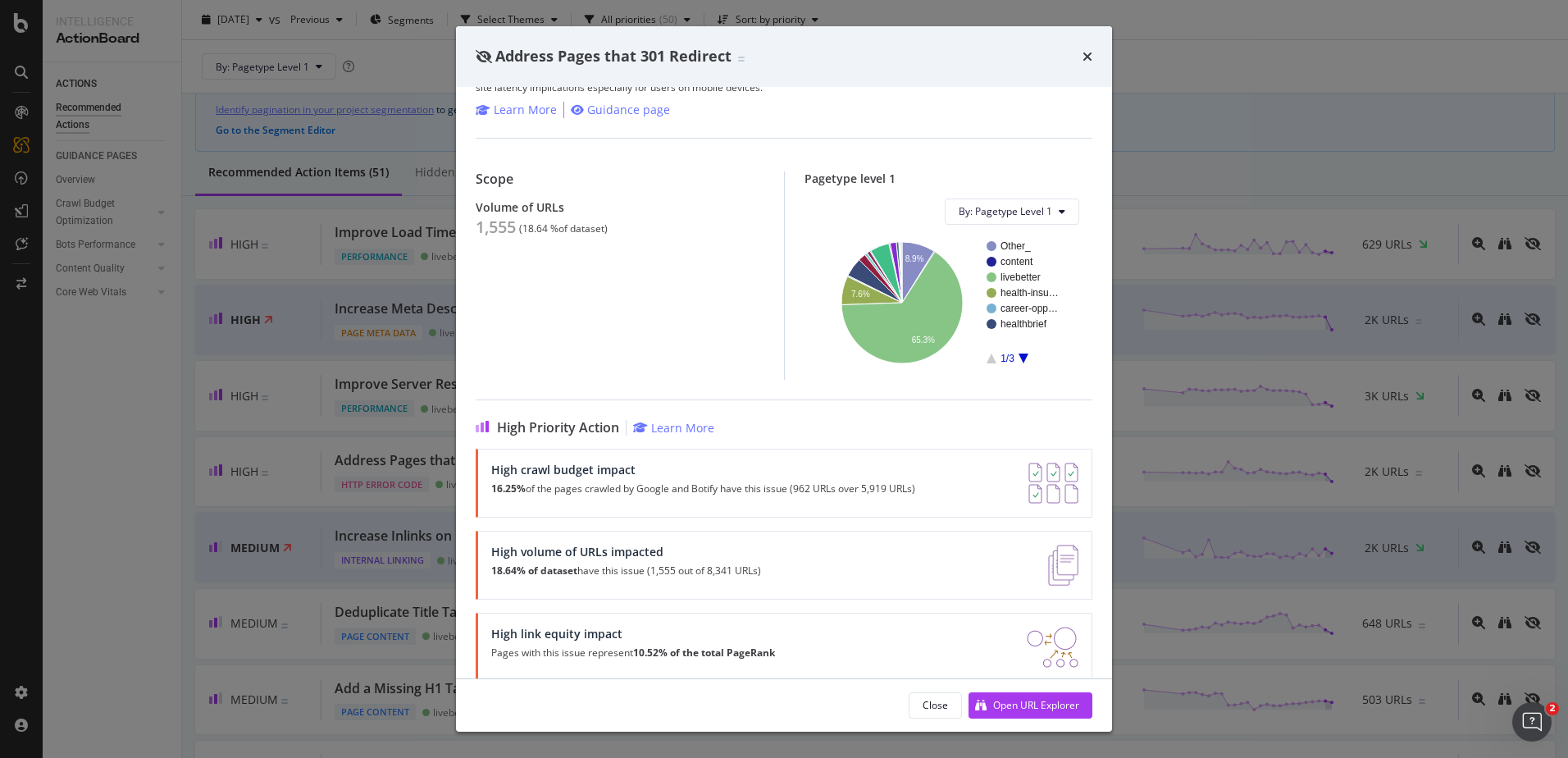
scroll to position [79, 0]
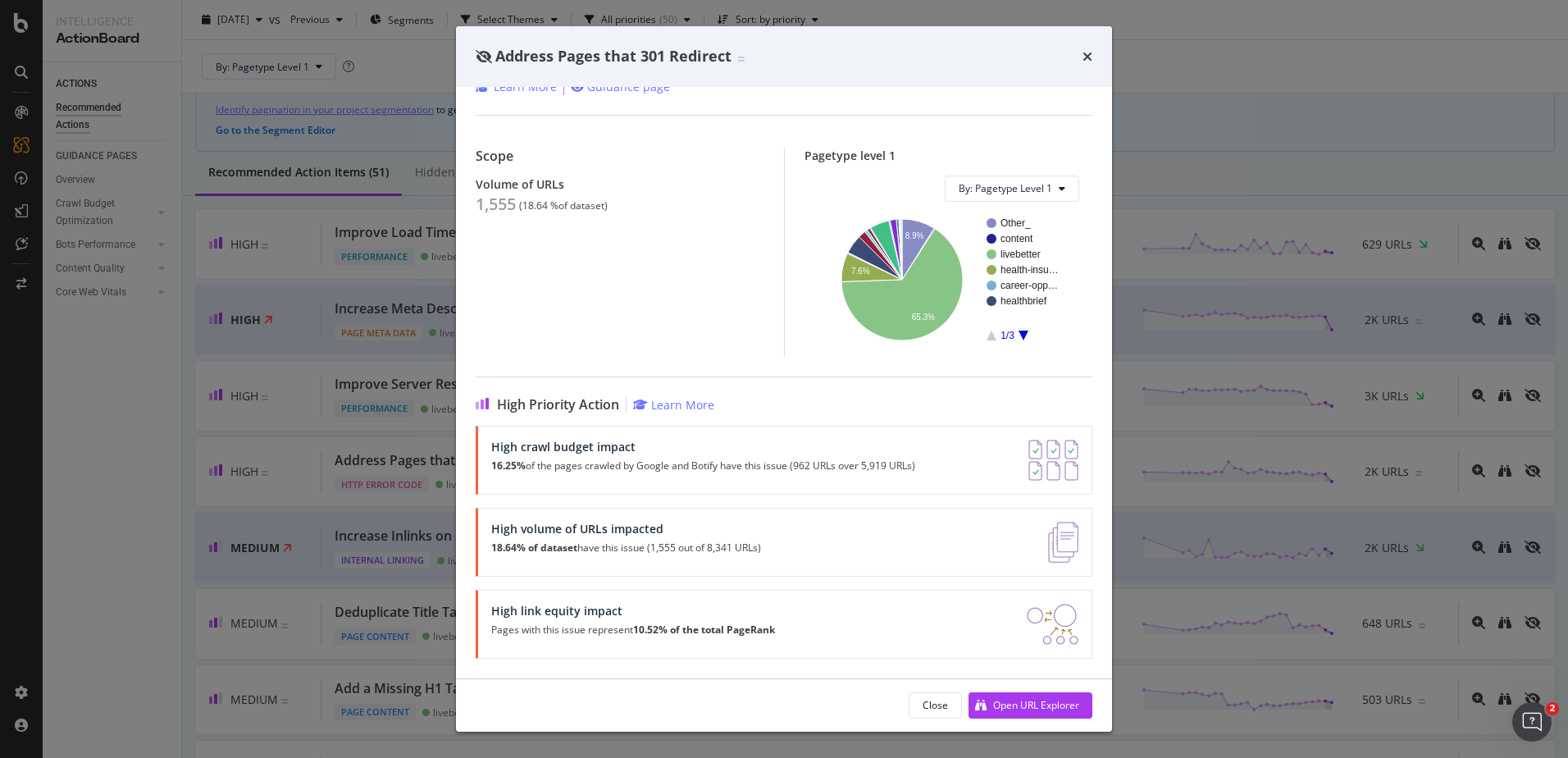
drag, startPoint x: 1086, startPoint y: 55, endPoint x: 683, endPoint y: 174, distance: 420.2
click at [1086, 55] on icon "times" at bounding box center [1087, 57] width 10 height 13
